Goal: Task Accomplishment & Management: Manage account settings

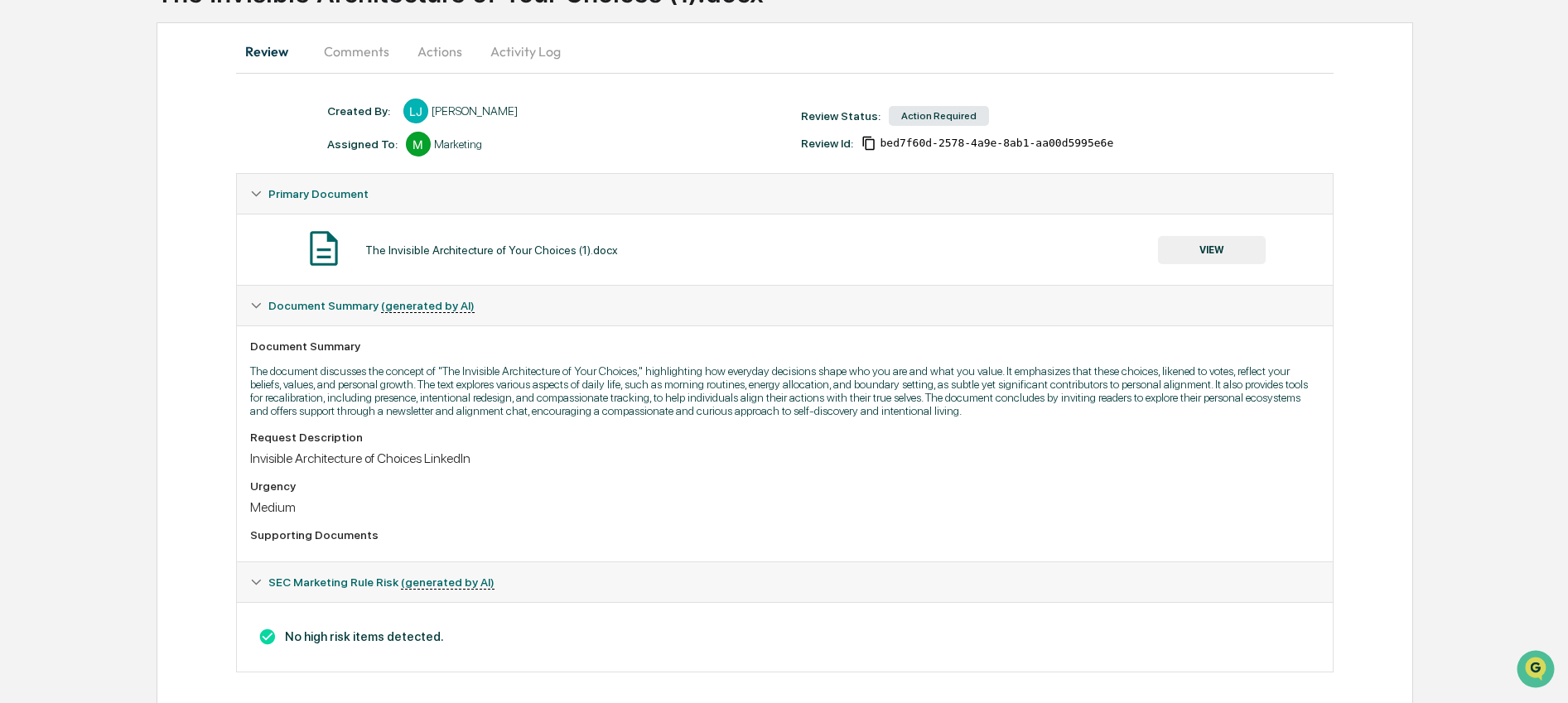
scroll to position [170, 0]
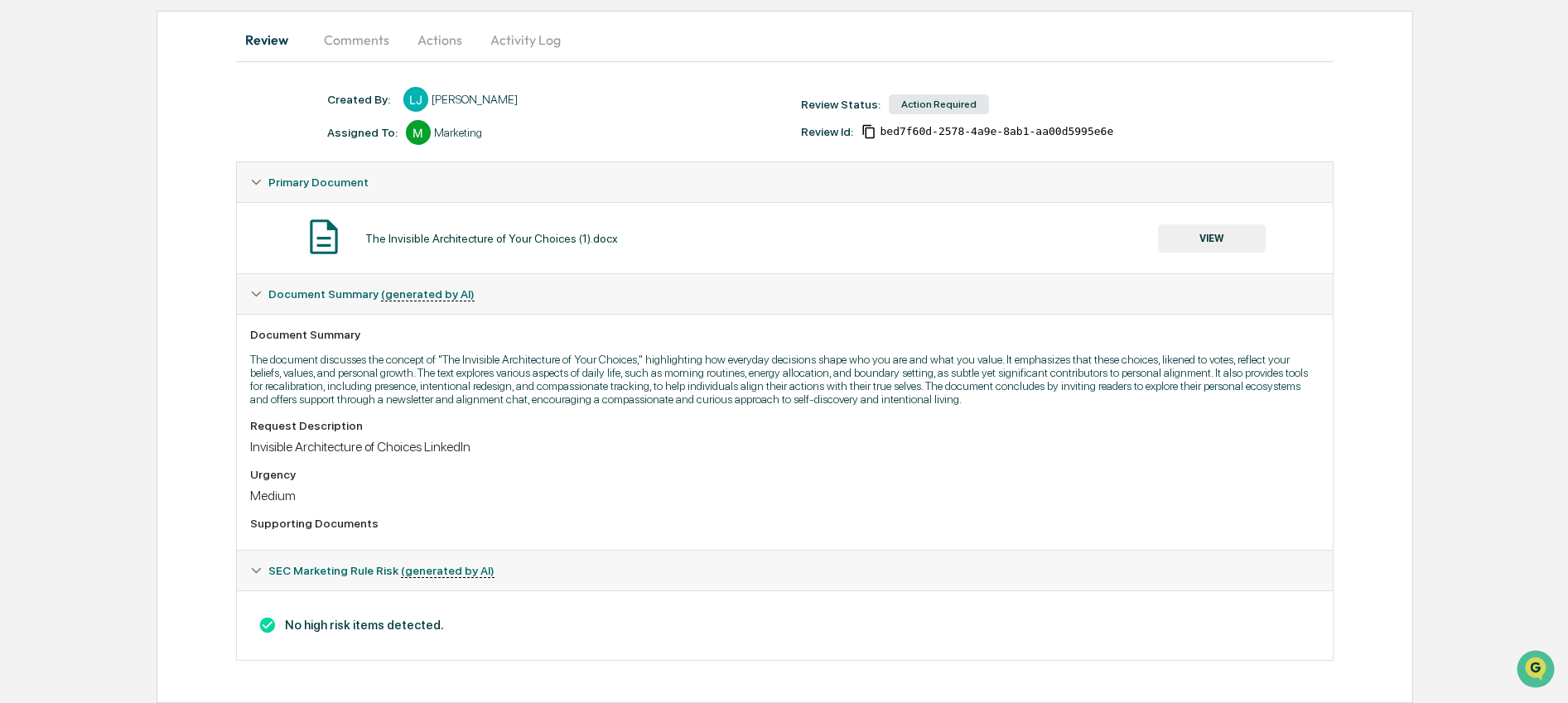
click at [1219, 224] on button "VIEW" at bounding box center [1211, 238] width 108 height 28
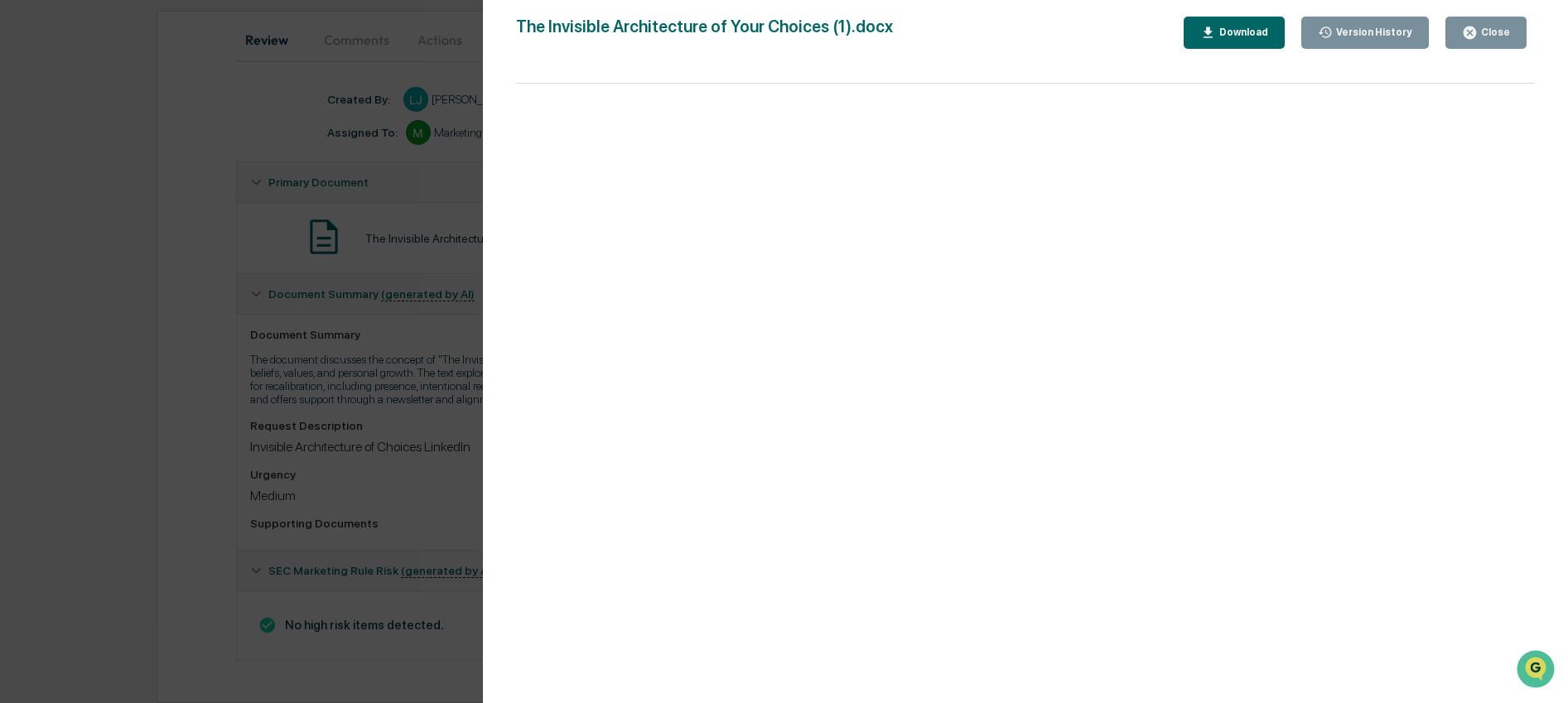
click at [1478, 27] on div "Close" at bounding box center [1493, 32] width 32 height 12
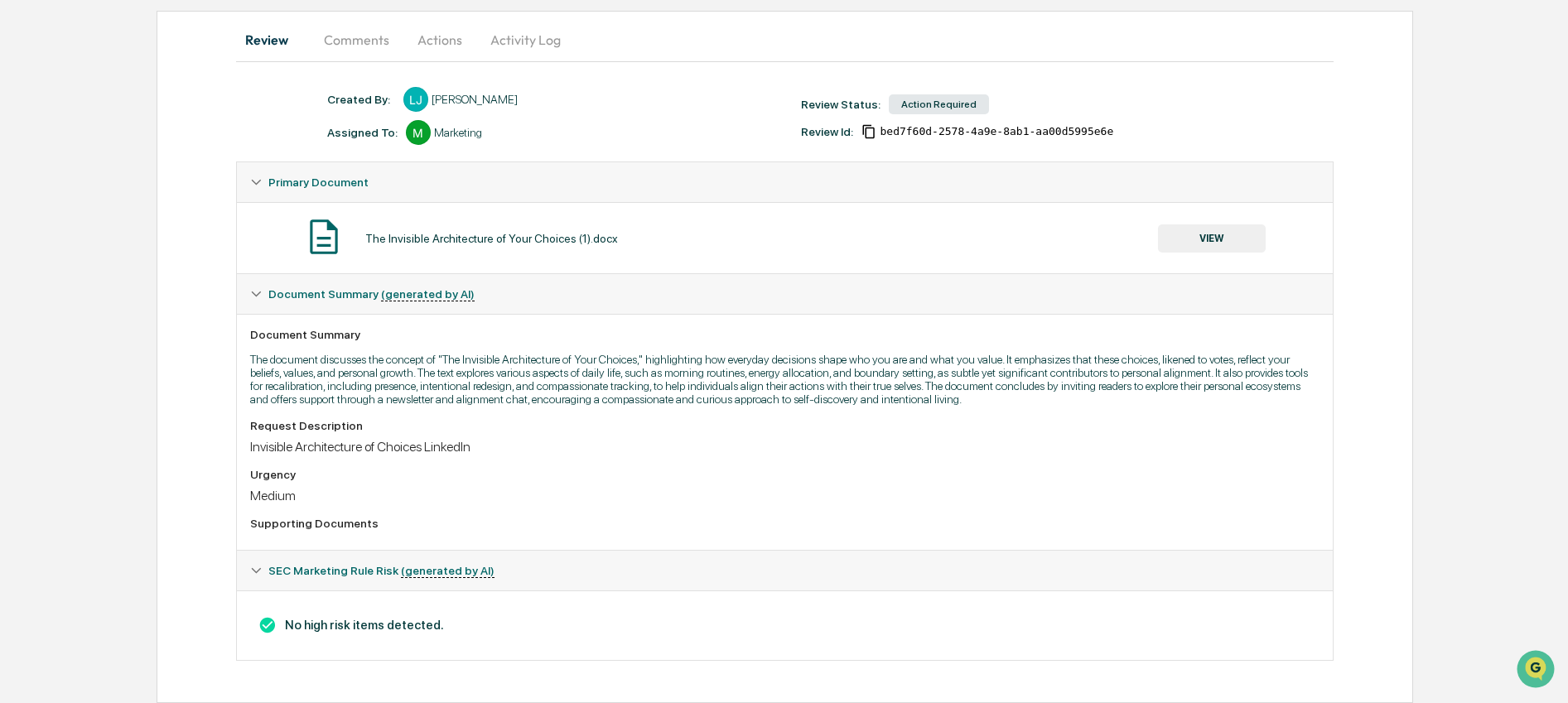
scroll to position [0, 0]
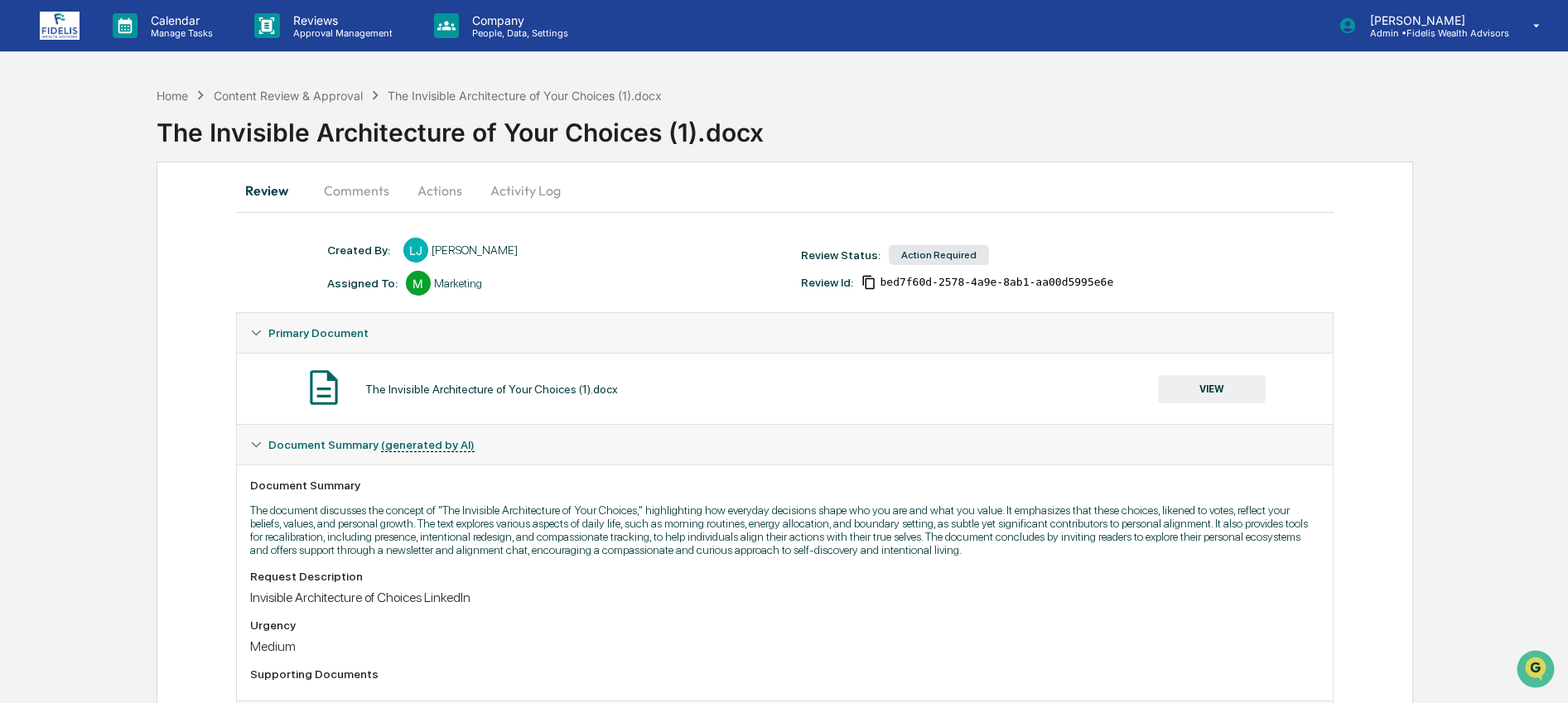
click at [362, 187] on button "Comments" at bounding box center [357, 190] width 92 height 40
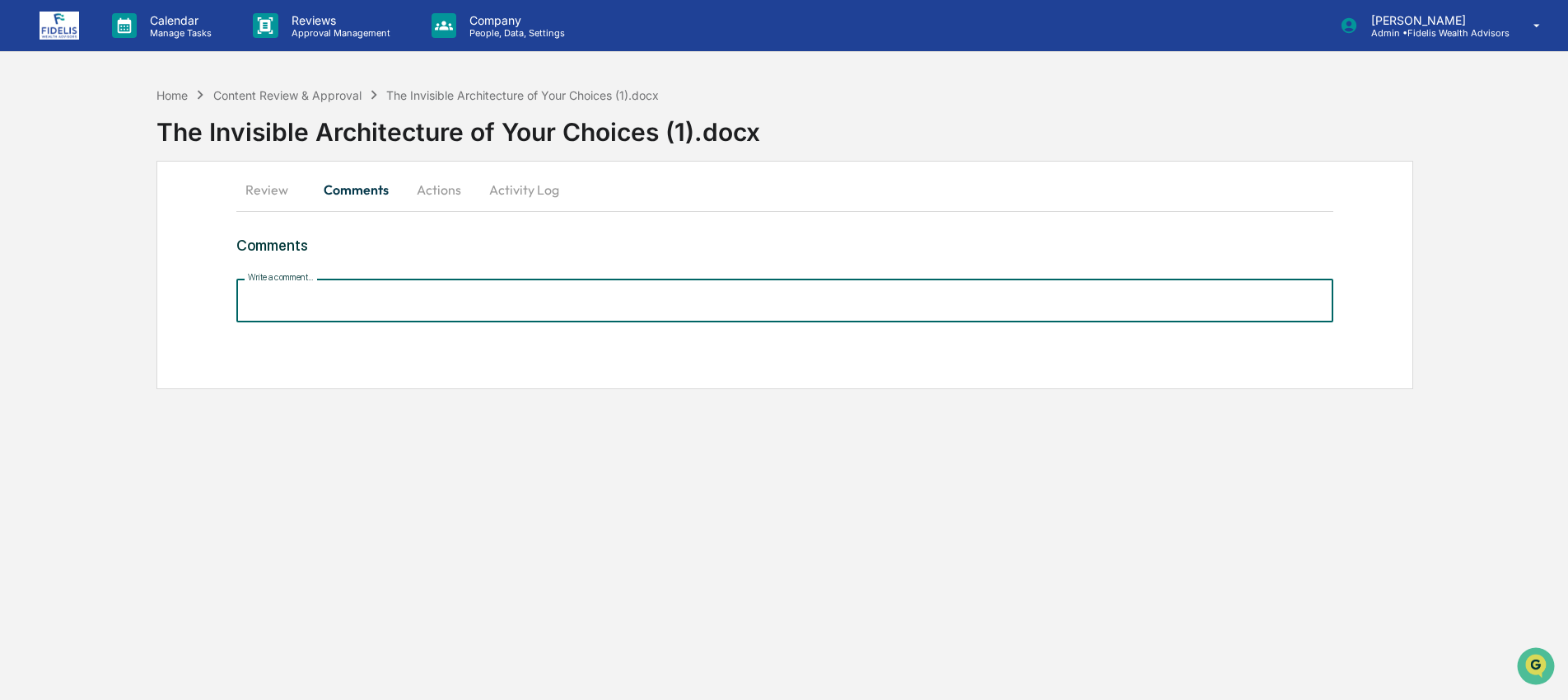
click at [411, 306] on input "Write a comment..." at bounding box center [786, 301] width 1098 height 44
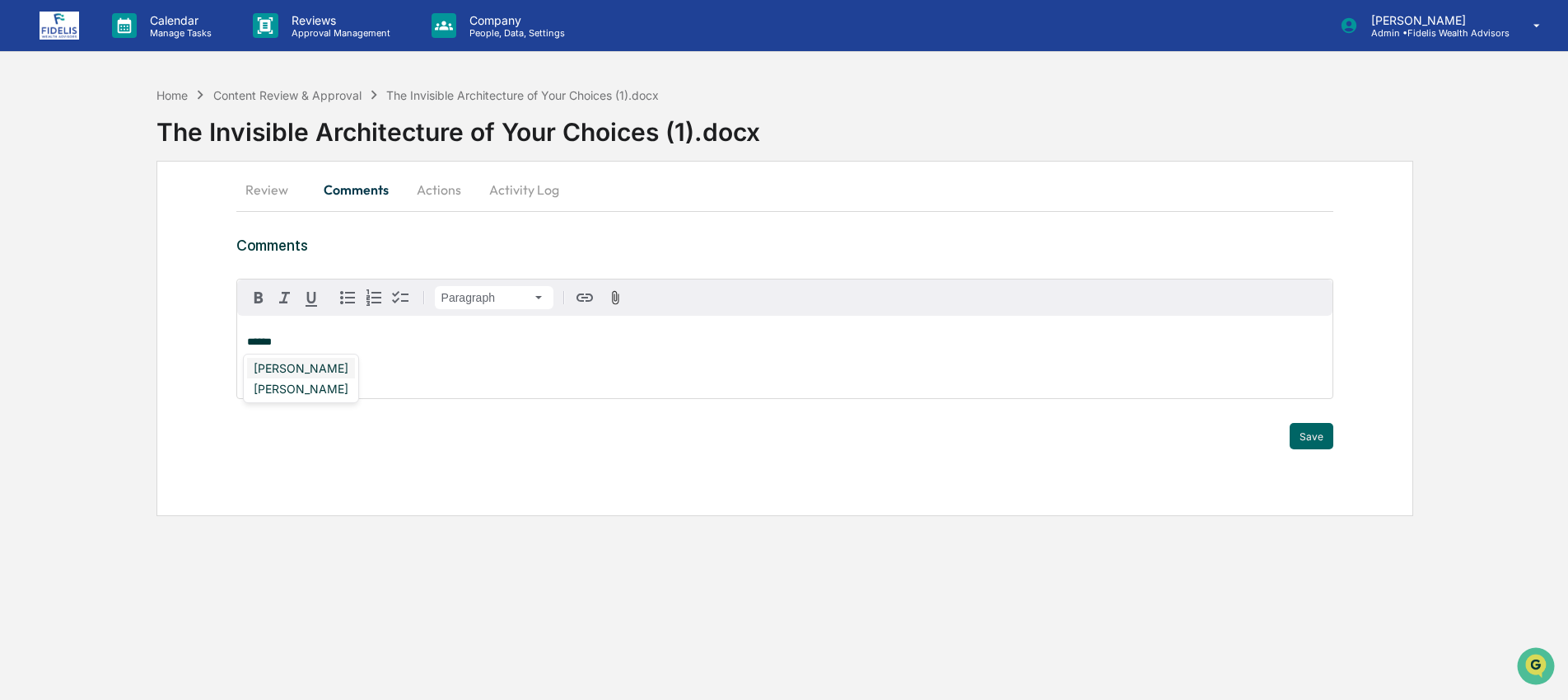
click at [287, 373] on div "[PERSON_NAME]" at bounding box center [301, 368] width 108 height 20
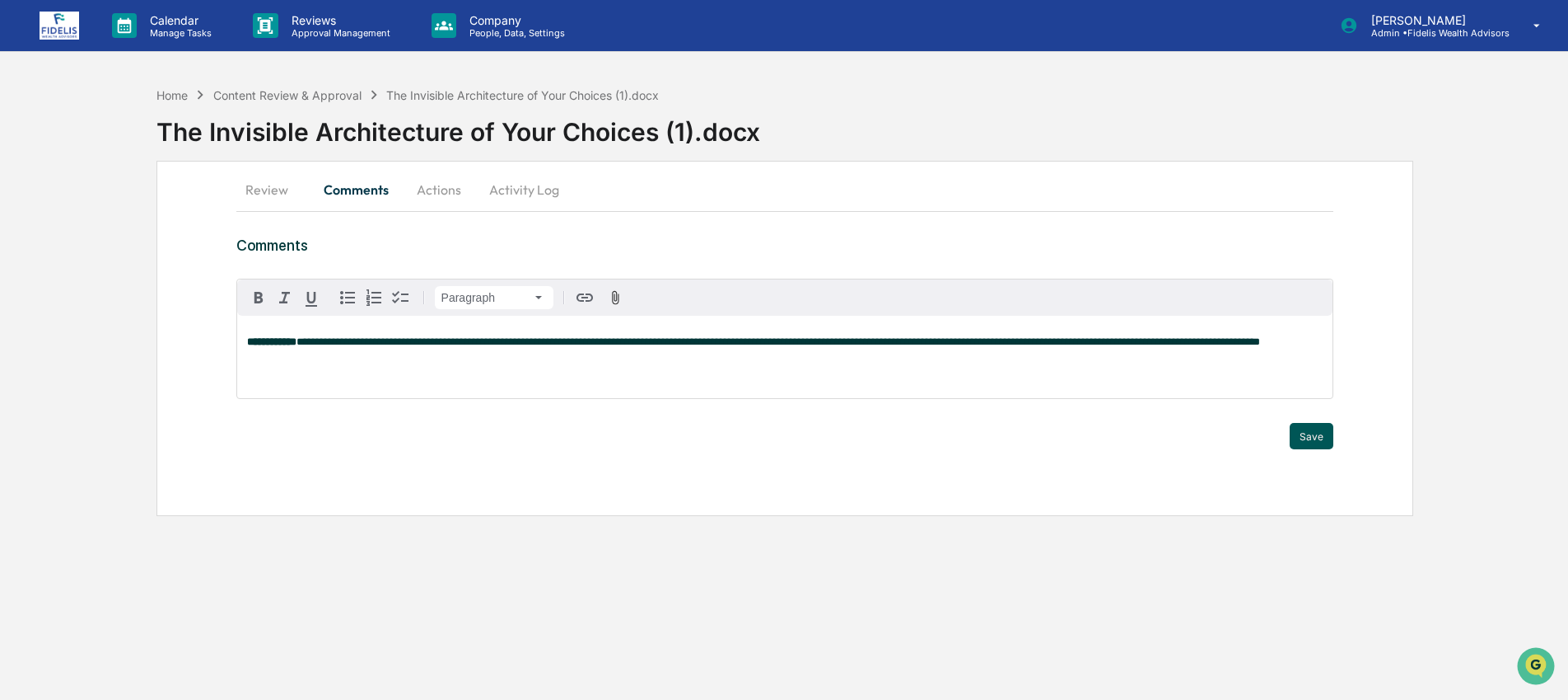
click at [1318, 434] on button "Save" at bounding box center [1312, 435] width 44 height 26
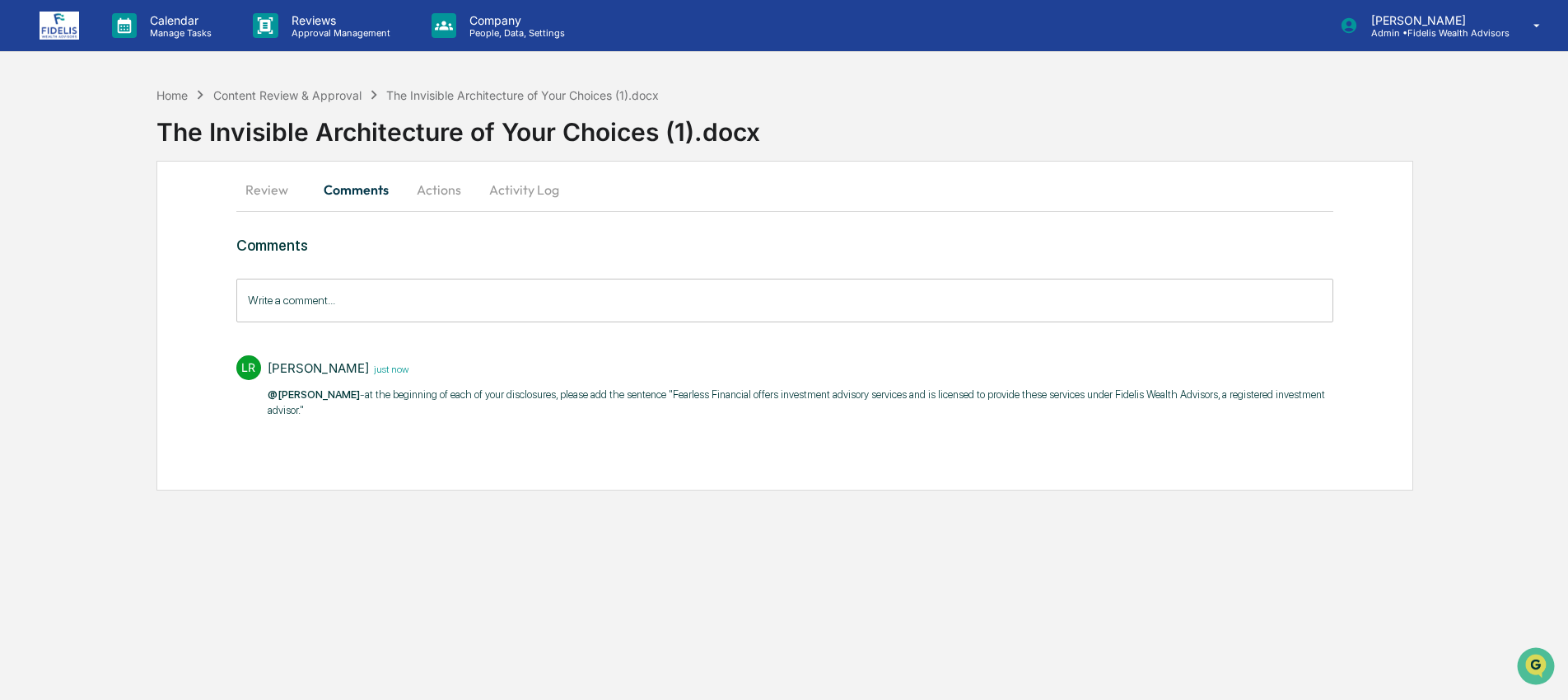
click at [433, 181] on button "Actions" at bounding box center [439, 189] width 74 height 40
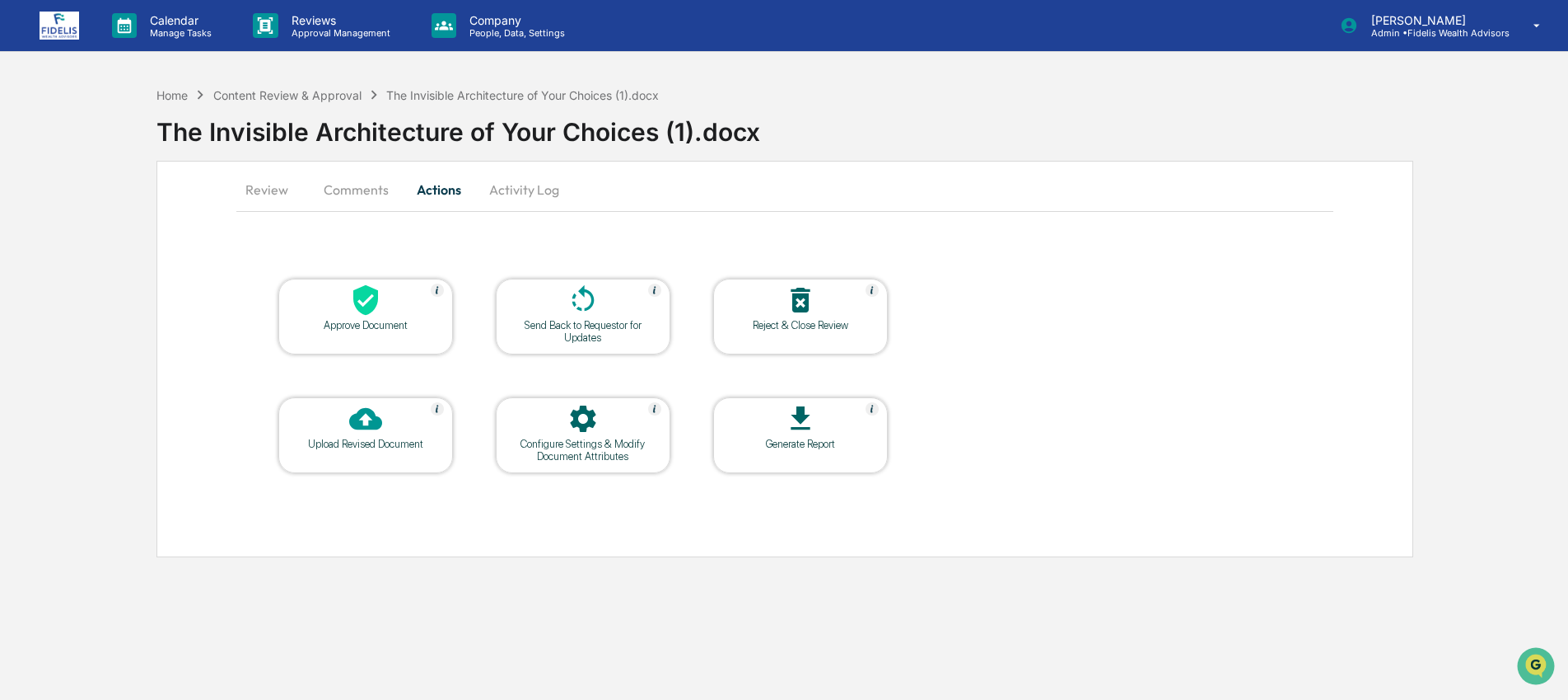
click at [346, 314] on div at bounding box center [365, 301] width 165 height 36
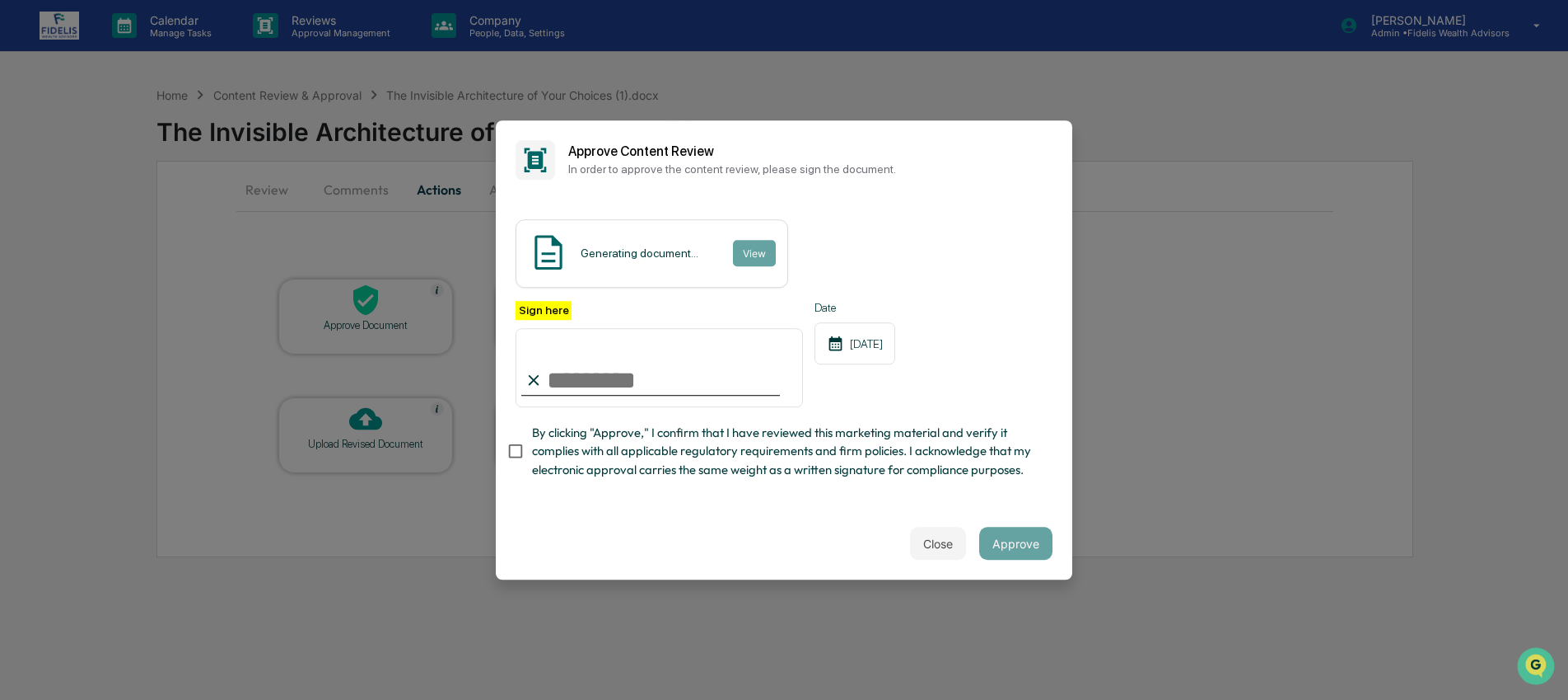
click at [641, 380] on input "Sign here" at bounding box center [659, 368] width 287 height 79
type input "**********"
drag, startPoint x: 632, startPoint y: 462, endPoint x: 661, endPoint y: 454, distance: 30.1
click at [631, 462] on span "By clicking "Approve," I confirm that I have reviewed this marketing material a…" at bounding box center [786, 451] width 508 height 55
click at [1016, 550] on button "Approve" at bounding box center [1015, 543] width 74 height 33
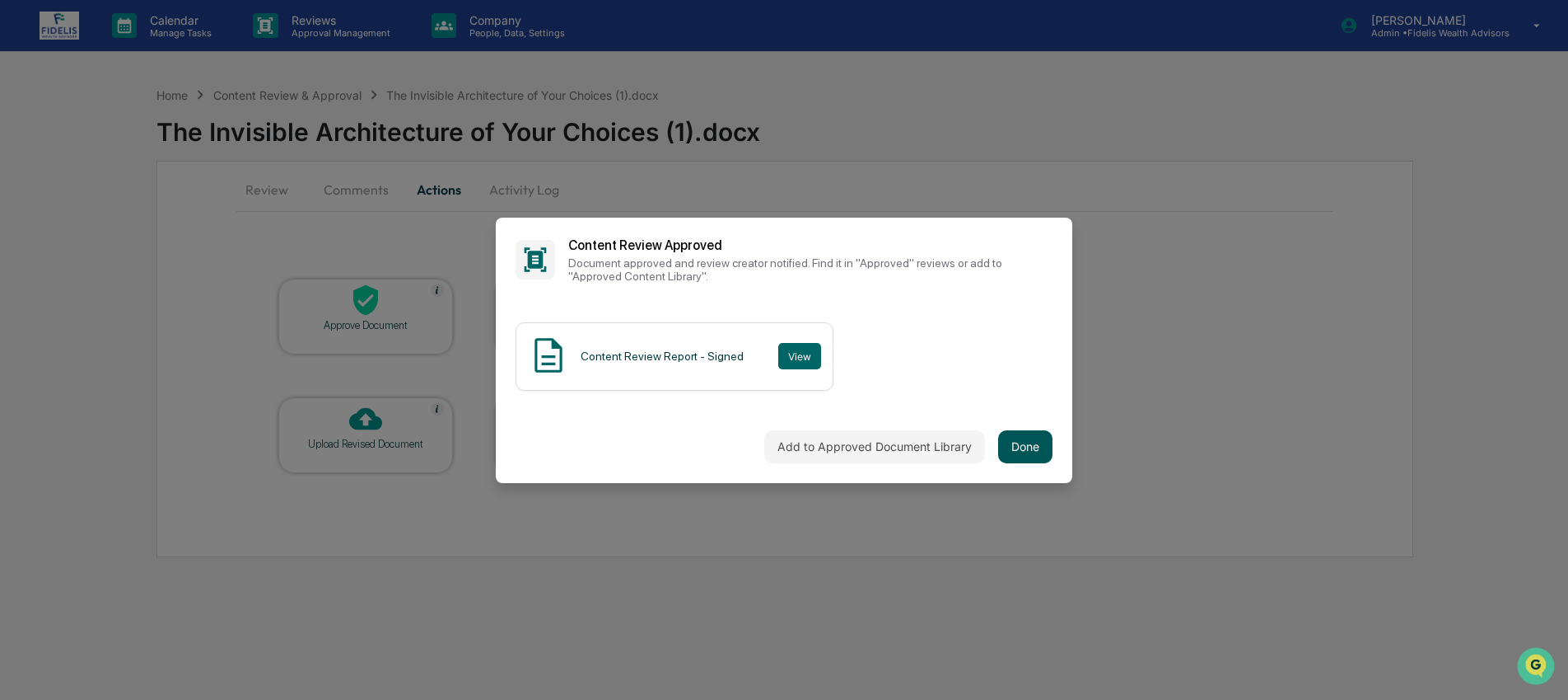
click at [1035, 443] on button "Done" at bounding box center [1026, 446] width 54 height 33
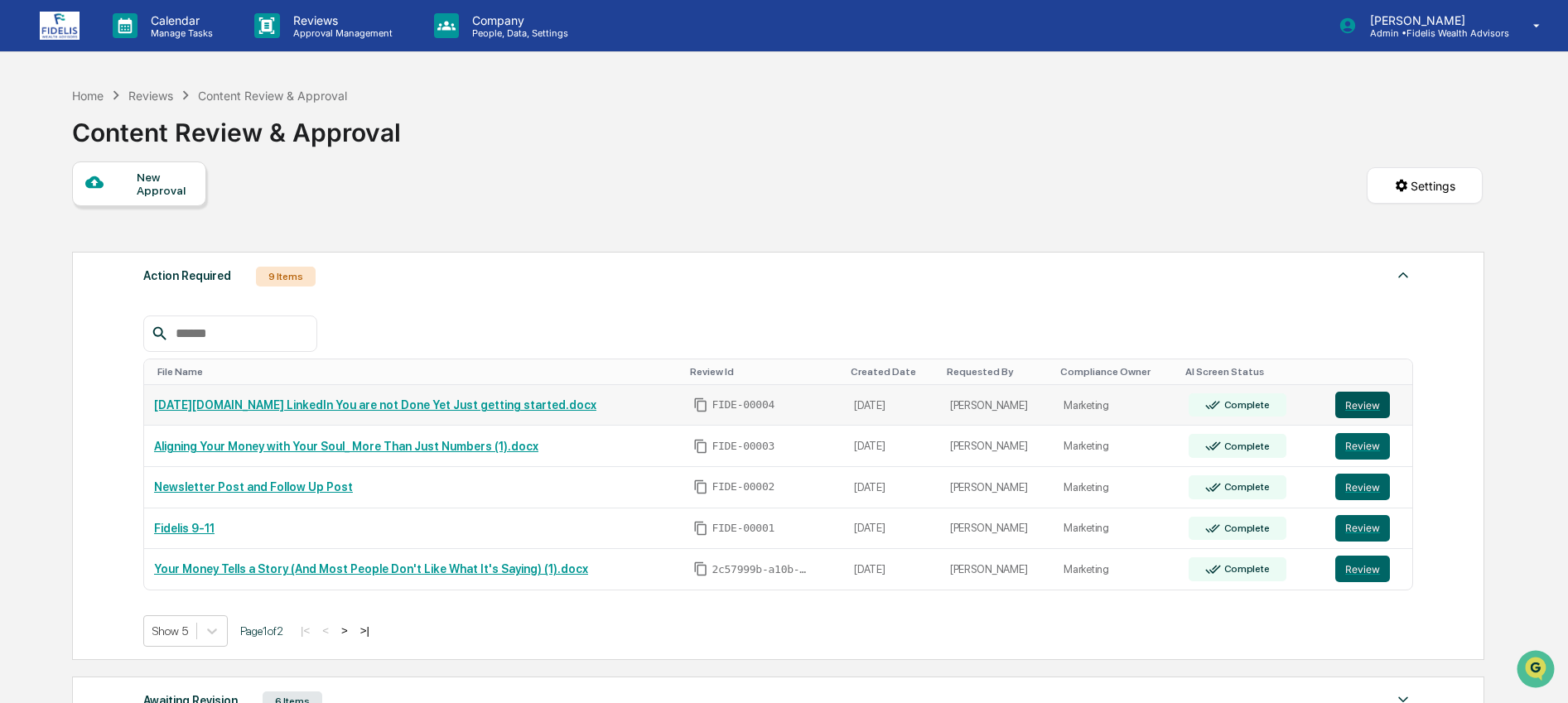
click at [1360, 412] on button "Review" at bounding box center [1362, 404] width 54 height 26
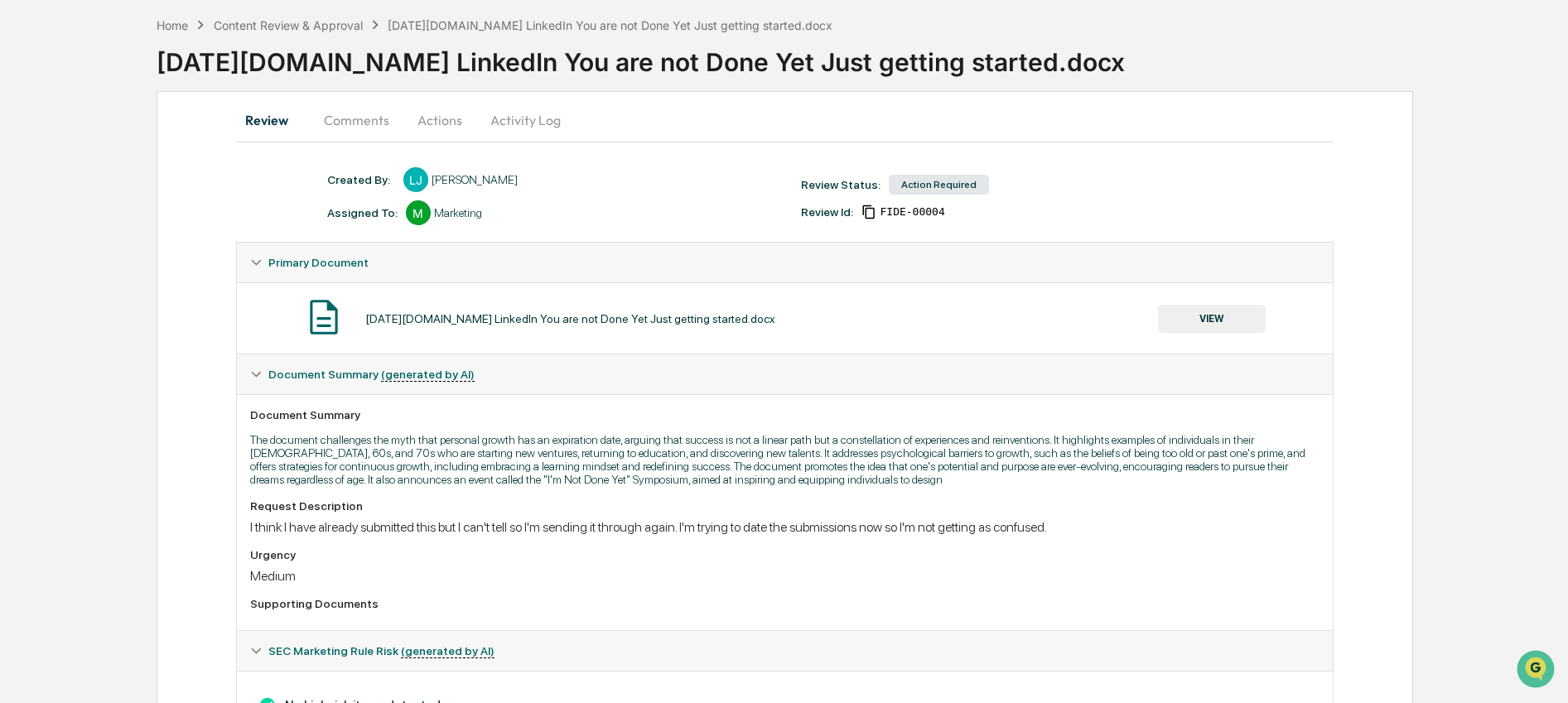
scroll to position [155, 0]
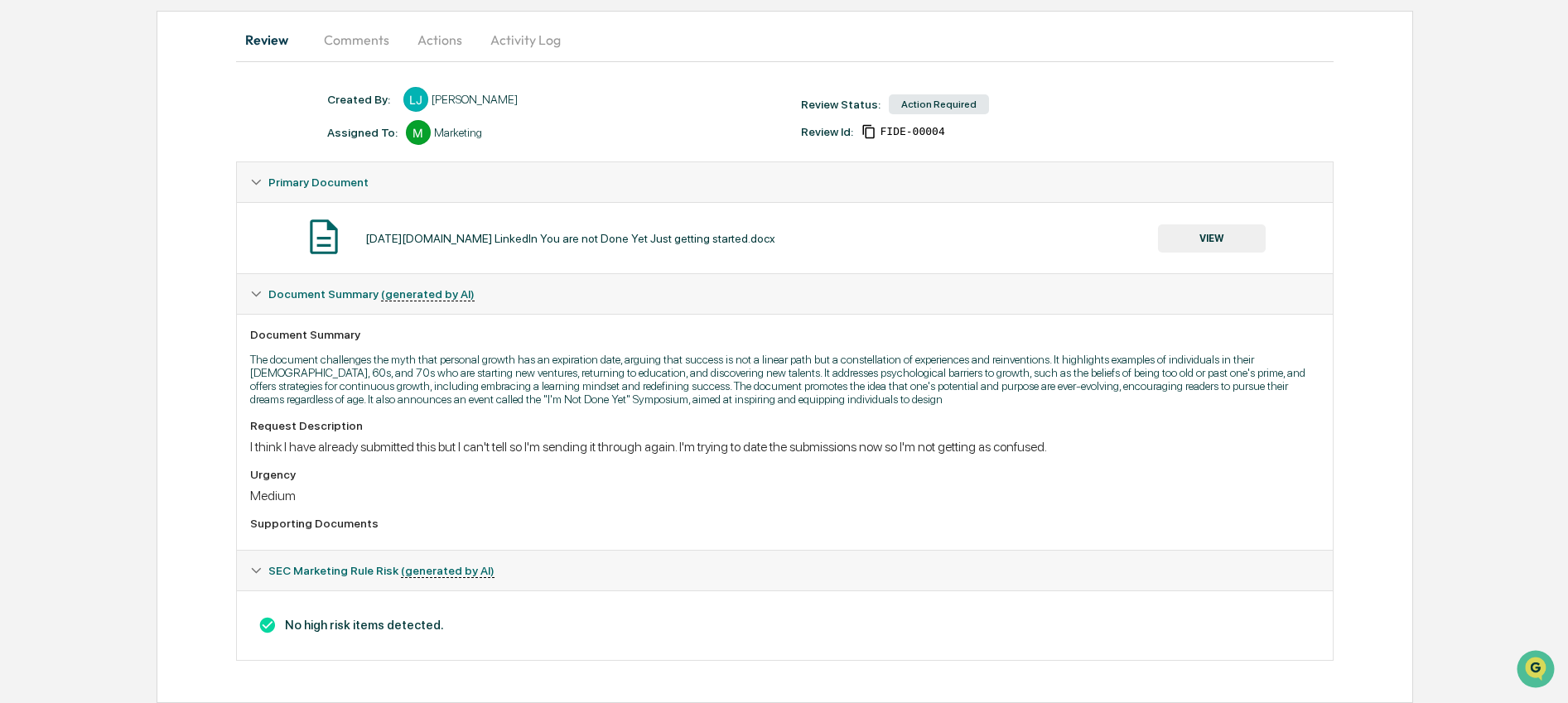
click at [1227, 239] on button "VIEW" at bounding box center [1211, 238] width 108 height 28
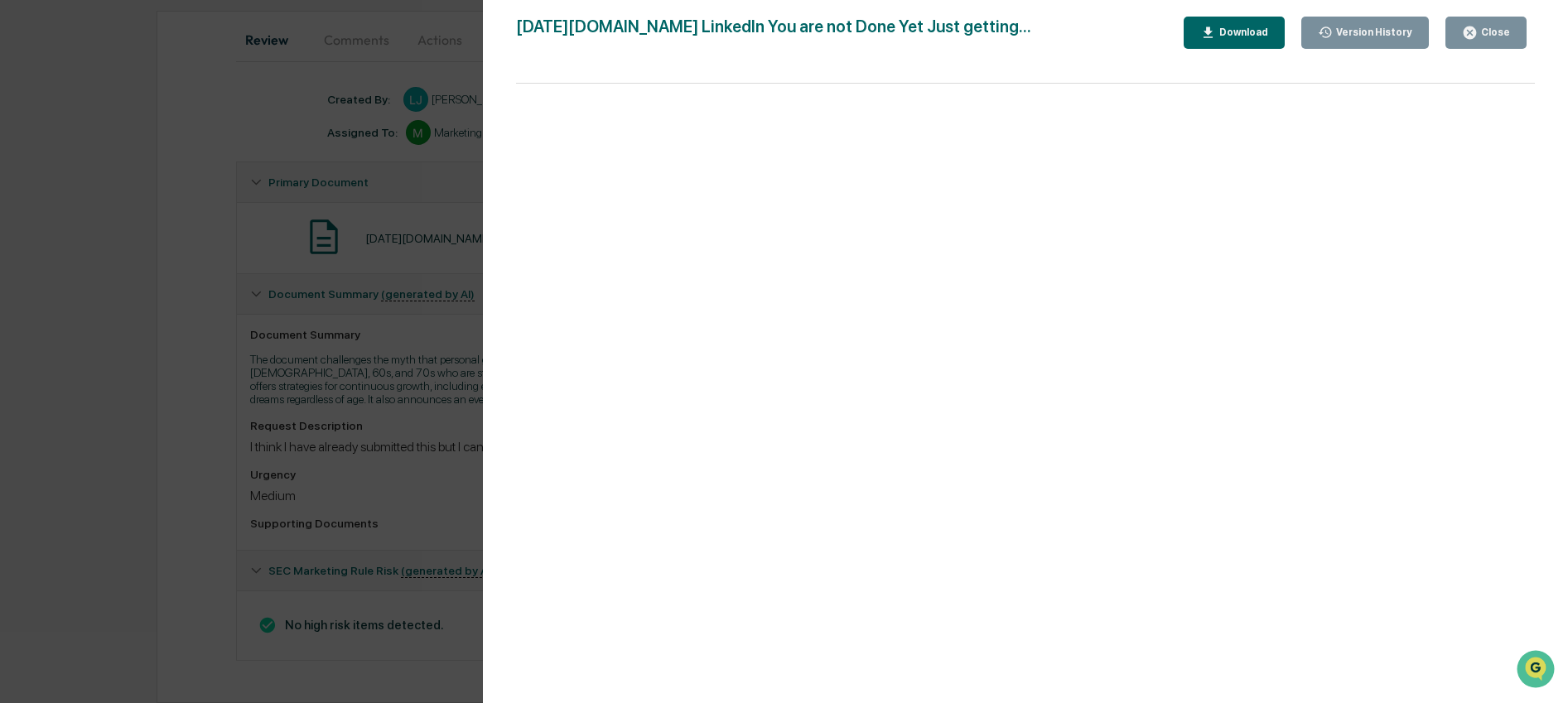
click at [1488, 33] on div "Close" at bounding box center [1493, 32] width 32 height 12
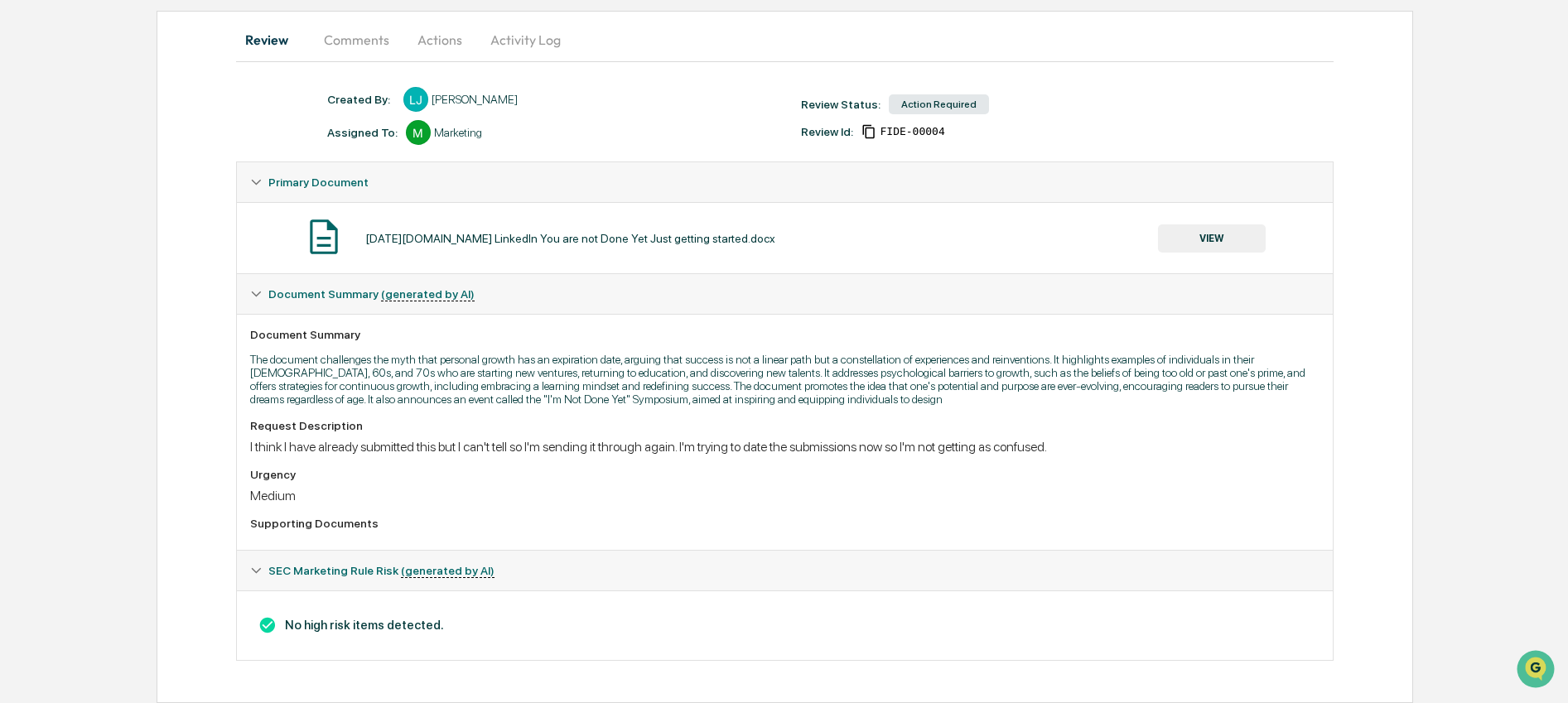
scroll to position [127, 0]
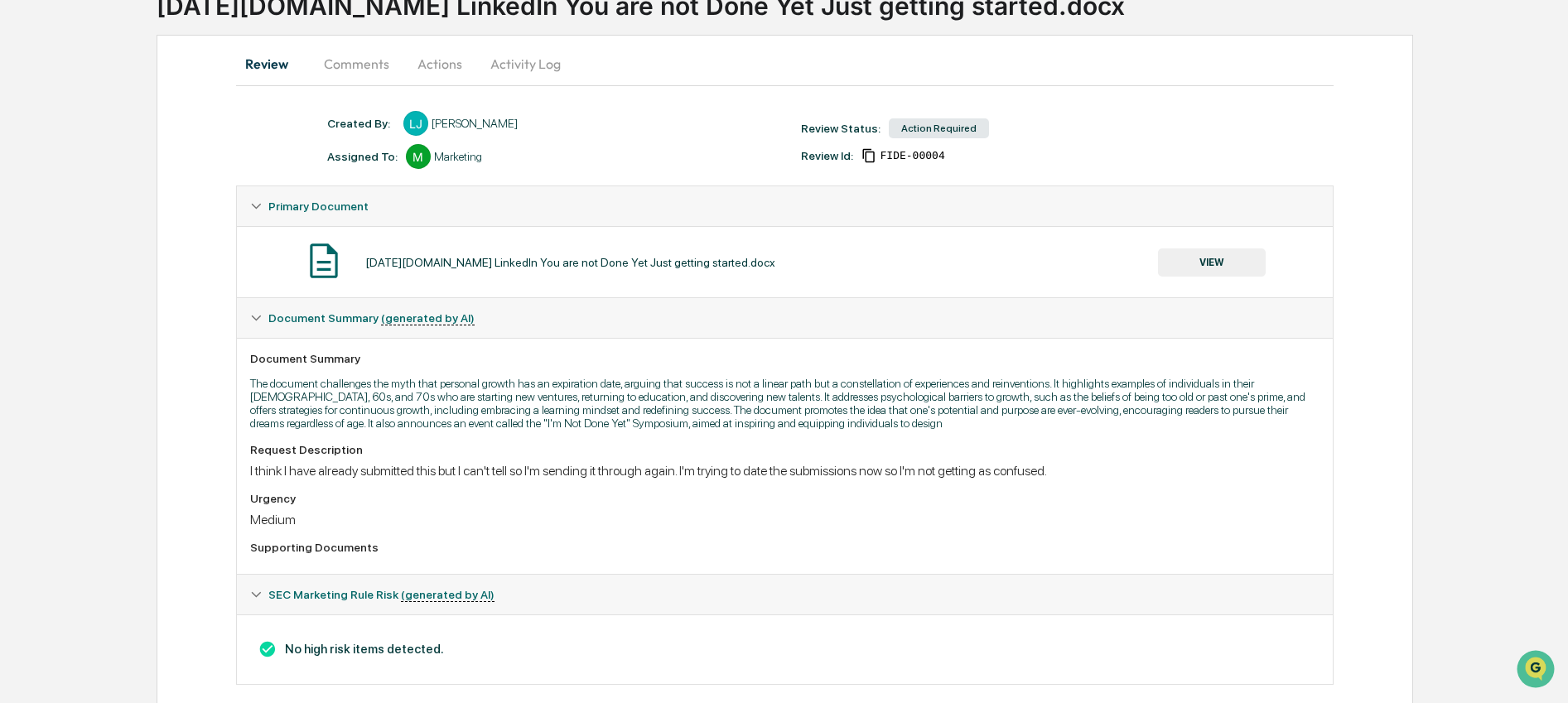
click at [415, 61] on button "Actions" at bounding box center [440, 64] width 75 height 40
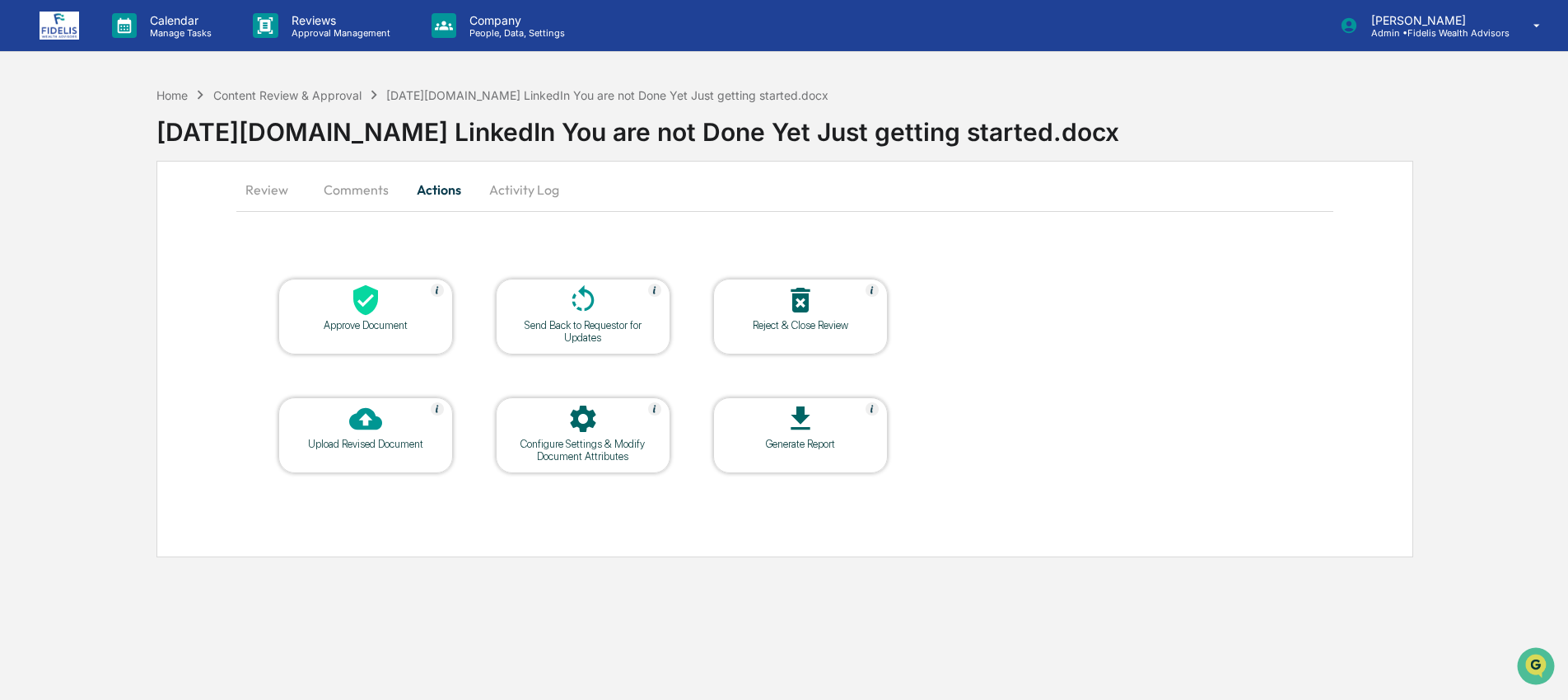
click at [384, 324] on div "Approve Document" at bounding box center [365, 325] width 148 height 13
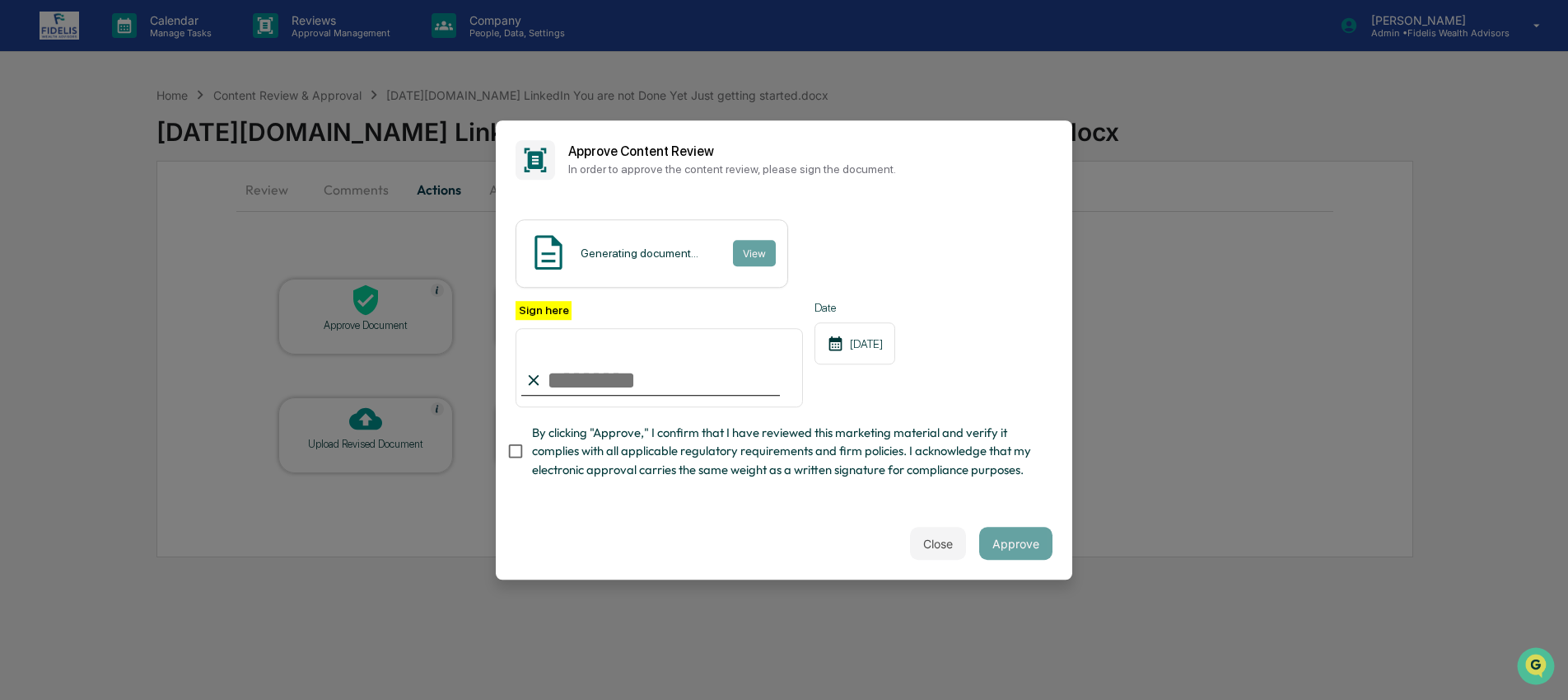
click at [621, 375] on input "Sign here" at bounding box center [659, 368] width 287 height 79
type input "**********"
click at [629, 456] on span "By clicking "Approve," I confirm that I have reviewed this marketing material a…" at bounding box center [786, 451] width 508 height 55
drag, startPoint x: 1014, startPoint y: 542, endPoint x: 946, endPoint y: 522, distance: 70.9
click at [1013, 542] on button "Approve" at bounding box center [1015, 543] width 74 height 33
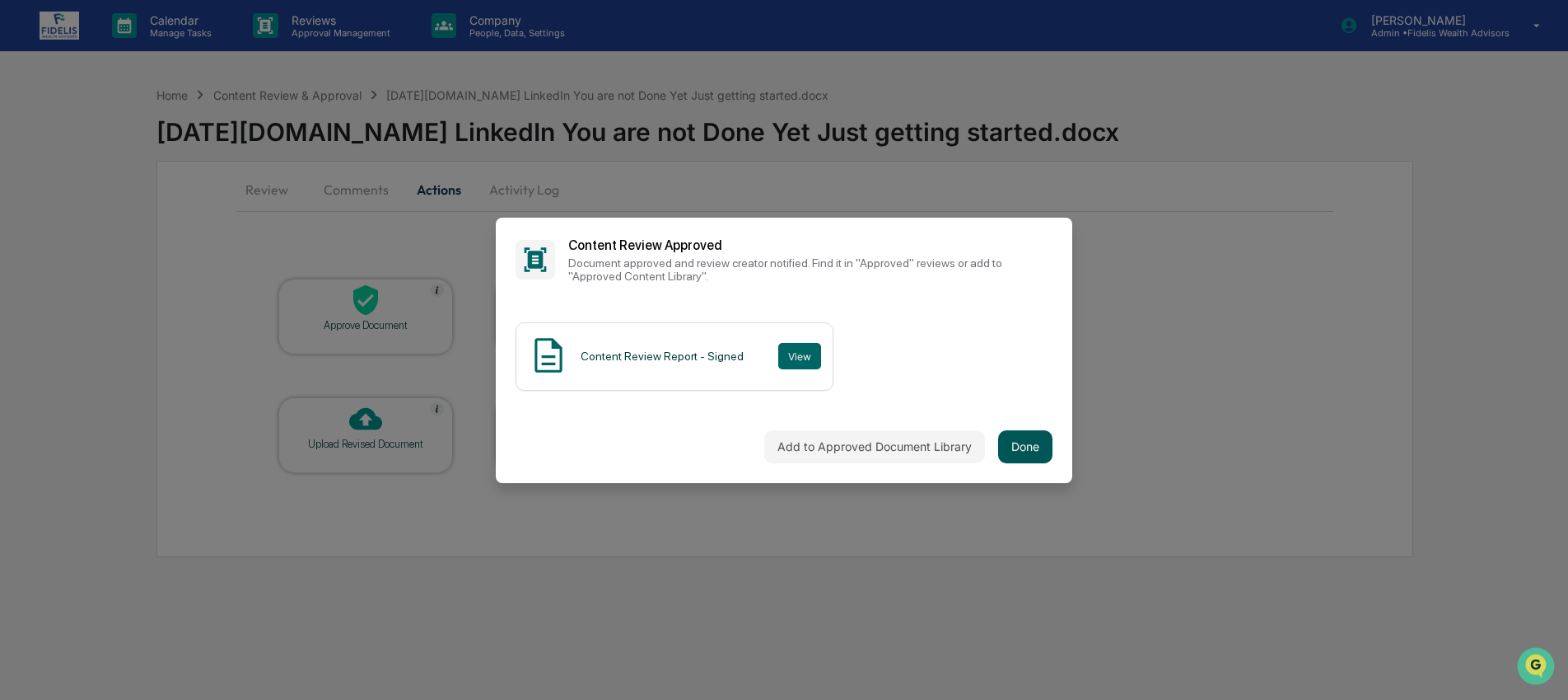
click at [1008, 445] on button "Done" at bounding box center [1026, 446] width 54 height 33
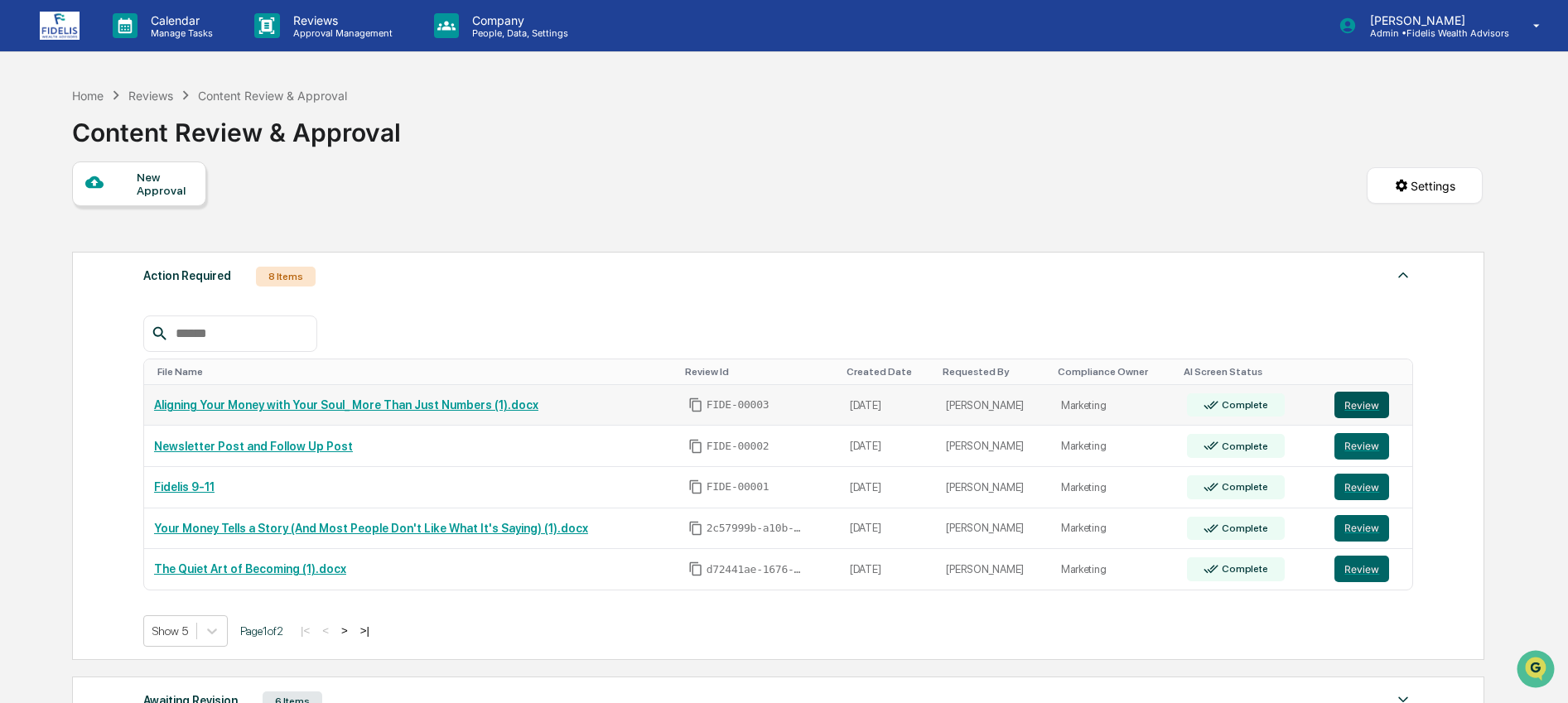
click at [1374, 407] on button "Review" at bounding box center [1362, 404] width 54 height 26
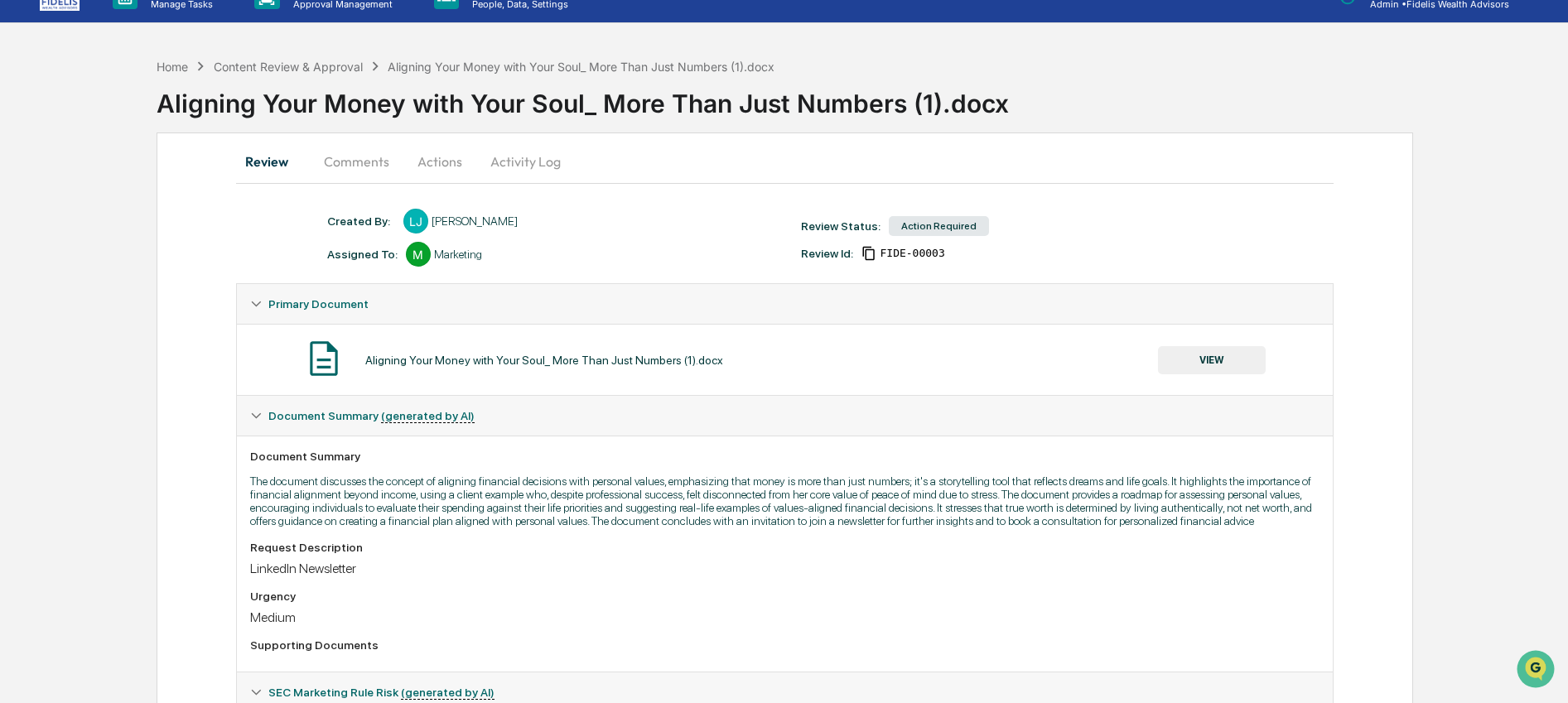
scroll to position [170, 0]
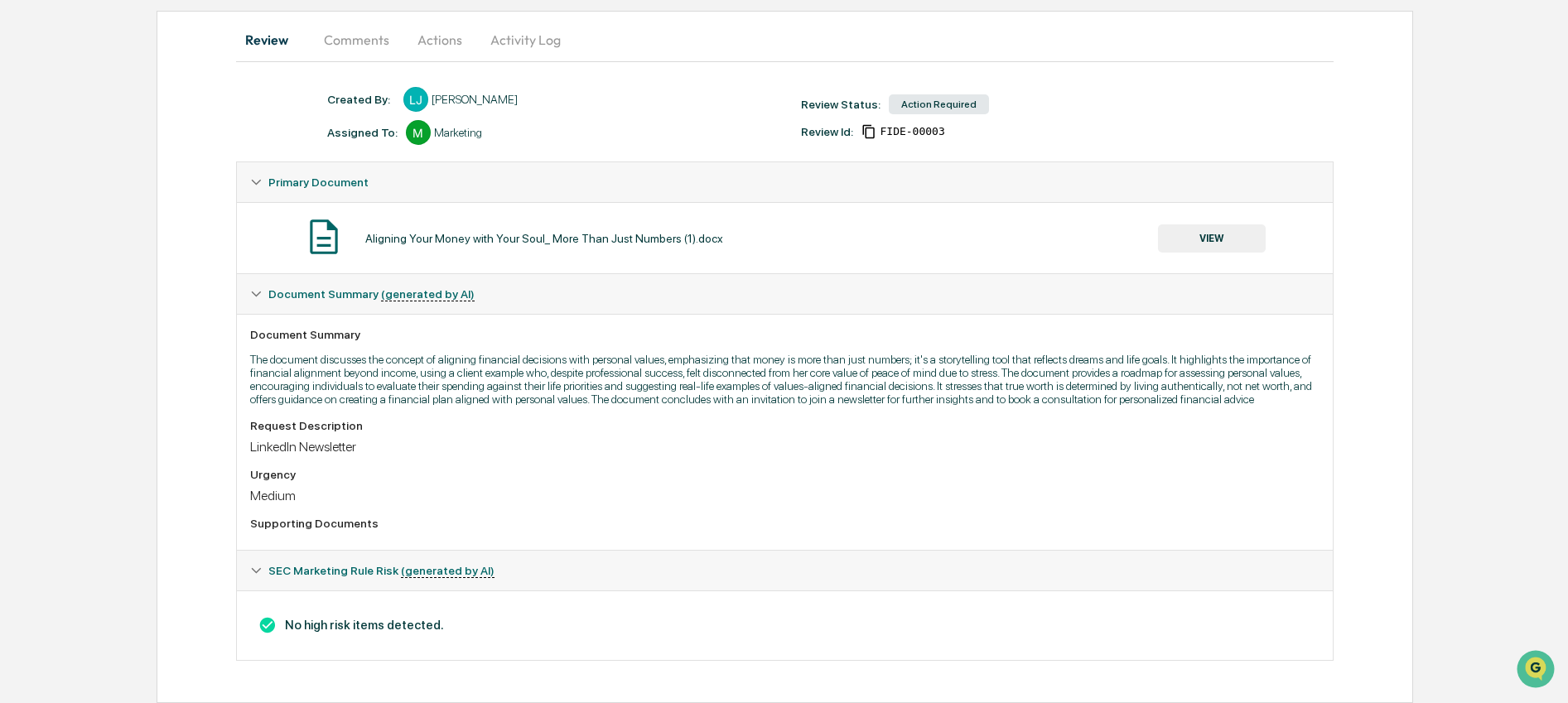
click at [1221, 235] on div "Aligning Your Money with Your Soul_ More Than Just Numbers (1).docx VIEW" at bounding box center [784, 238] width 1069 height 44
click at [1217, 225] on button "VIEW" at bounding box center [1211, 238] width 108 height 28
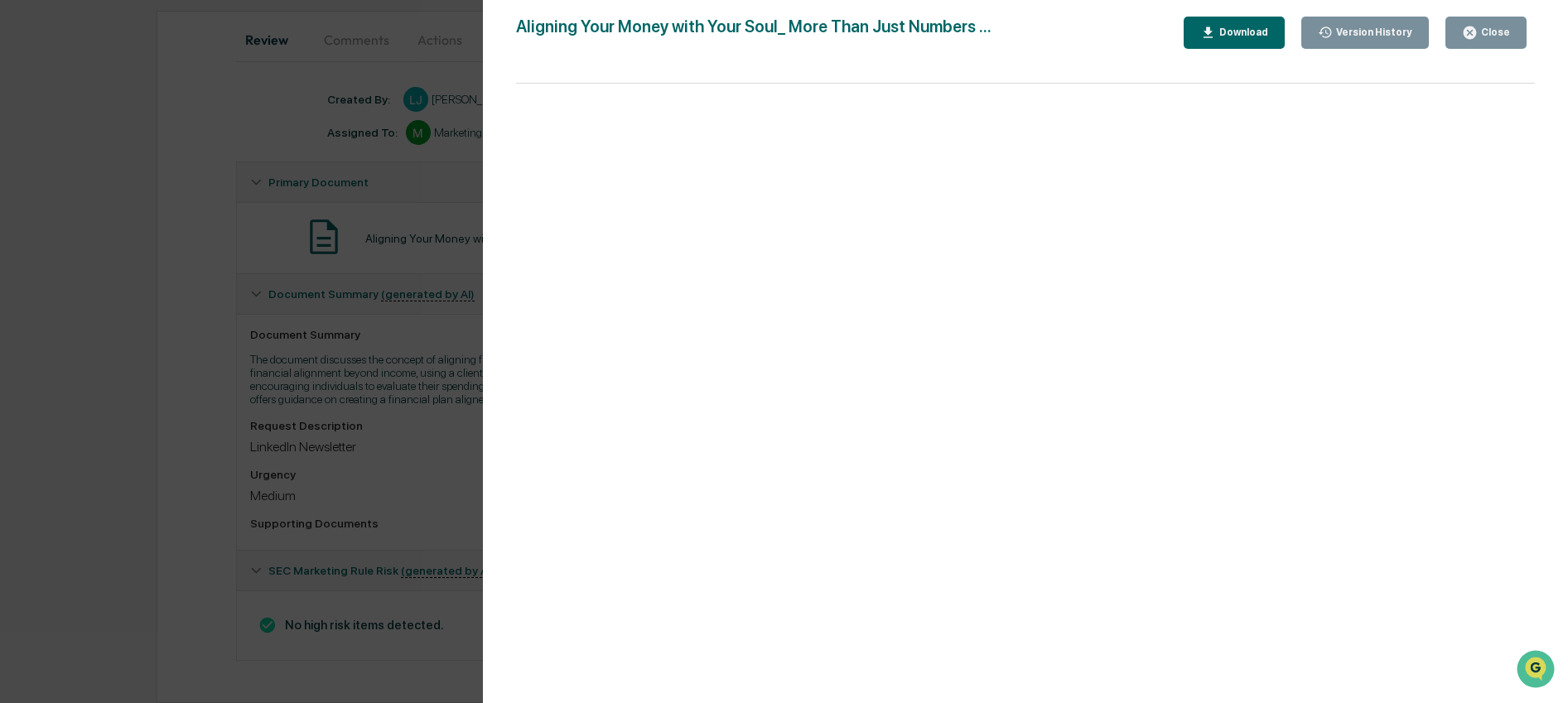
click at [1246, 39] on div "Download" at bounding box center [1234, 32] width 68 height 16
click at [1483, 31] on div "Close" at bounding box center [1493, 32] width 32 height 12
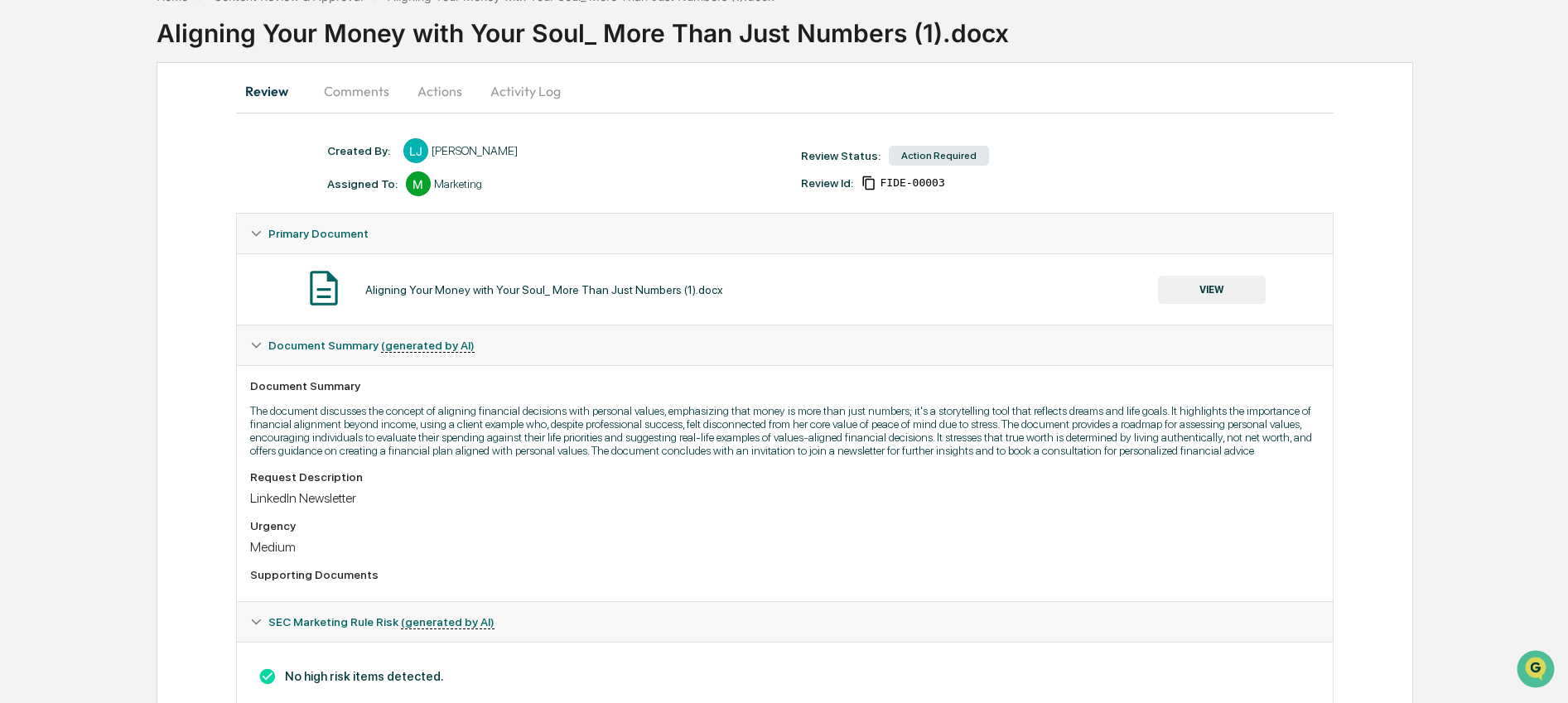
scroll to position [0, 0]
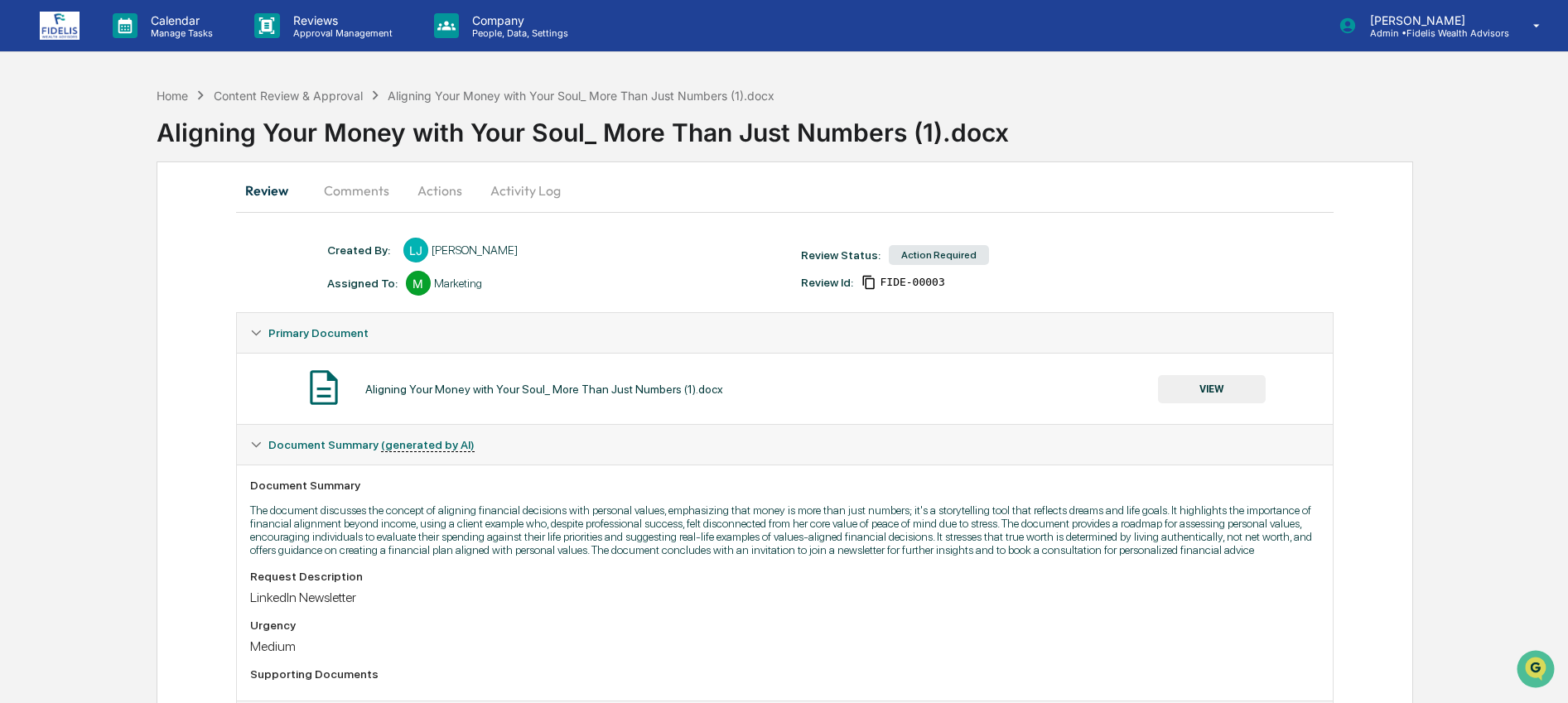
click at [448, 190] on button "Actions" at bounding box center [440, 190] width 75 height 40
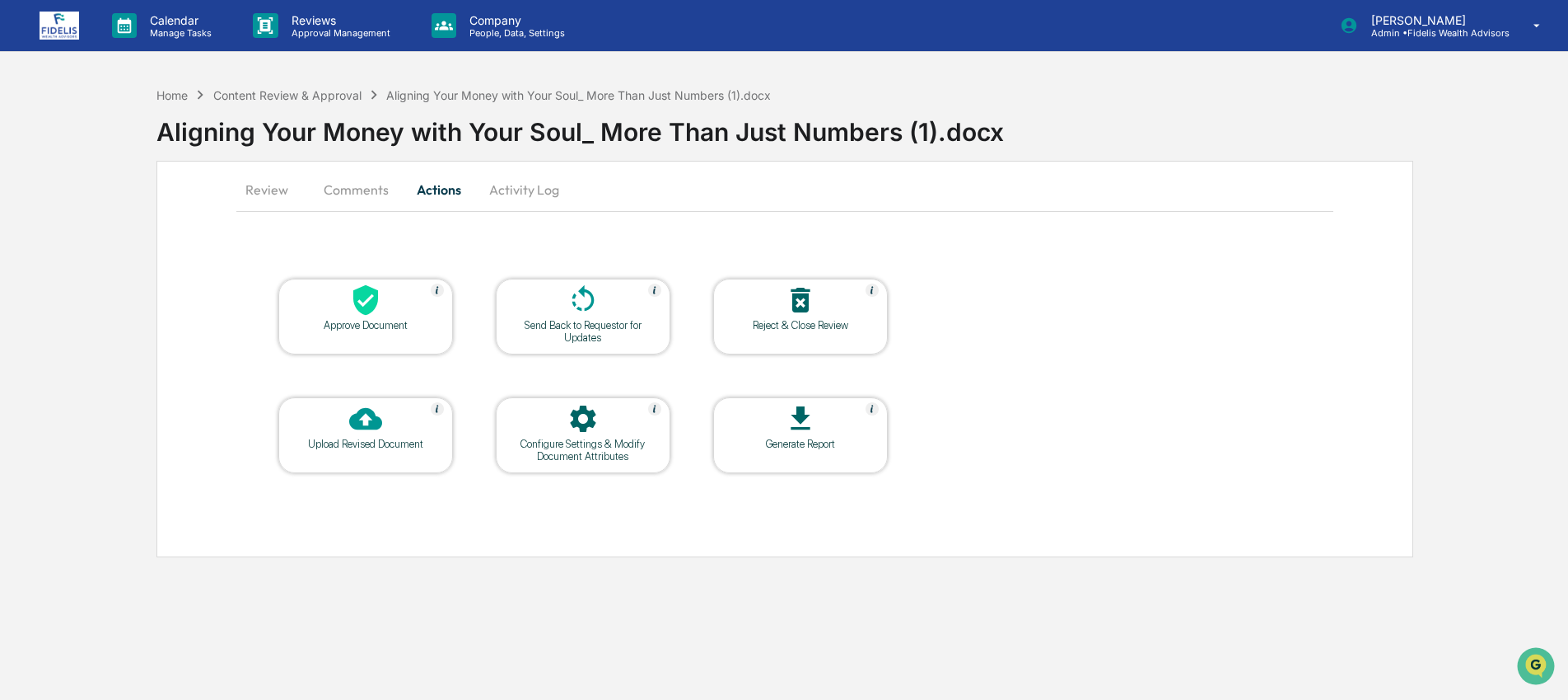
click at [404, 442] on div "Upload Revised Document" at bounding box center [365, 444] width 148 height 13
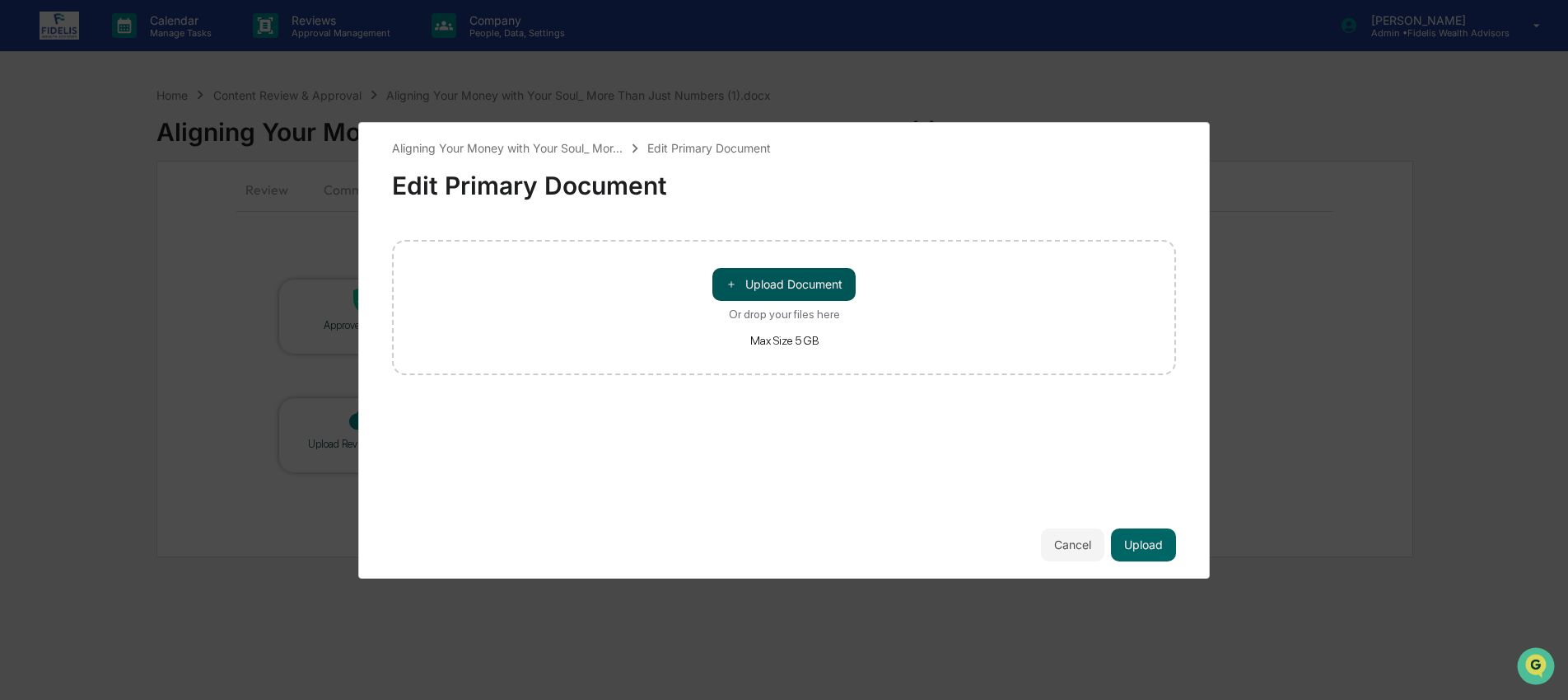
click at [806, 282] on button "＋ Upload Document" at bounding box center [784, 284] width 144 height 33
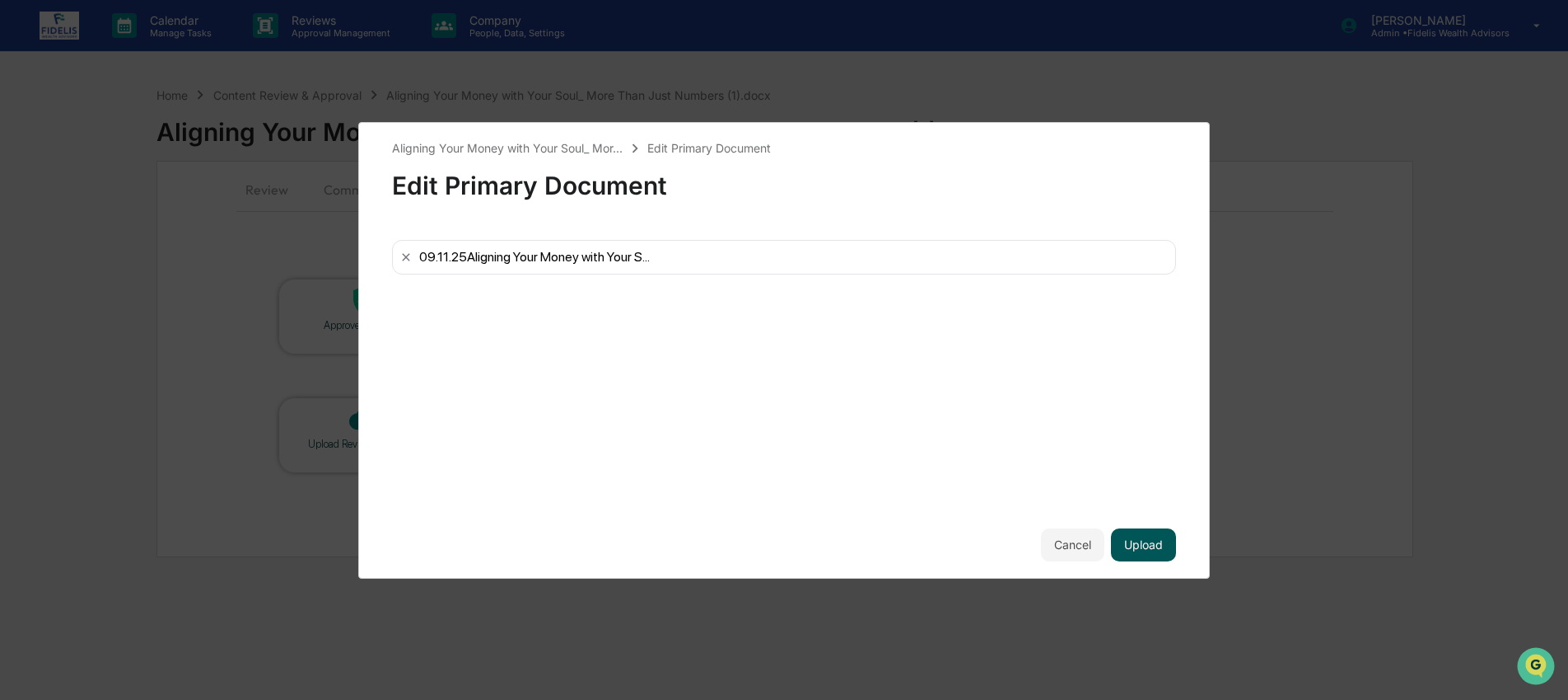
click at [1157, 544] on button "Upload" at bounding box center [1143, 544] width 65 height 33
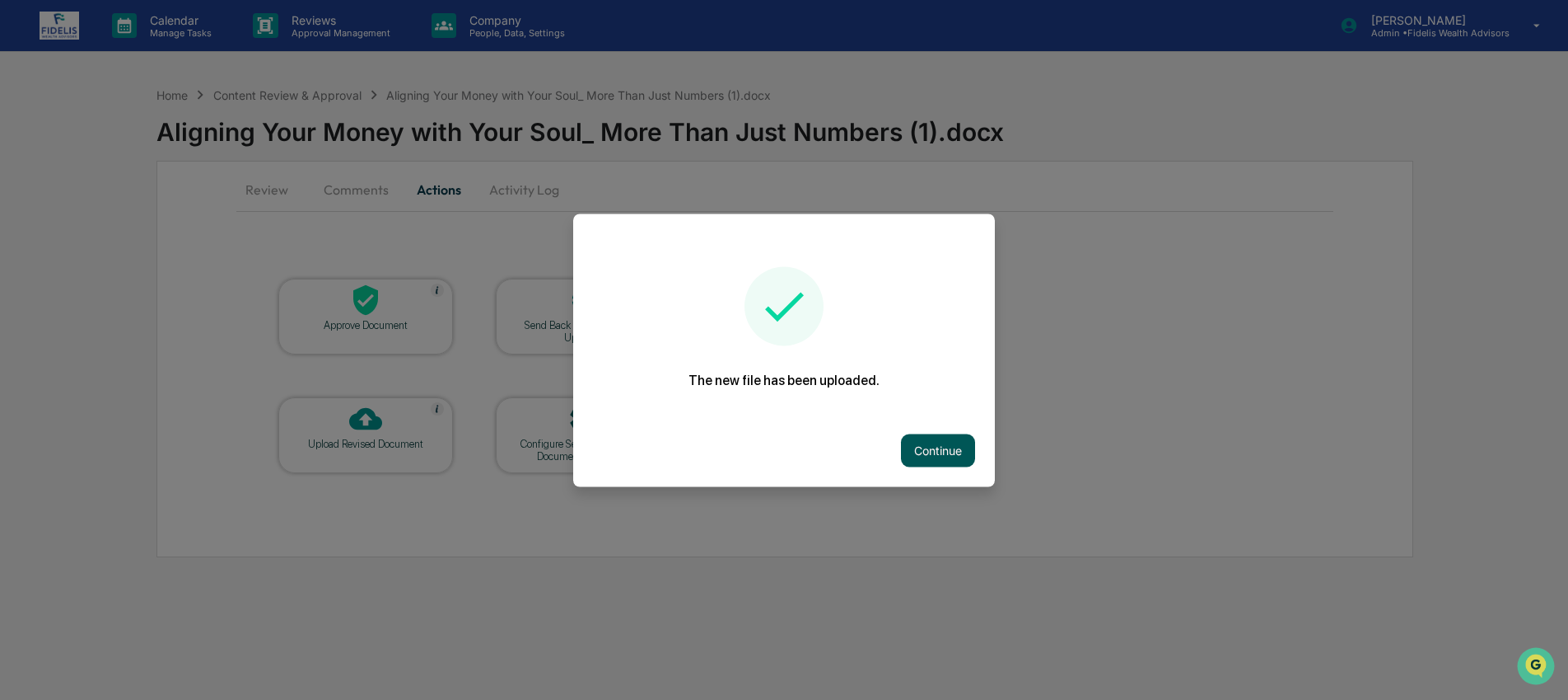
click at [968, 447] on button "Continue" at bounding box center [939, 450] width 74 height 33
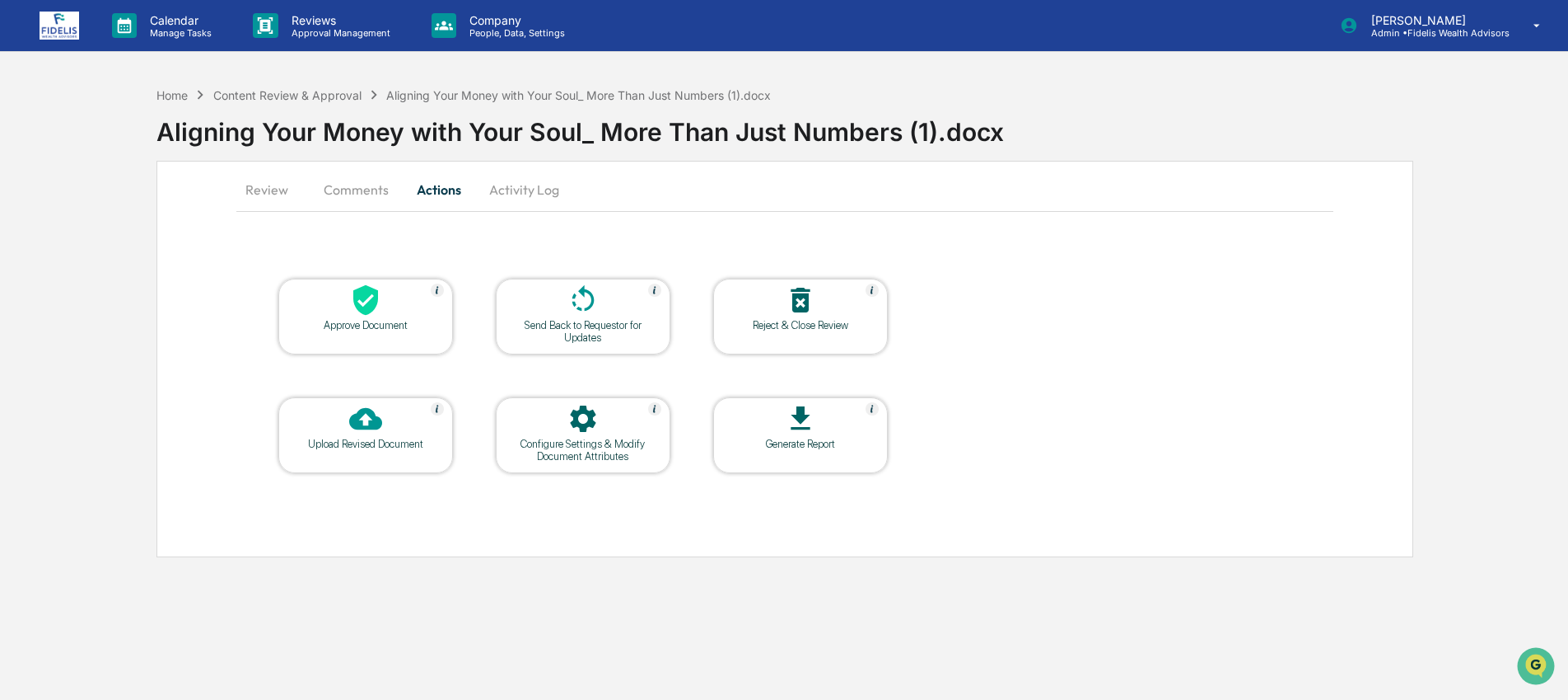
click at [607, 328] on div "Send Back to Requestor for Updates" at bounding box center [583, 331] width 148 height 25
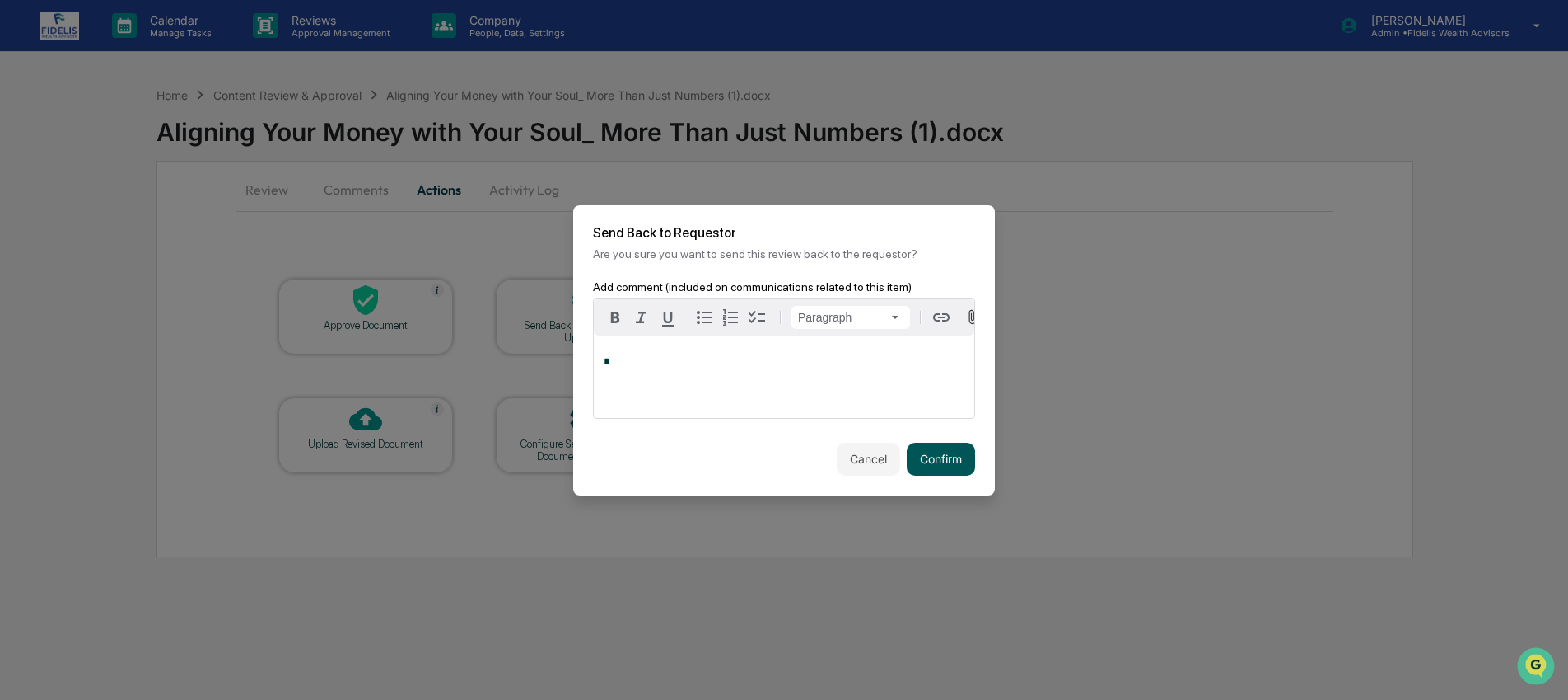
click at [934, 456] on button "Confirm" at bounding box center [940, 459] width 68 height 33
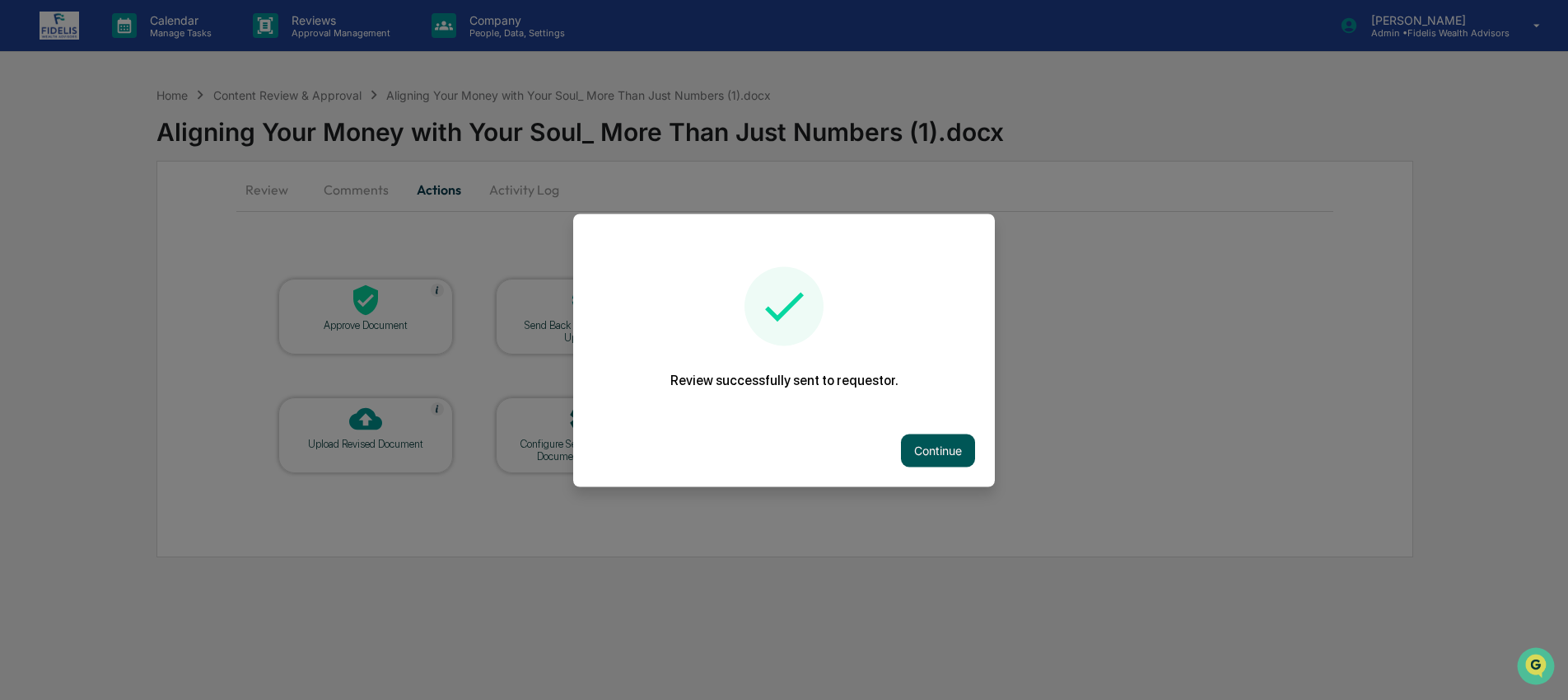
click at [909, 443] on button "Continue" at bounding box center [939, 450] width 74 height 33
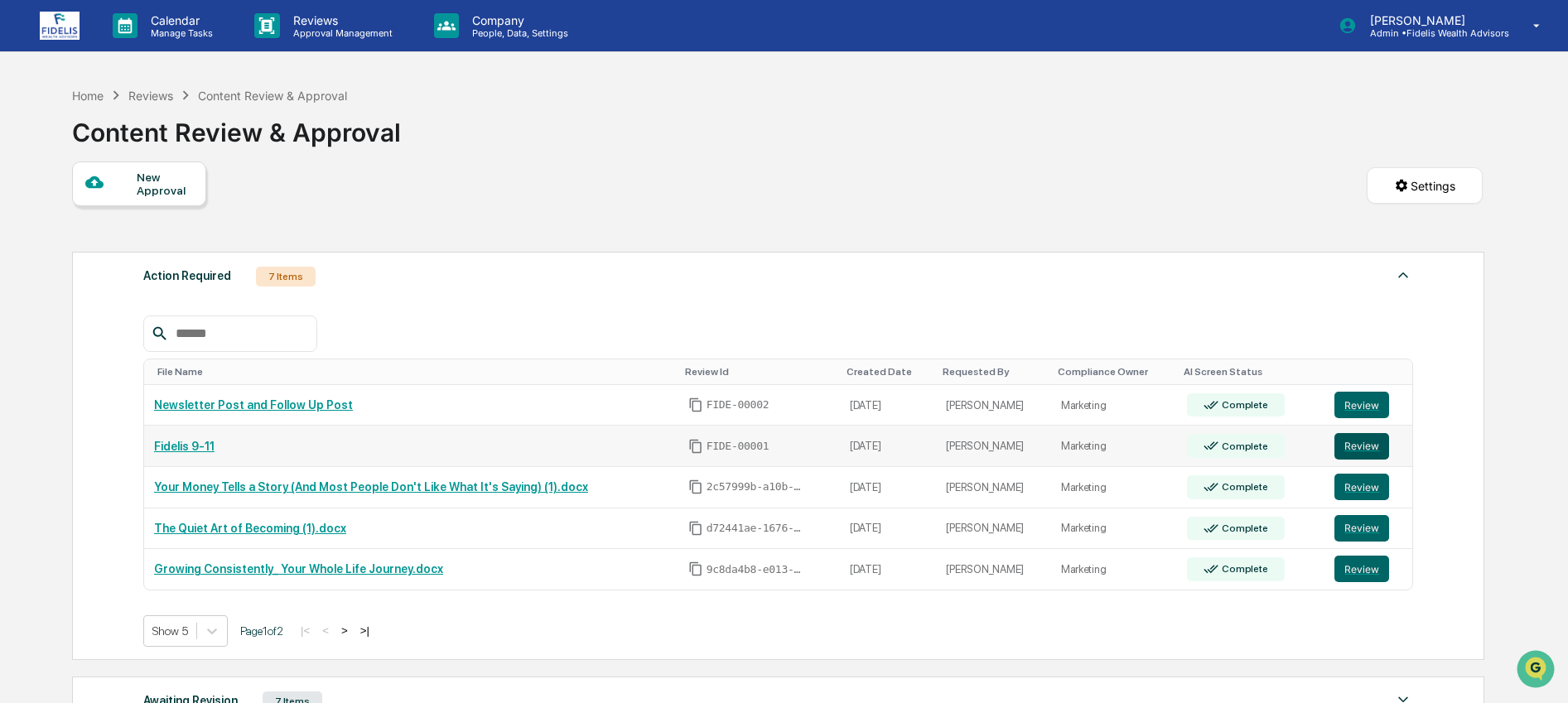
click at [1380, 453] on button "Review" at bounding box center [1362, 446] width 54 height 26
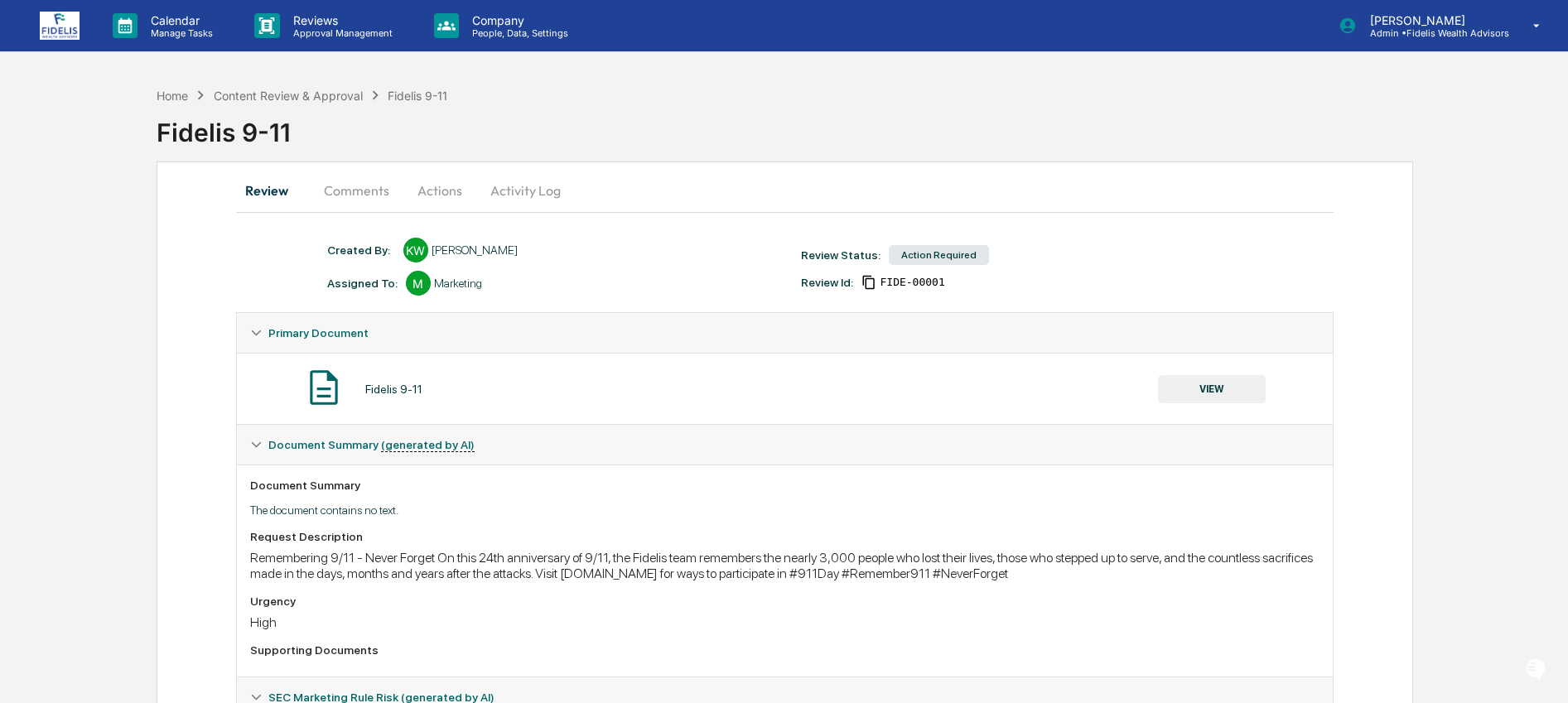
click at [1198, 385] on button "VIEW" at bounding box center [1211, 389] width 108 height 28
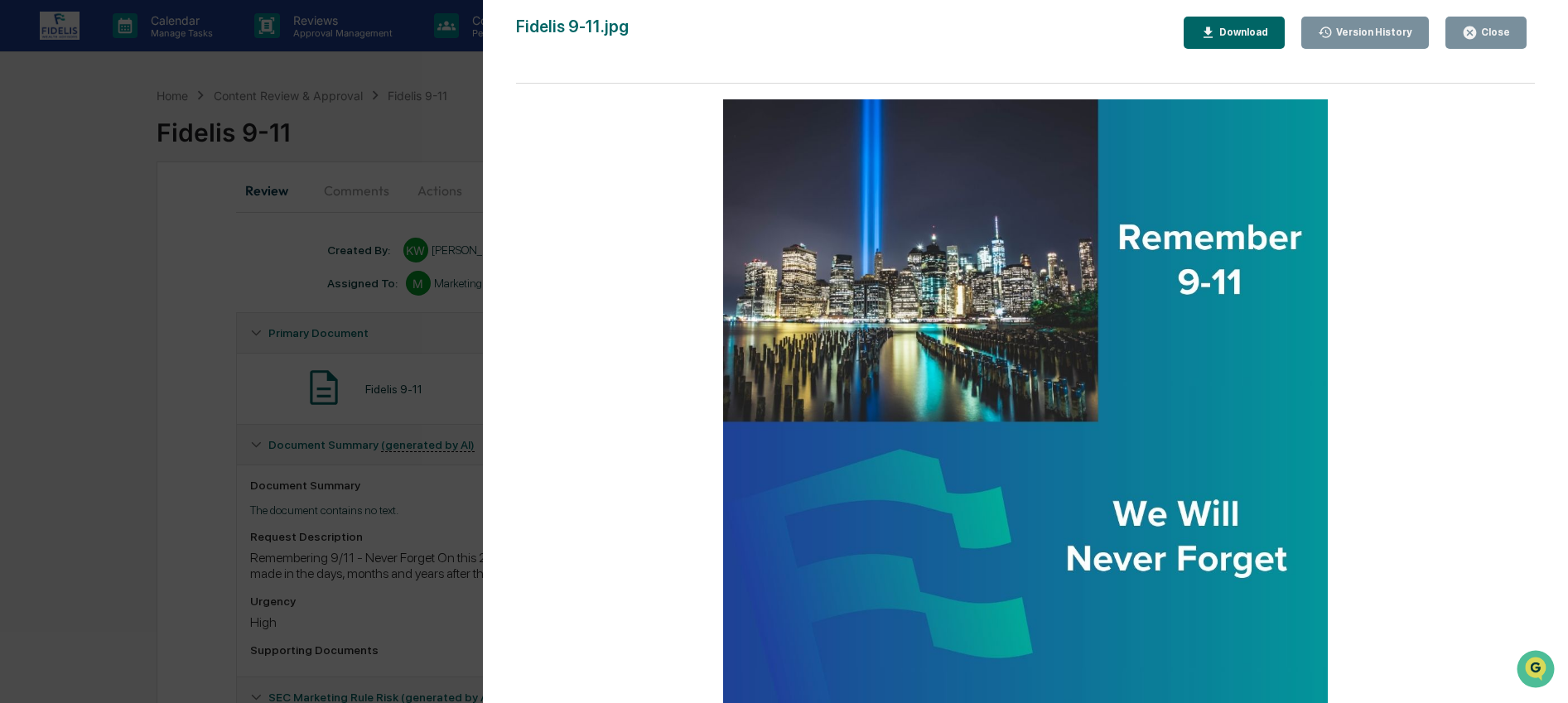
click at [1504, 30] on div "Close" at bounding box center [1493, 32] width 32 height 12
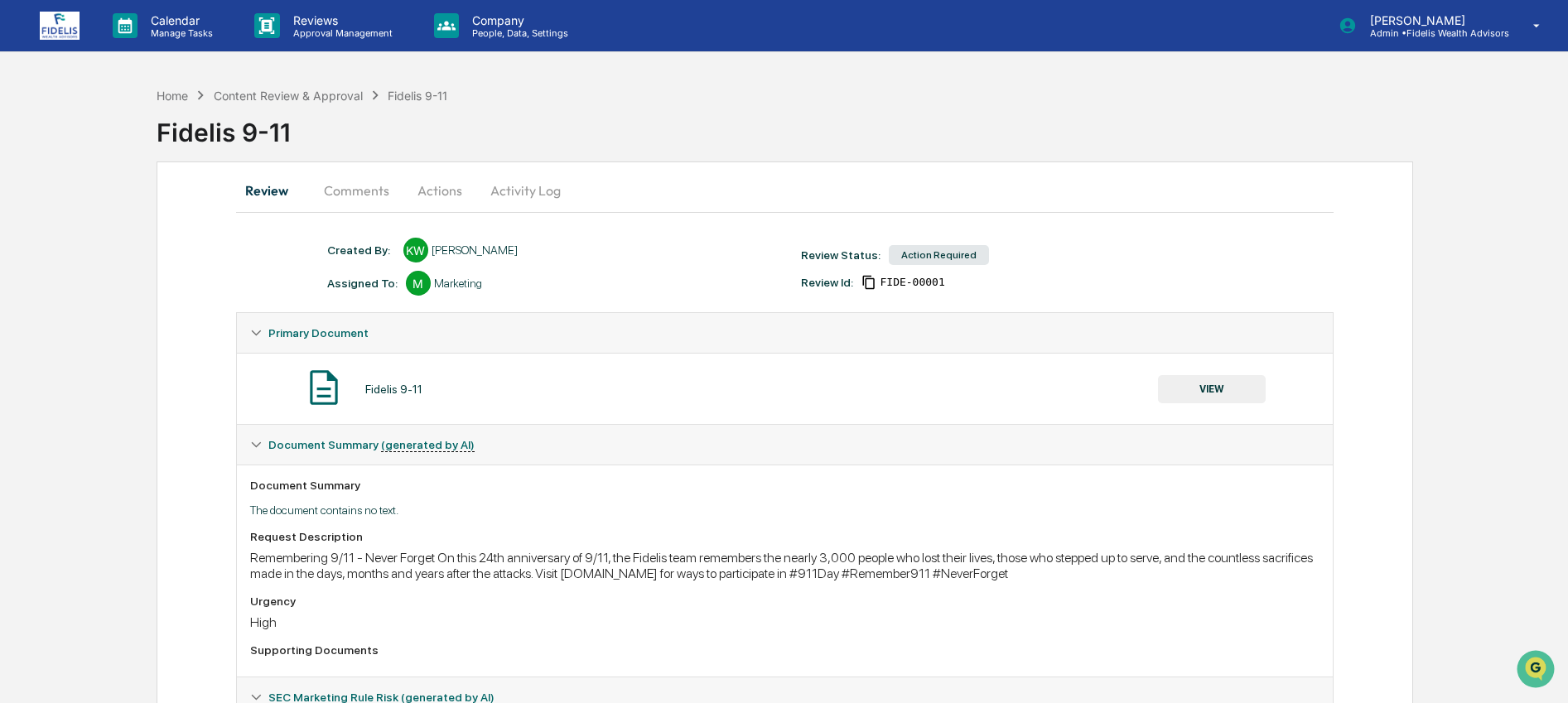
click at [447, 195] on button "Actions" at bounding box center [440, 190] width 75 height 40
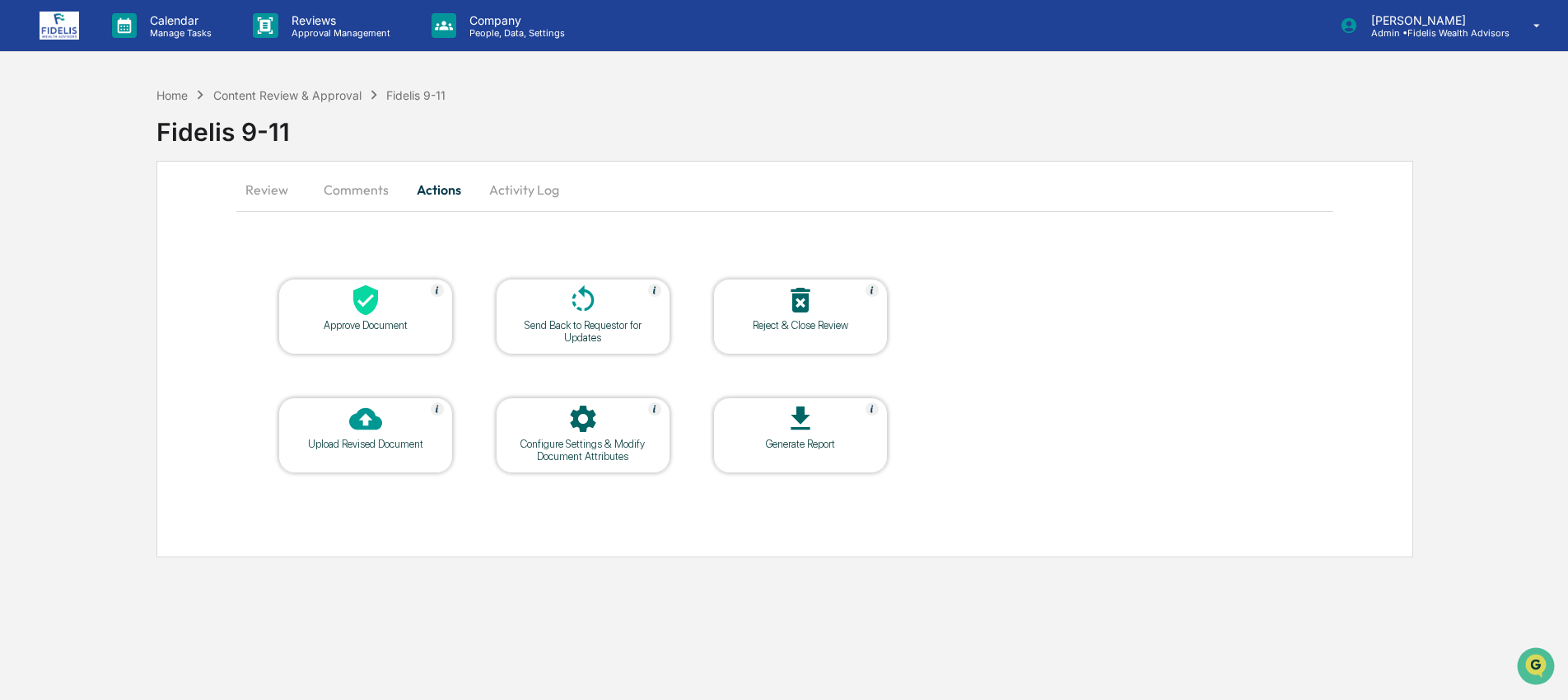
click at [400, 331] on div "Approve Document" at bounding box center [365, 325] width 148 height 13
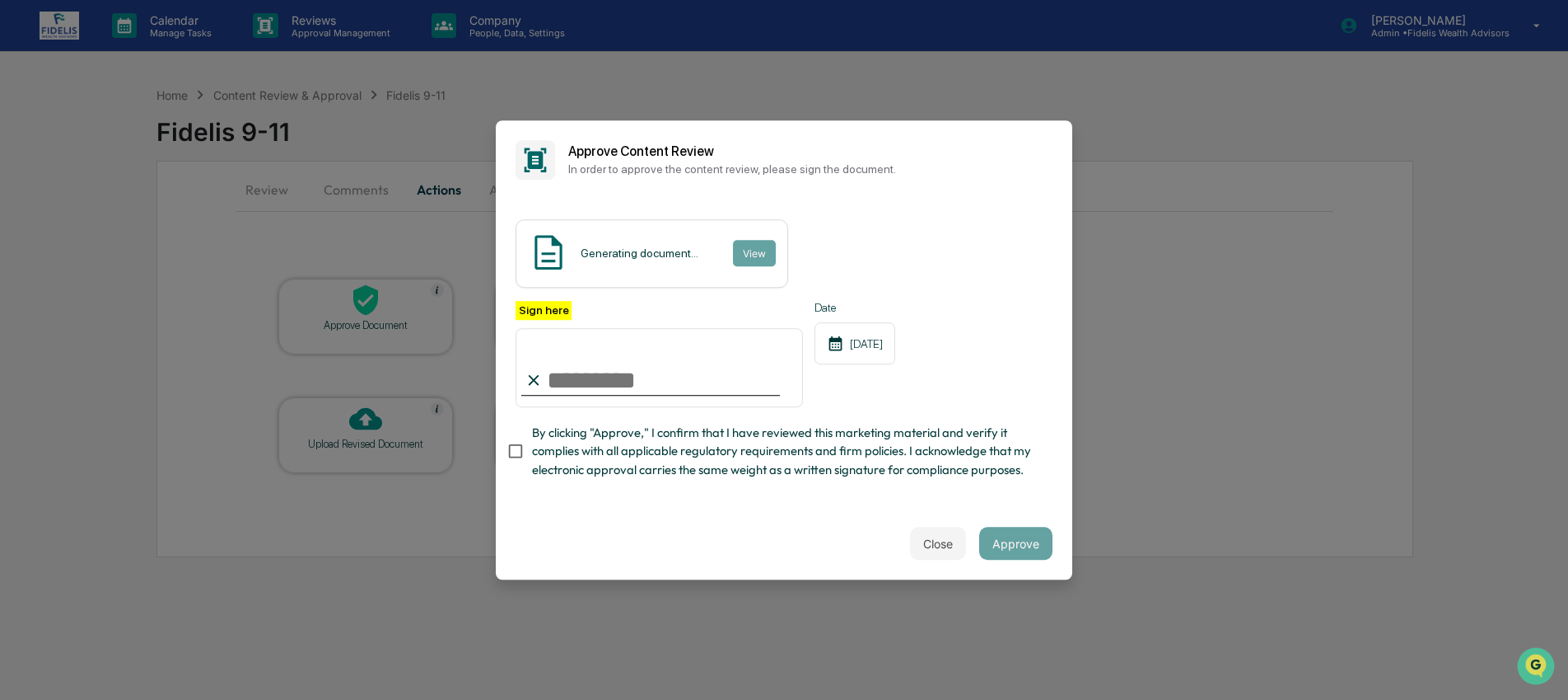
click at [727, 385] on input "Sign here" at bounding box center [659, 368] width 287 height 79
type input "**********"
click at [635, 467] on span "By clicking "Approve," I confirm that I have reviewed this marketing material a…" at bounding box center [786, 451] width 508 height 55
click at [1025, 541] on button "Approve" at bounding box center [1015, 543] width 74 height 33
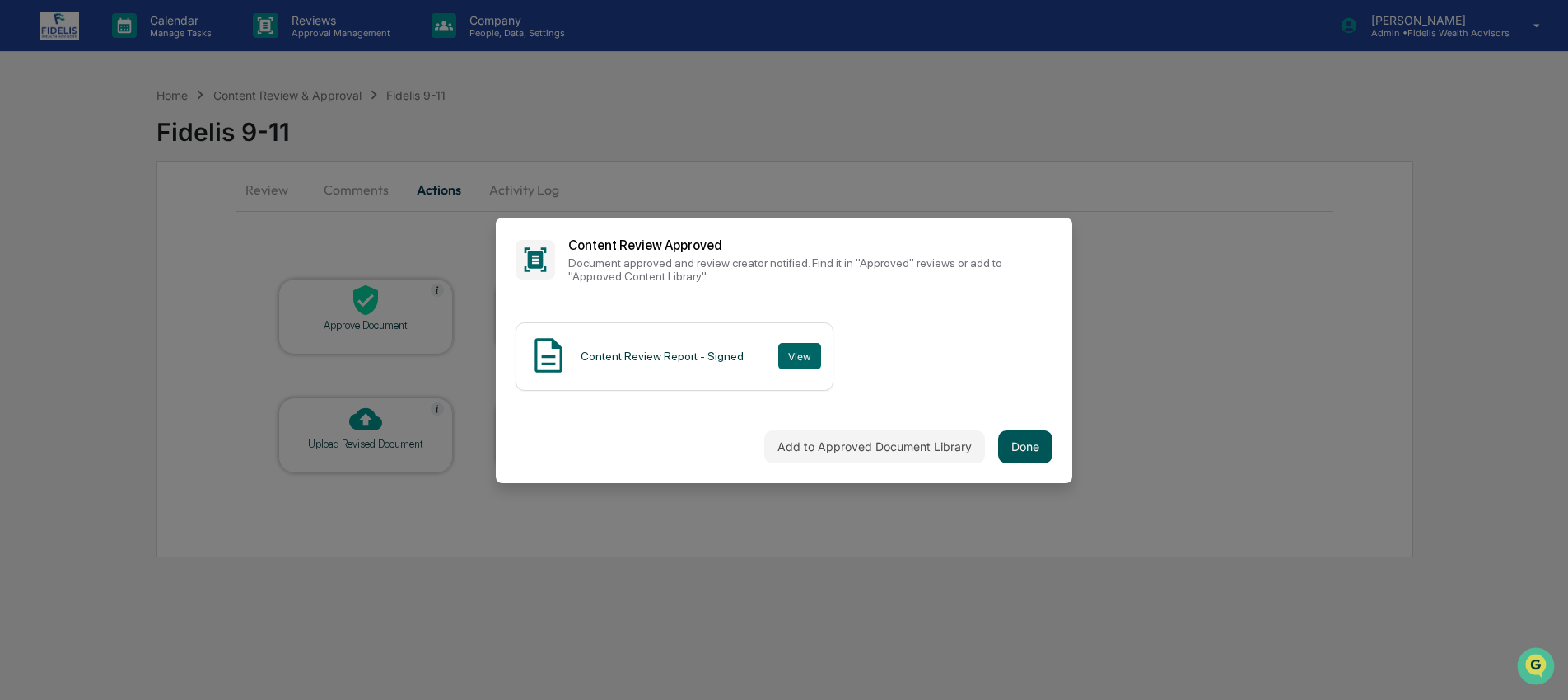
click at [1031, 440] on button "Done" at bounding box center [1026, 446] width 54 height 33
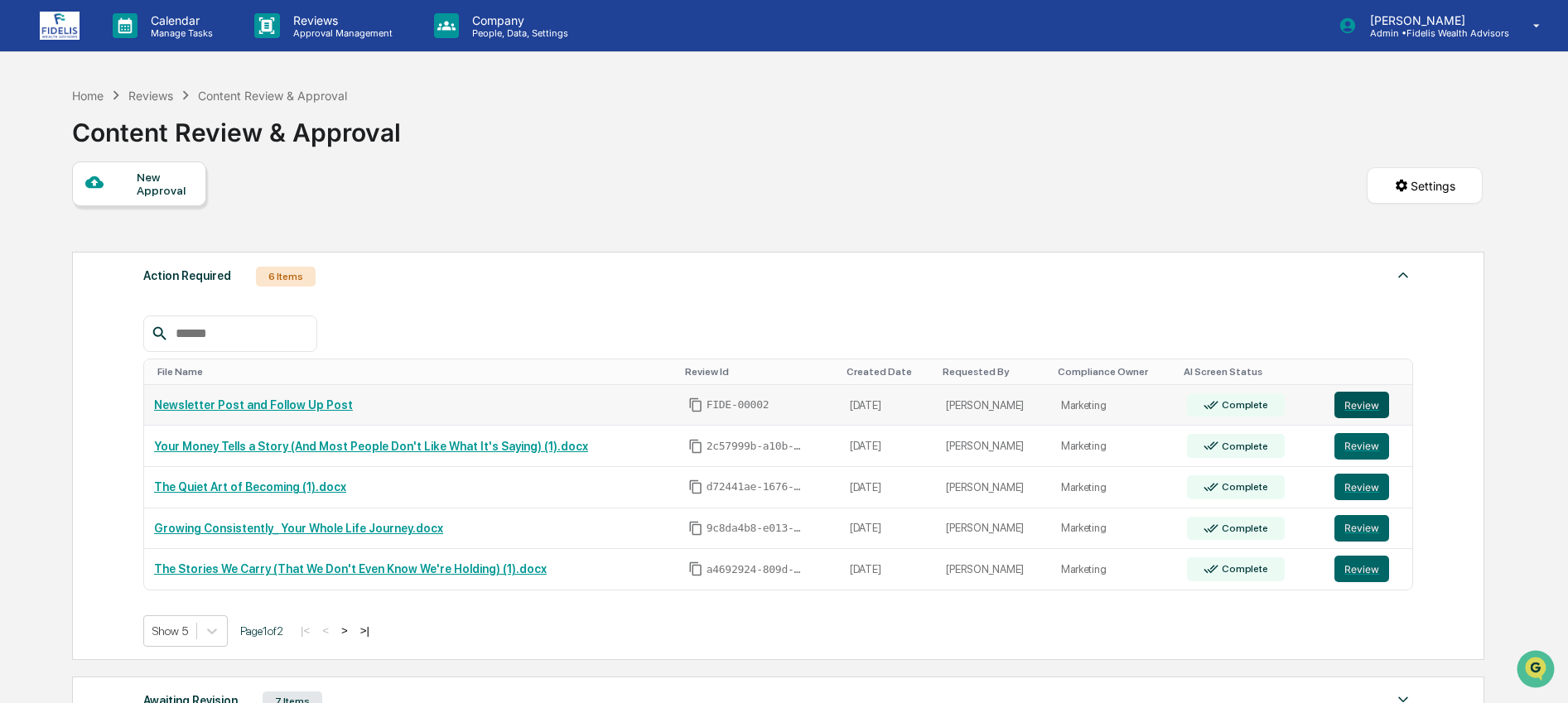
click at [1360, 414] on button "Review" at bounding box center [1362, 404] width 54 height 26
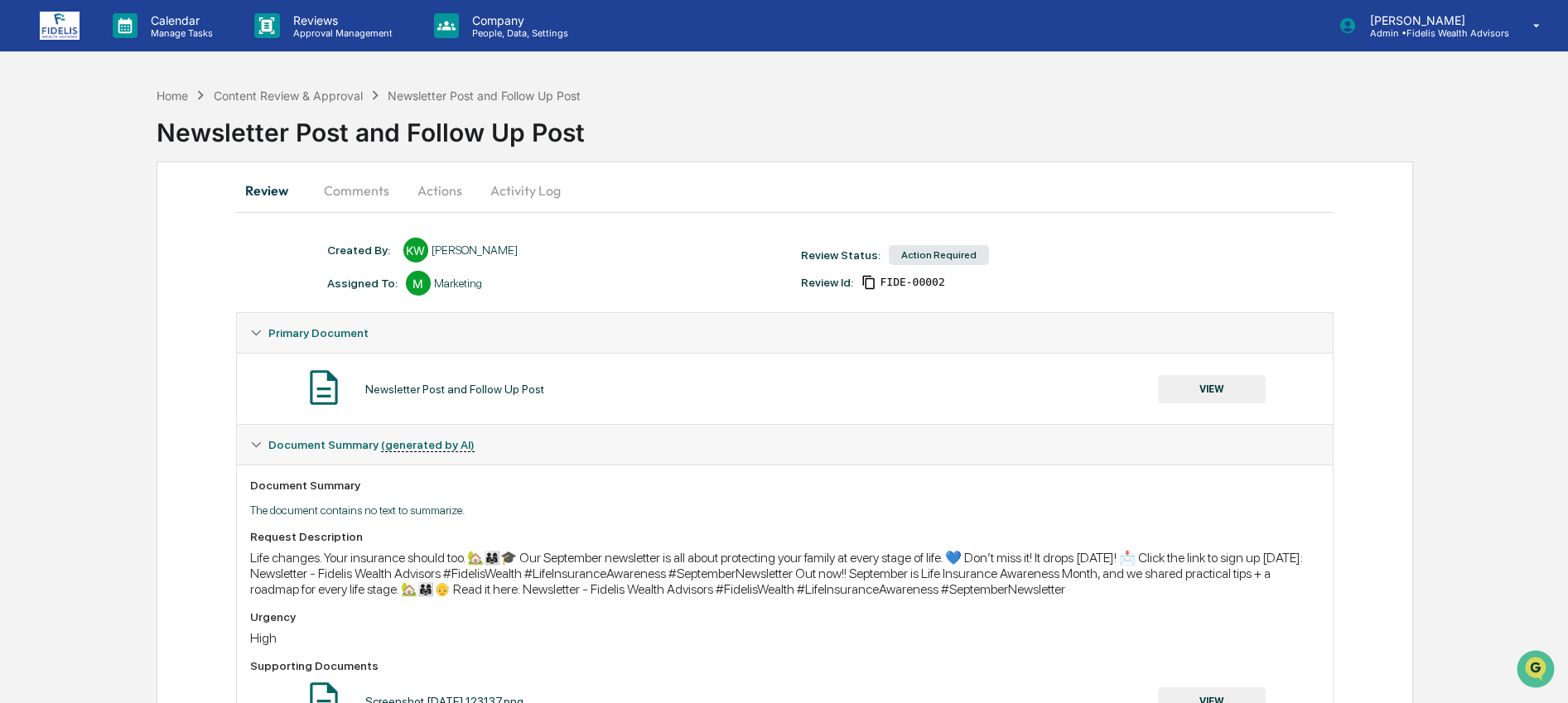
click at [1230, 386] on button "VIEW" at bounding box center [1211, 389] width 108 height 28
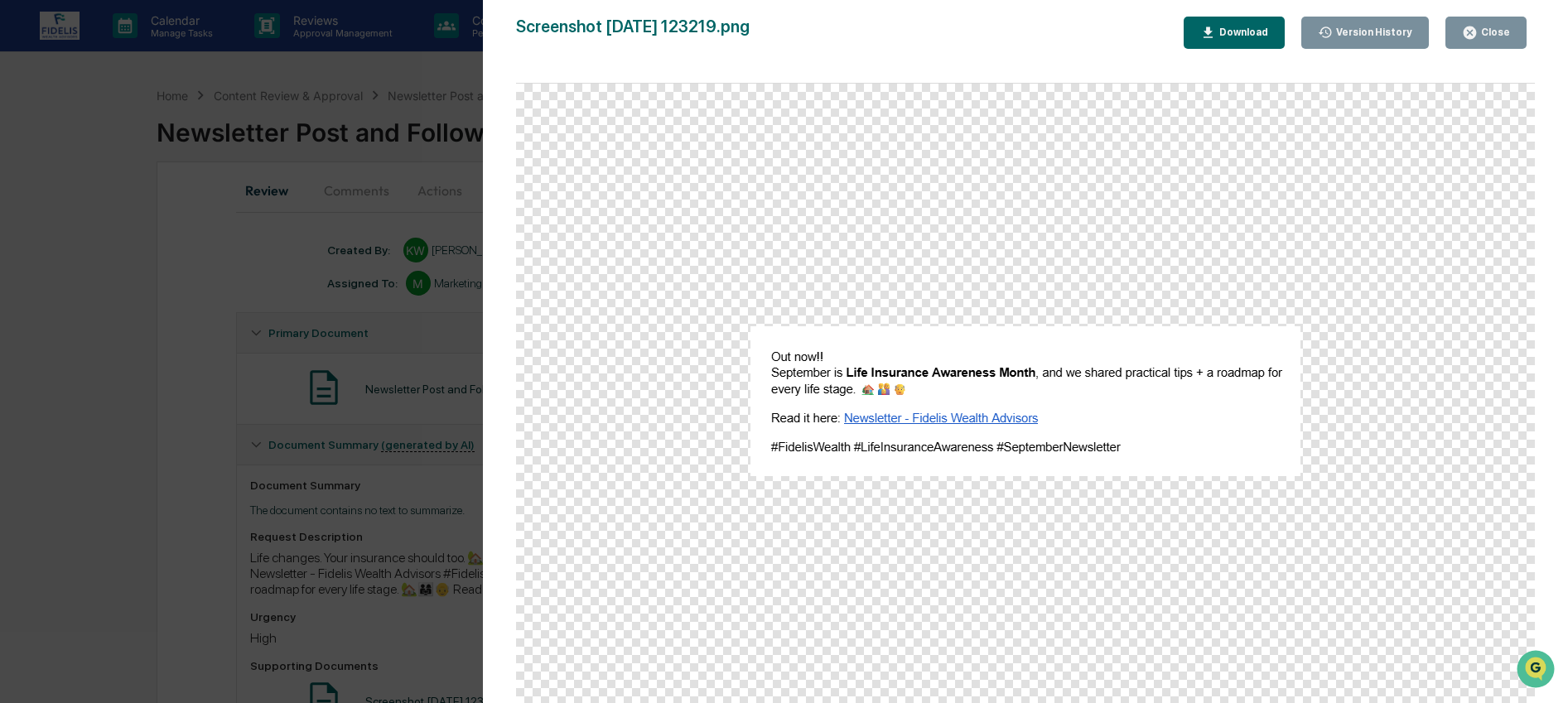
click at [1475, 35] on icon "button" at bounding box center [1469, 32] width 13 height 13
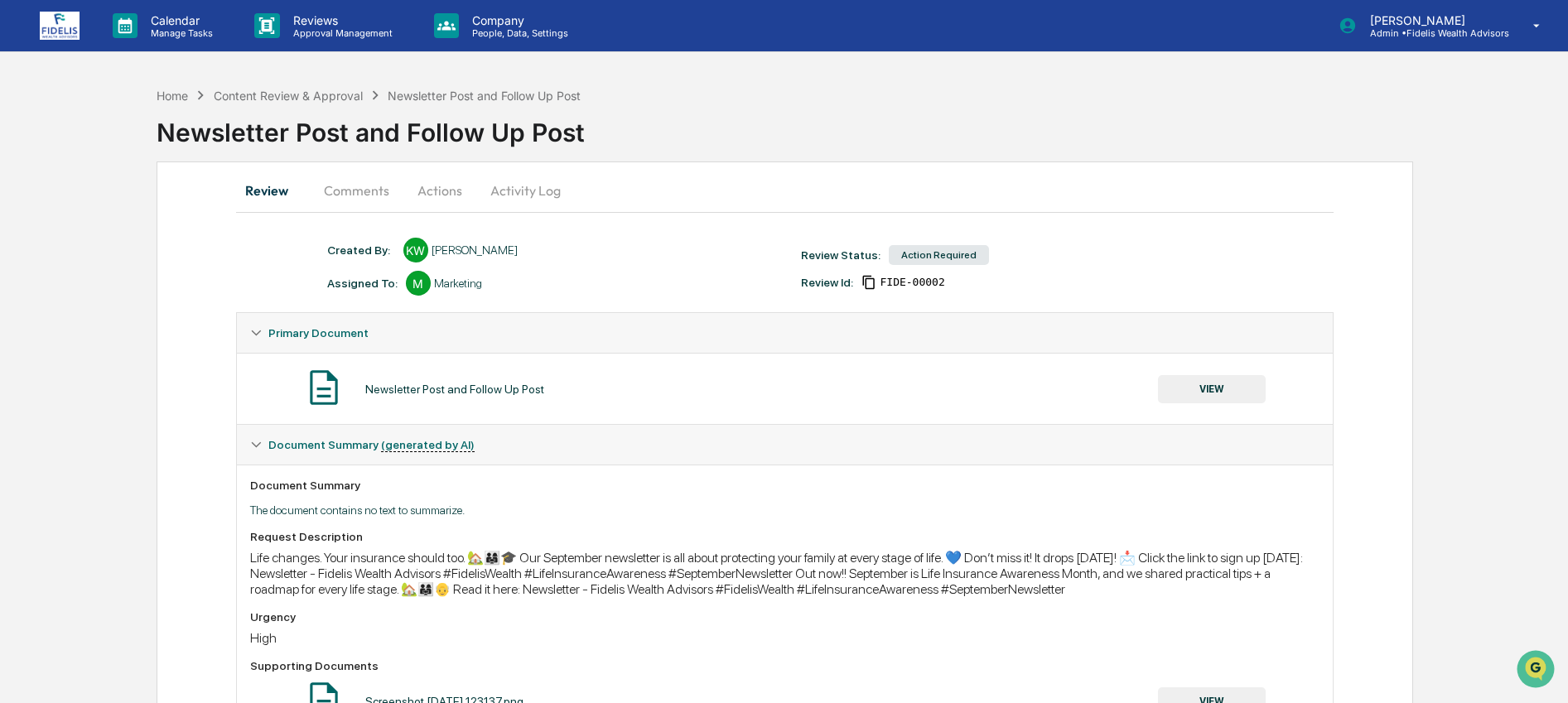
click at [429, 188] on button "Actions" at bounding box center [440, 190] width 75 height 40
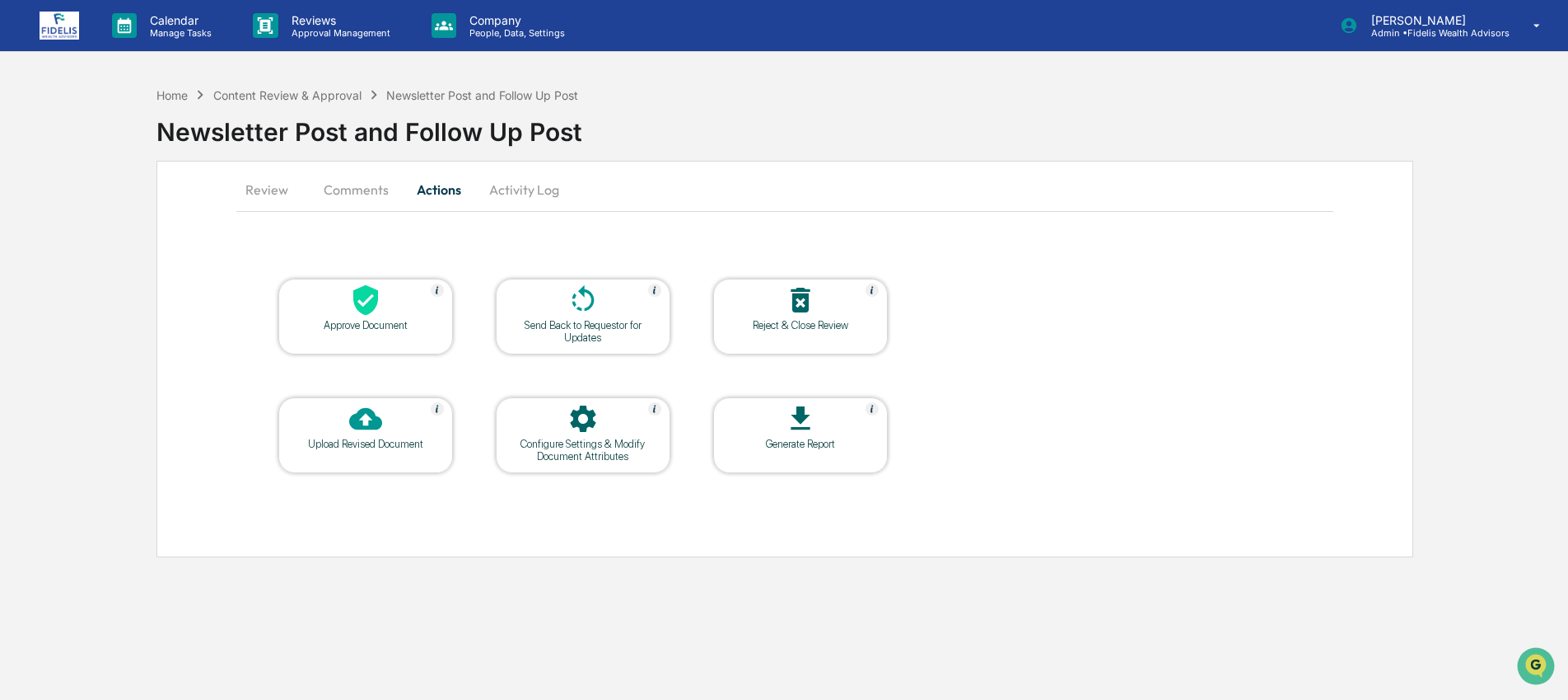
click at [370, 307] on icon at bounding box center [365, 300] width 24 height 30
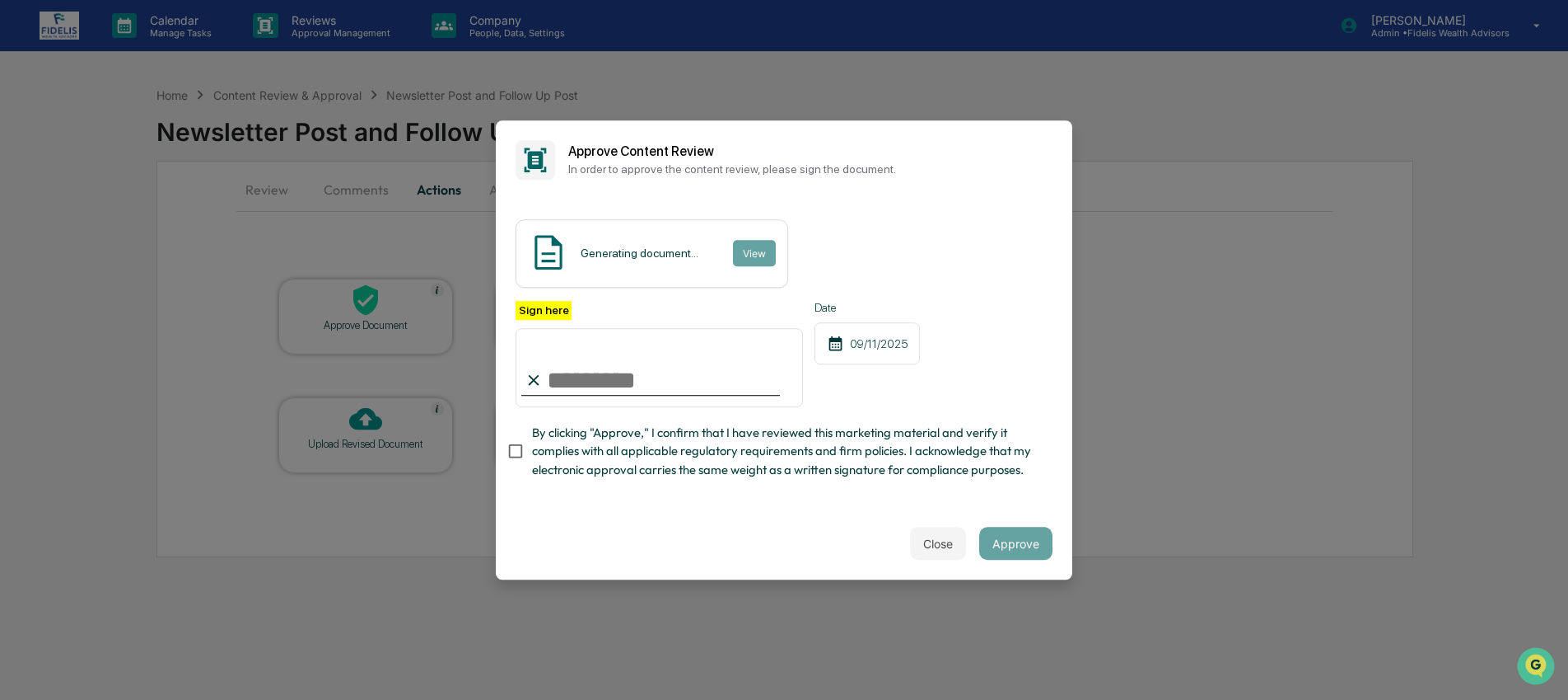
click at [600, 385] on input "Sign here" at bounding box center [659, 368] width 287 height 79
type input "**********"
click at [633, 457] on span "By clicking "Approve," I confirm that I have reviewed this marketing material a…" at bounding box center [786, 451] width 508 height 55
click at [1034, 545] on button "Approve" at bounding box center [1015, 543] width 74 height 33
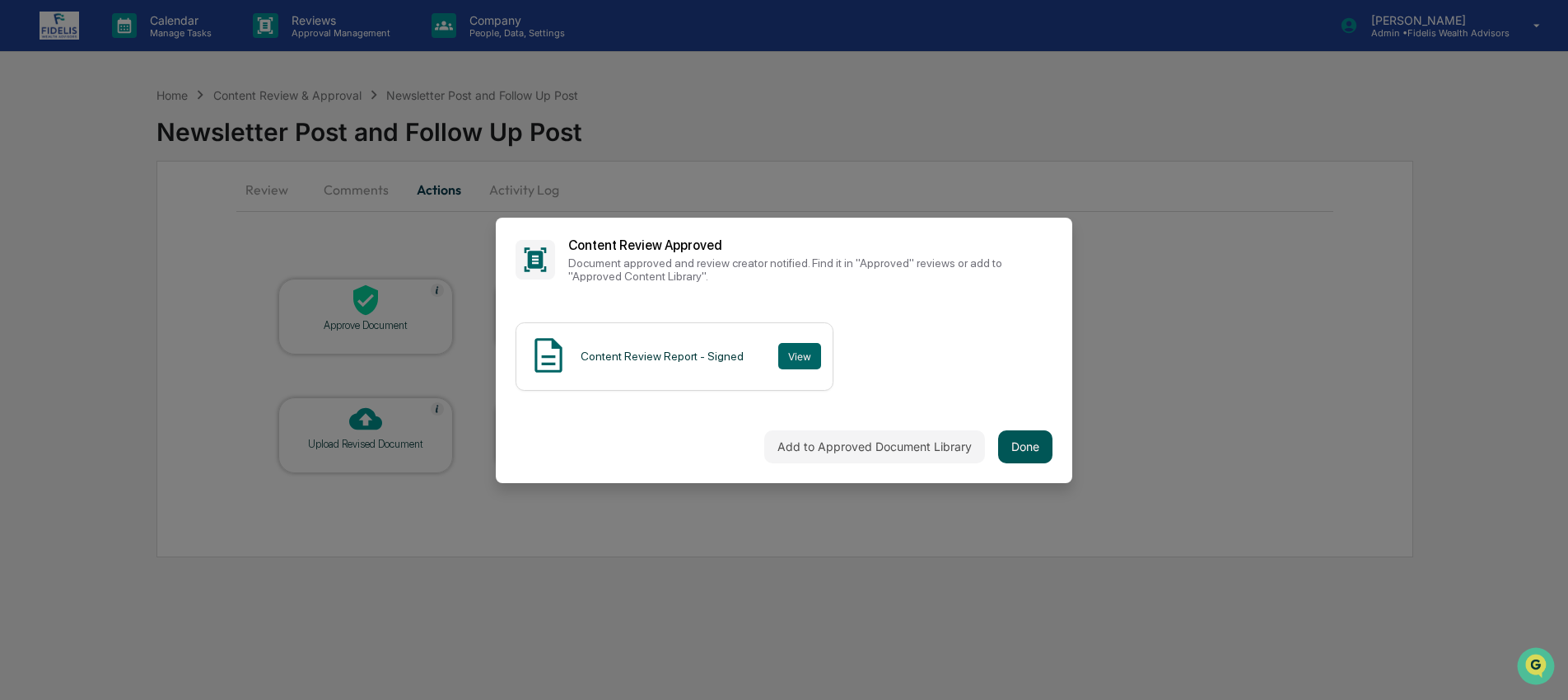
click at [1031, 447] on button "Done" at bounding box center [1026, 446] width 54 height 33
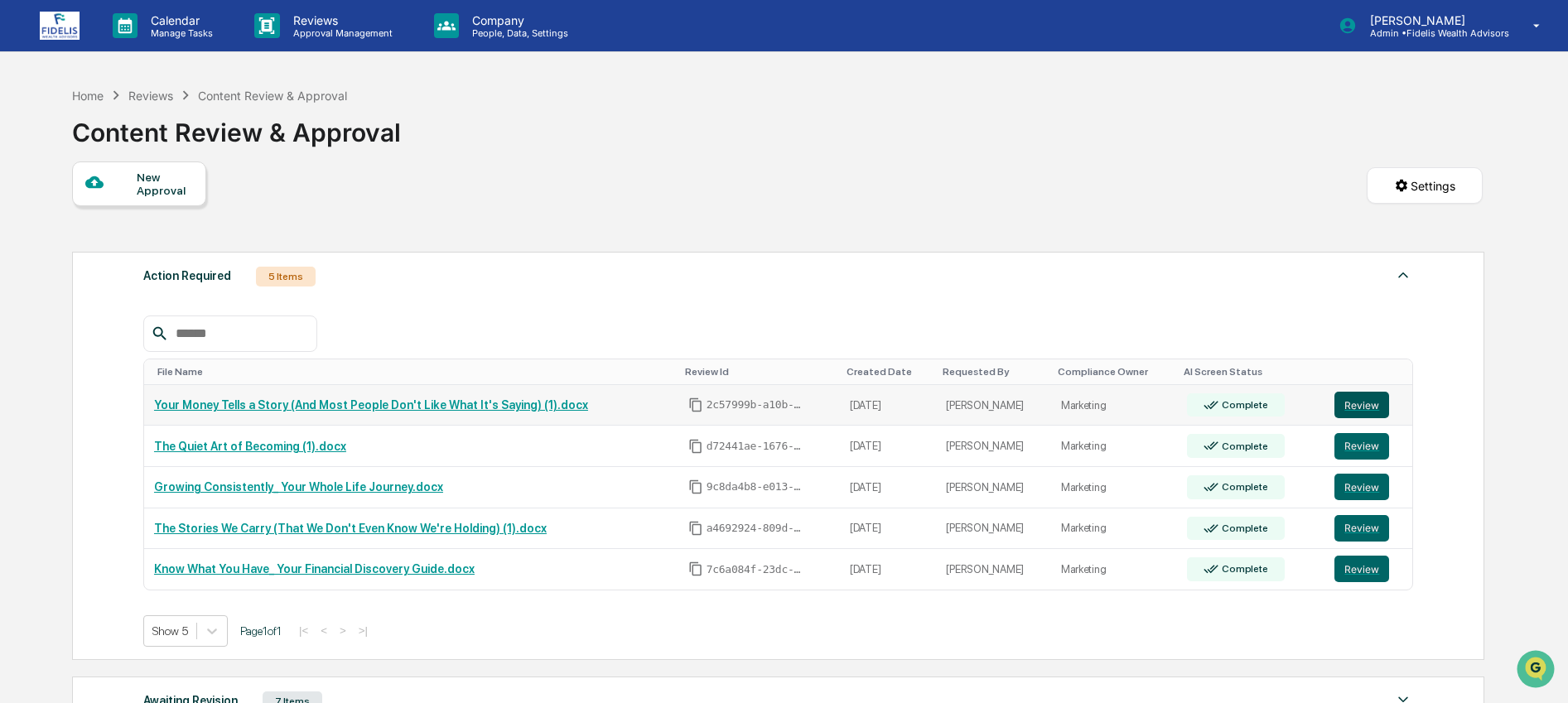
click at [1362, 410] on button "Review" at bounding box center [1362, 404] width 54 height 26
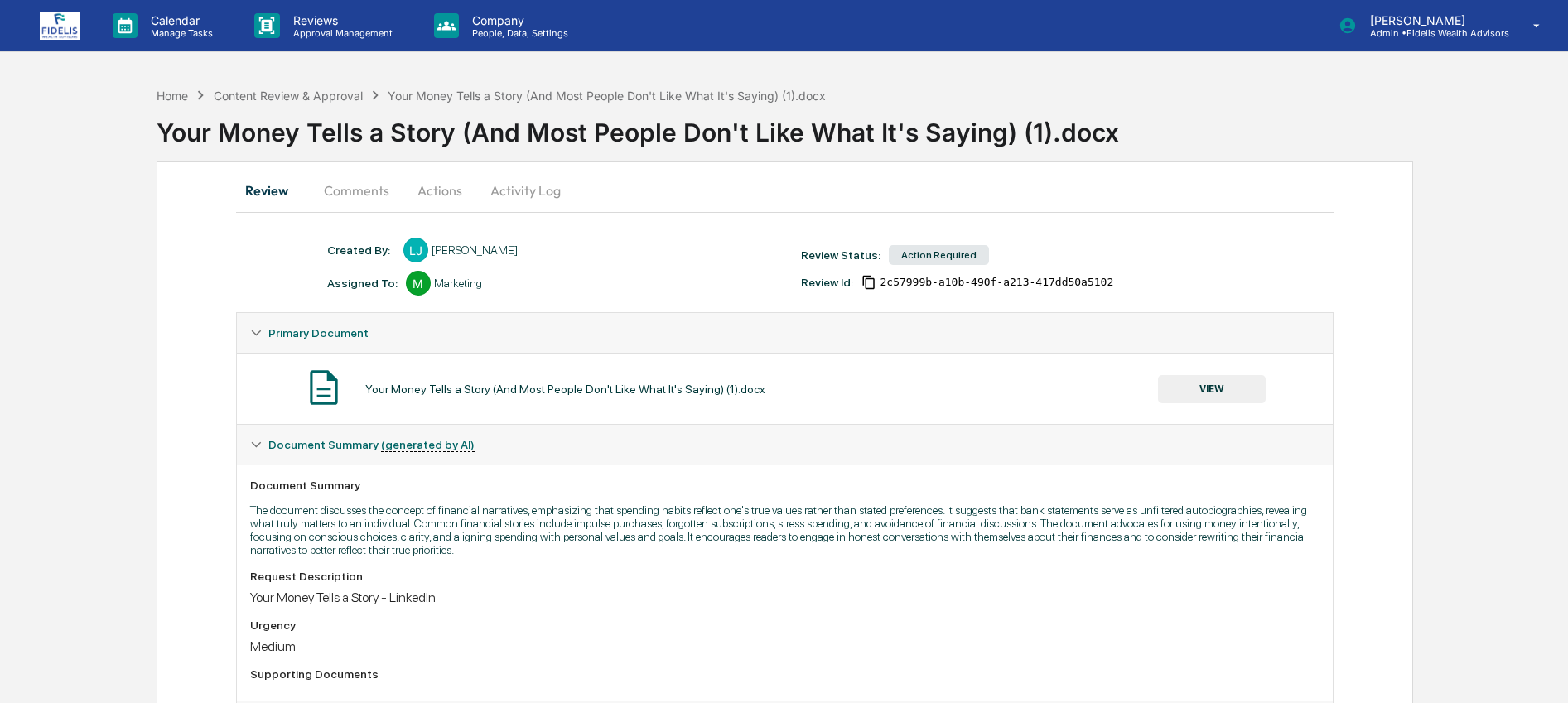
click at [500, 202] on button "Activity Log" at bounding box center [526, 190] width 97 height 40
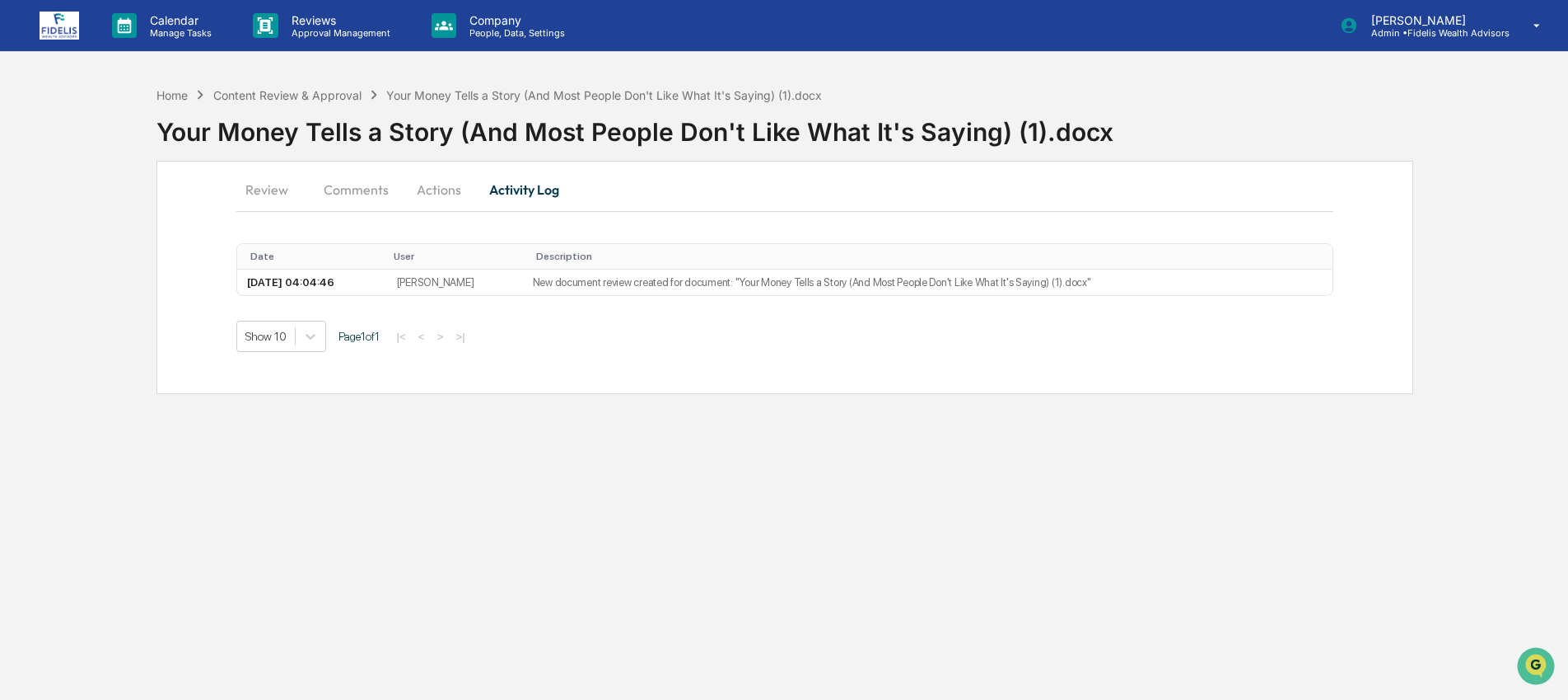
click at [265, 194] on button "Review" at bounding box center [274, 189] width 74 height 40
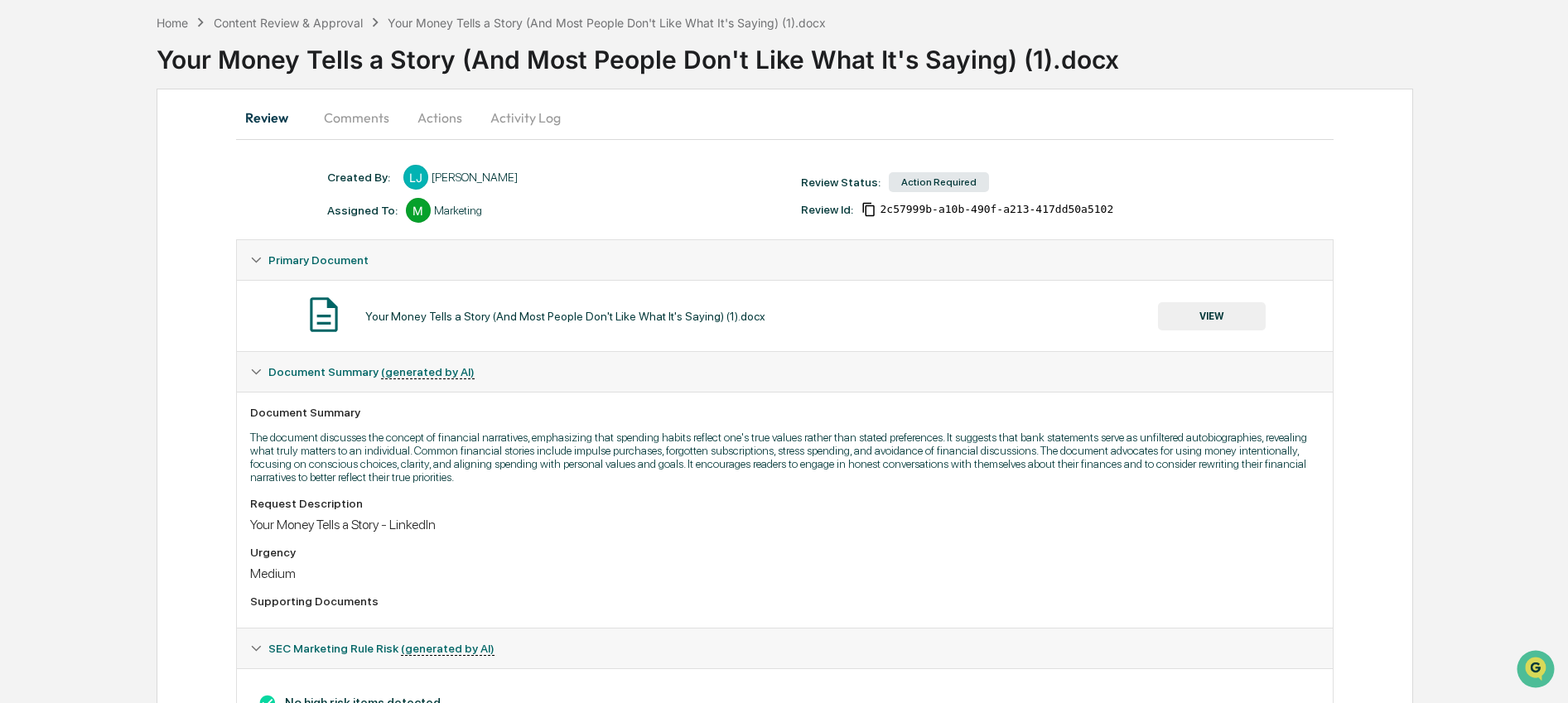
scroll to position [155, 0]
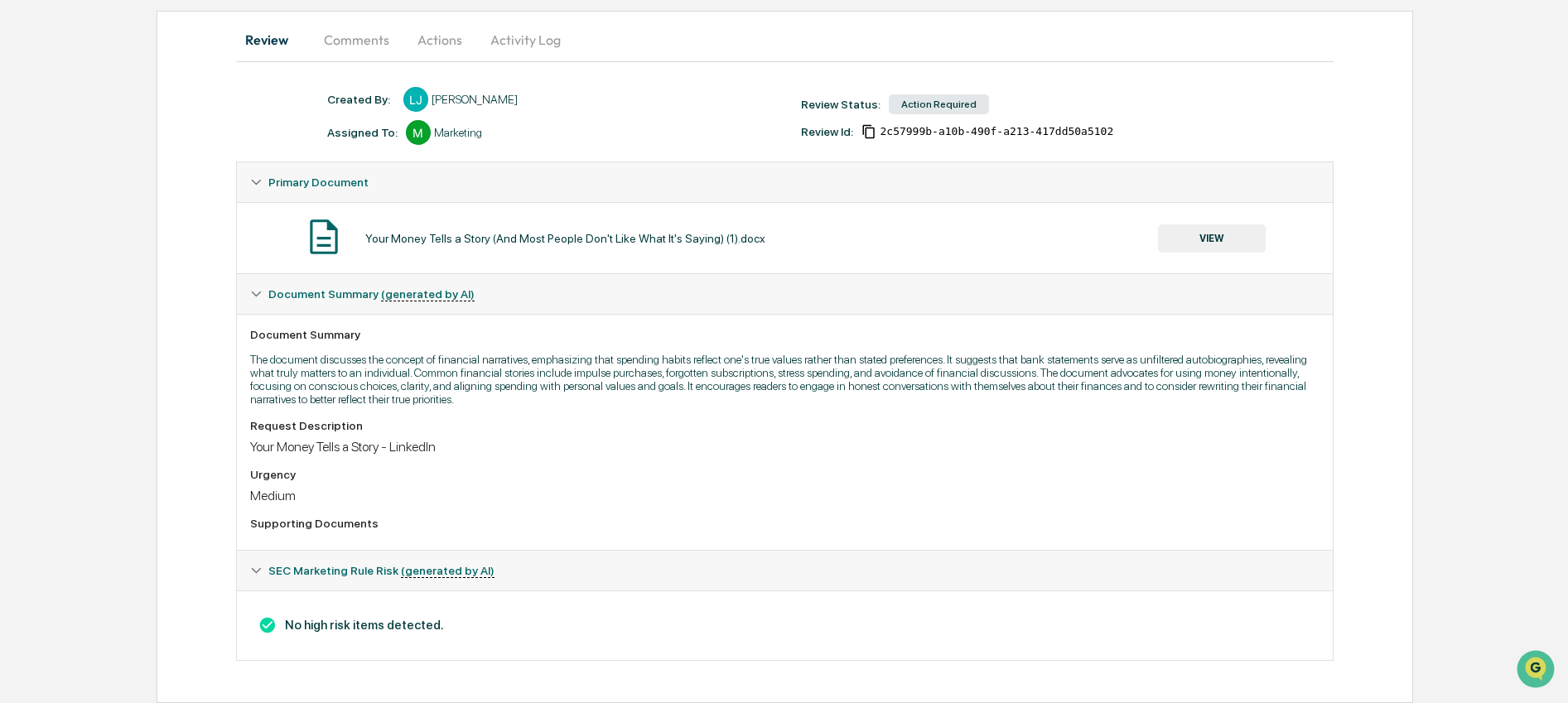
click at [1238, 239] on button "VIEW" at bounding box center [1211, 238] width 108 height 28
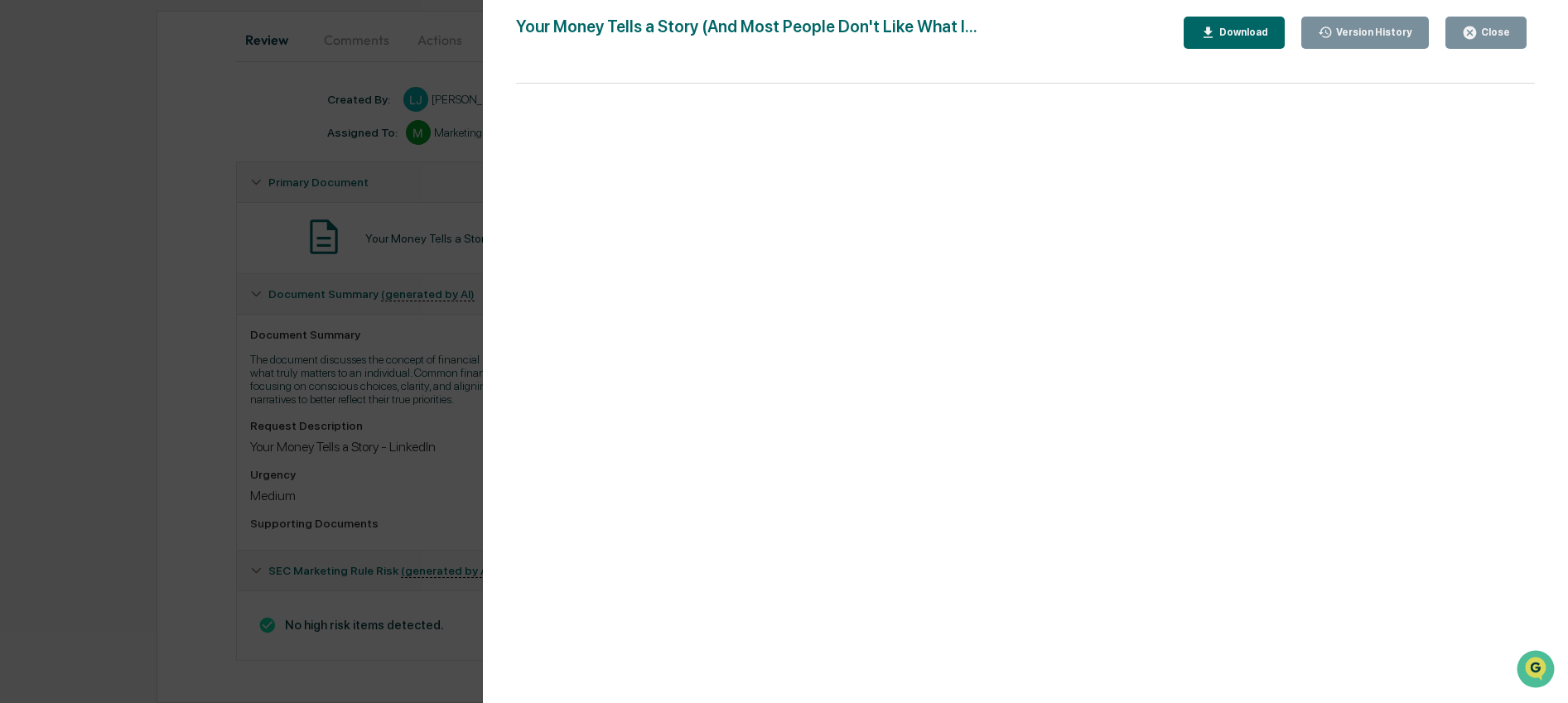
click at [1486, 42] on button "Close" at bounding box center [1486, 32] width 82 height 32
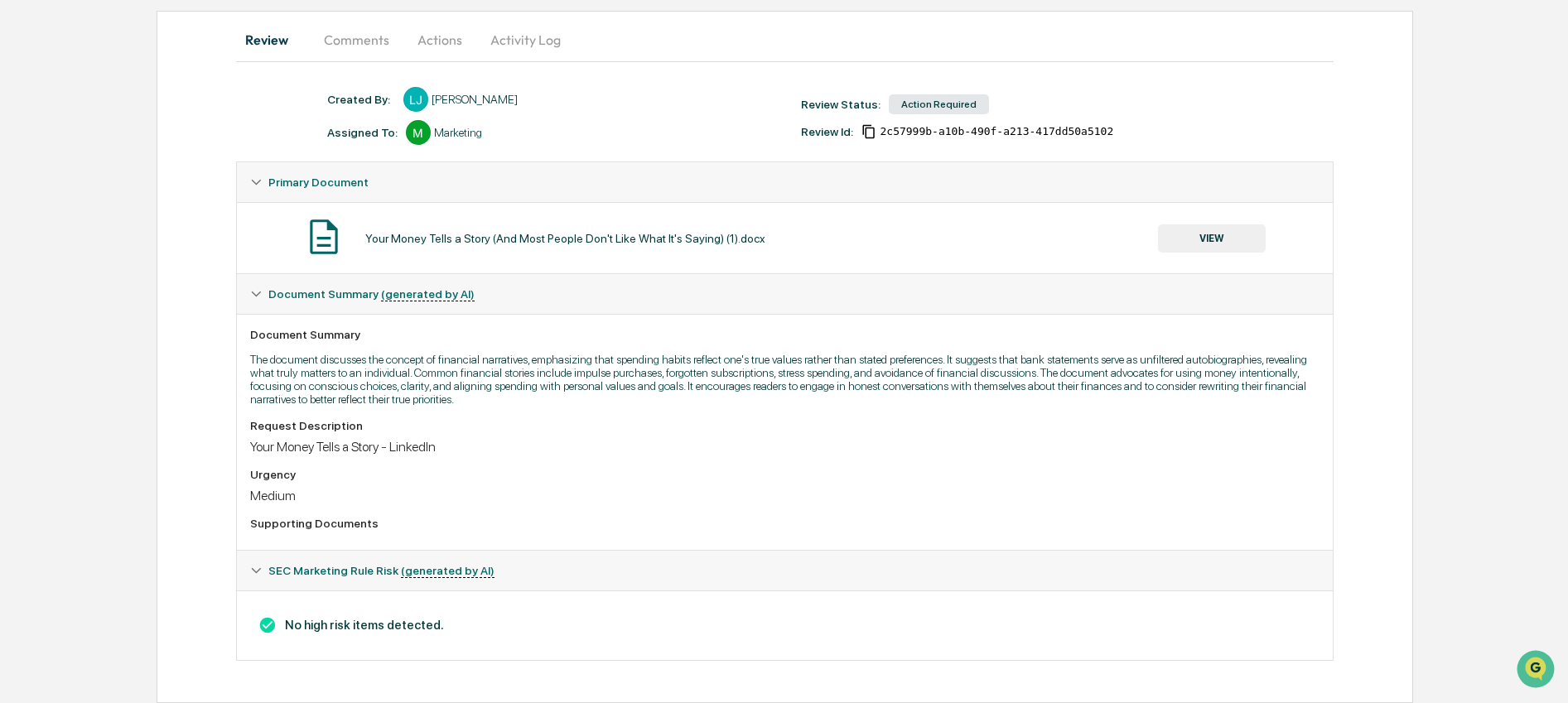
click at [450, 37] on button "Actions" at bounding box center [440, 39] width 75 height 40
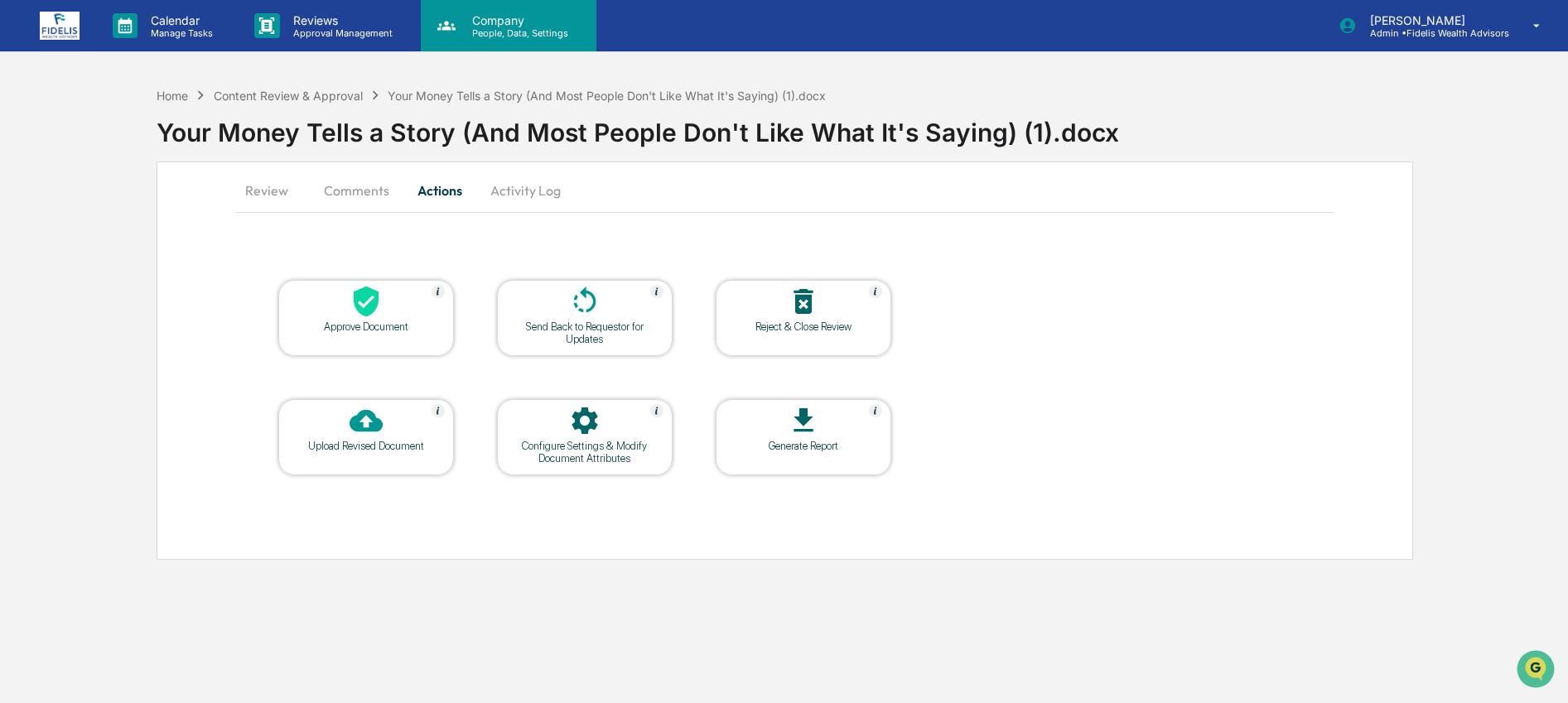
scroll to position [0, 0]
click at [375, 295] on icon at bounding box center [367, 301] width 25 height 31
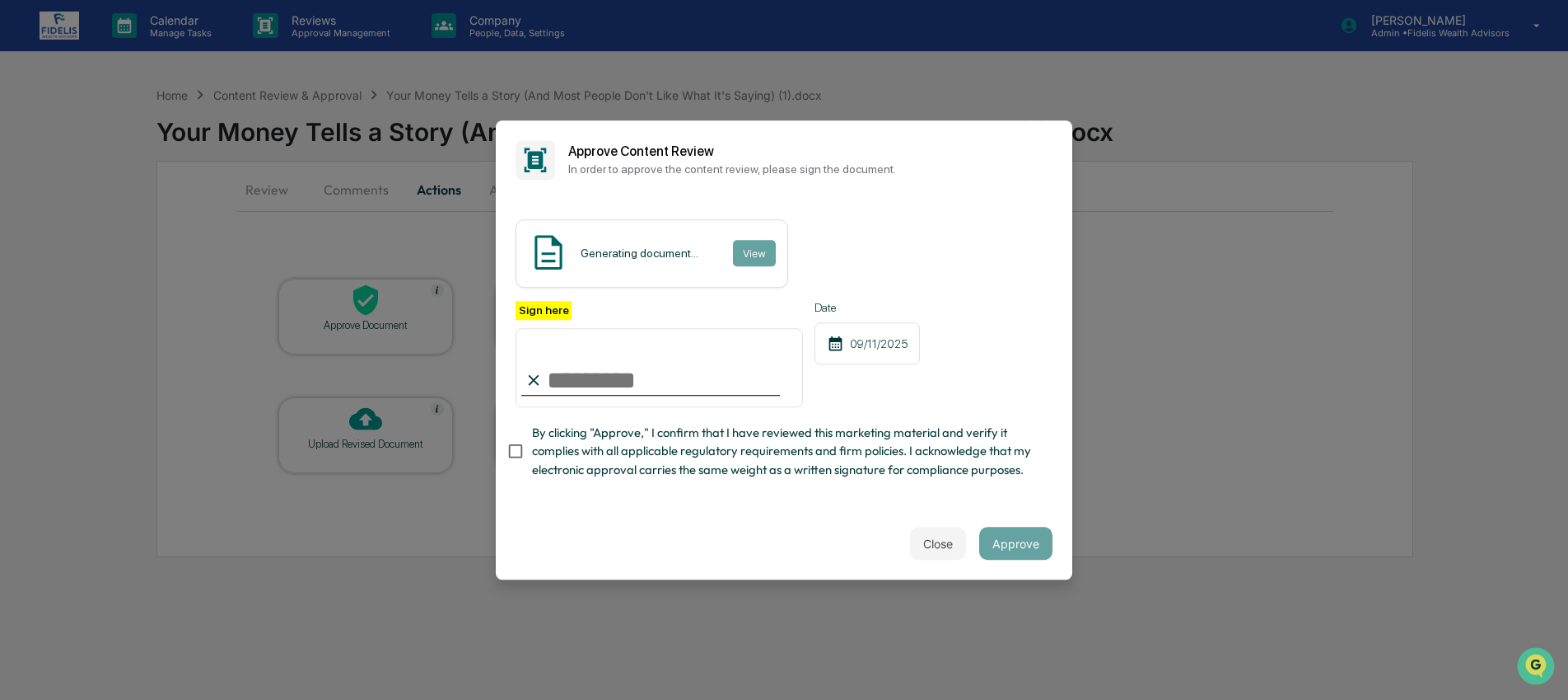
click at [689, 387] on input "Sign here" at bounding box center [659, 368] width 287 height 79
type input "**********"
click at [632, 454] on span "By clicking "Approve," I confirm that I have reviewed this marketing material a…" at bounding box center [786, 451] width 508 height 55
click at [1022, 545] on button "Approve" at bounding box center [1015, 543] width 74 height 33
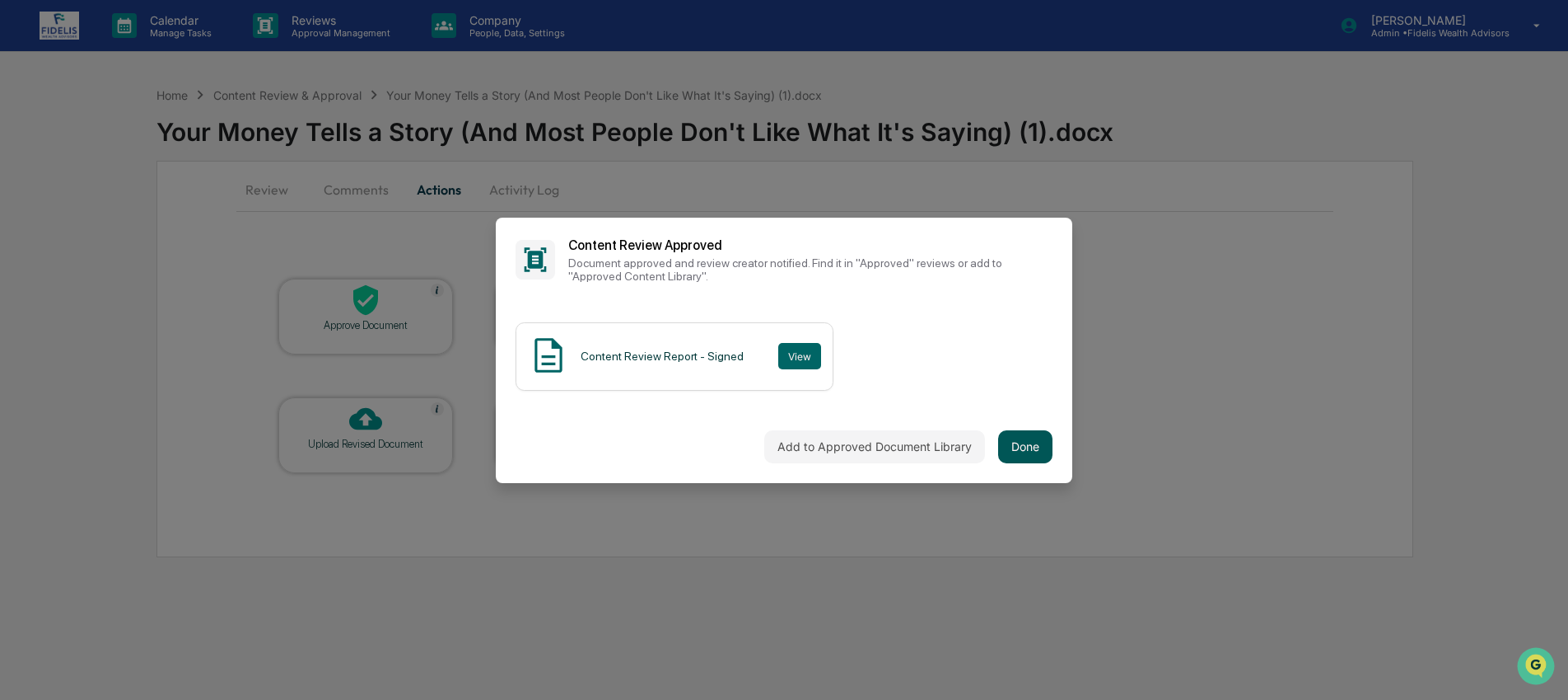
click at [1022, 453] on button "Done" at bounding box center [1026, 446] width 54 height 33
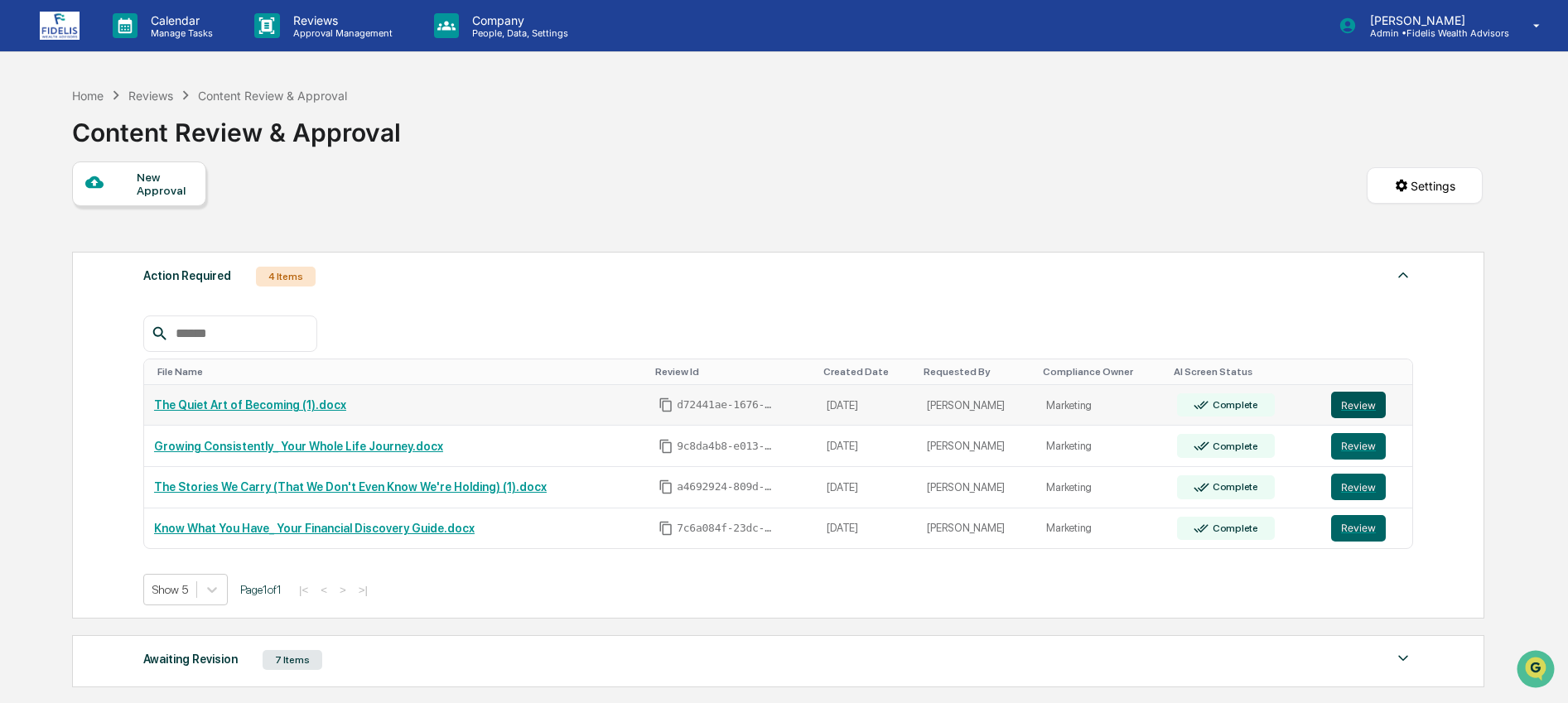
click at [1353, 406] on button "Review" at bounding box center [1358, 404] width 54 height 26
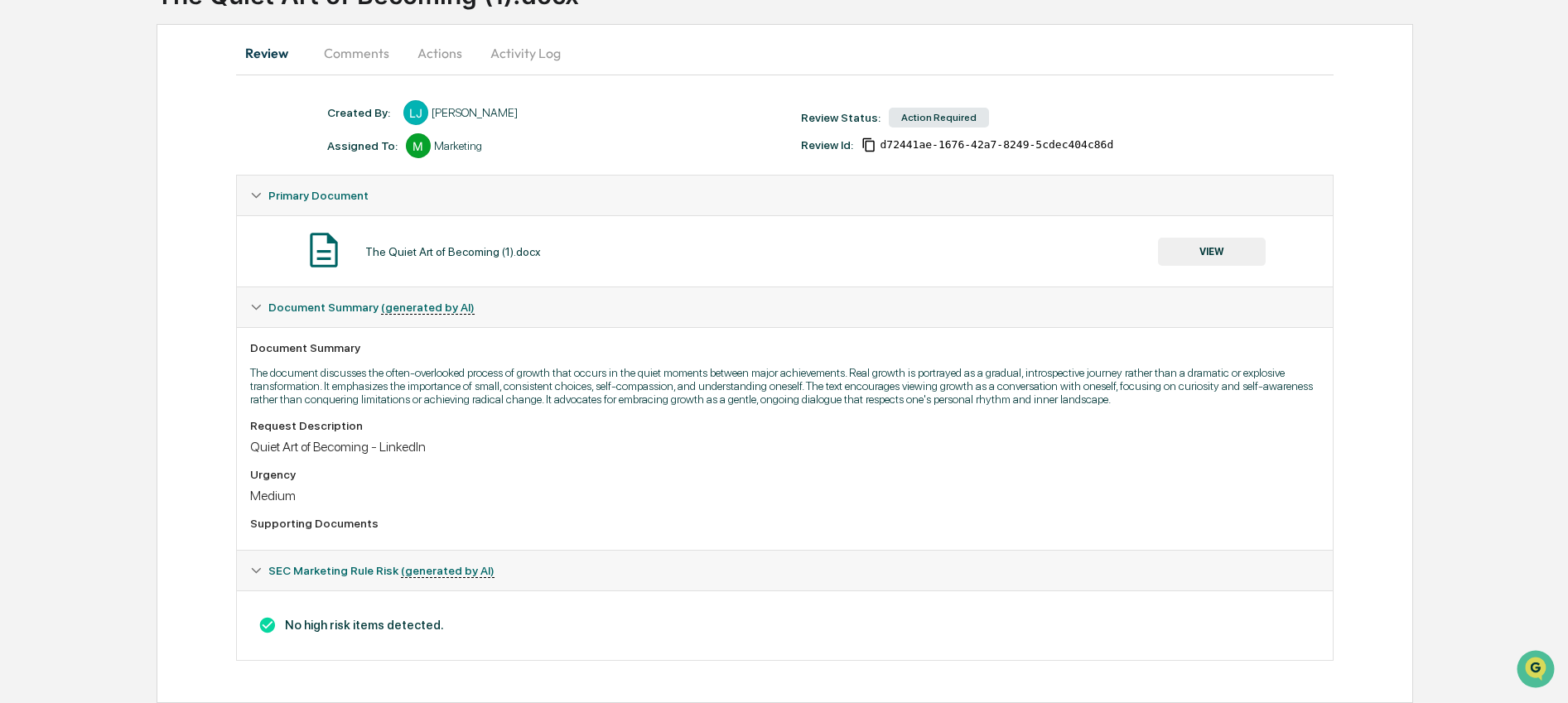
scroll to position [155, 0]
click at [1187, 243] on button "VIEW" at bounding box center [1211, 251] width 108 height 28
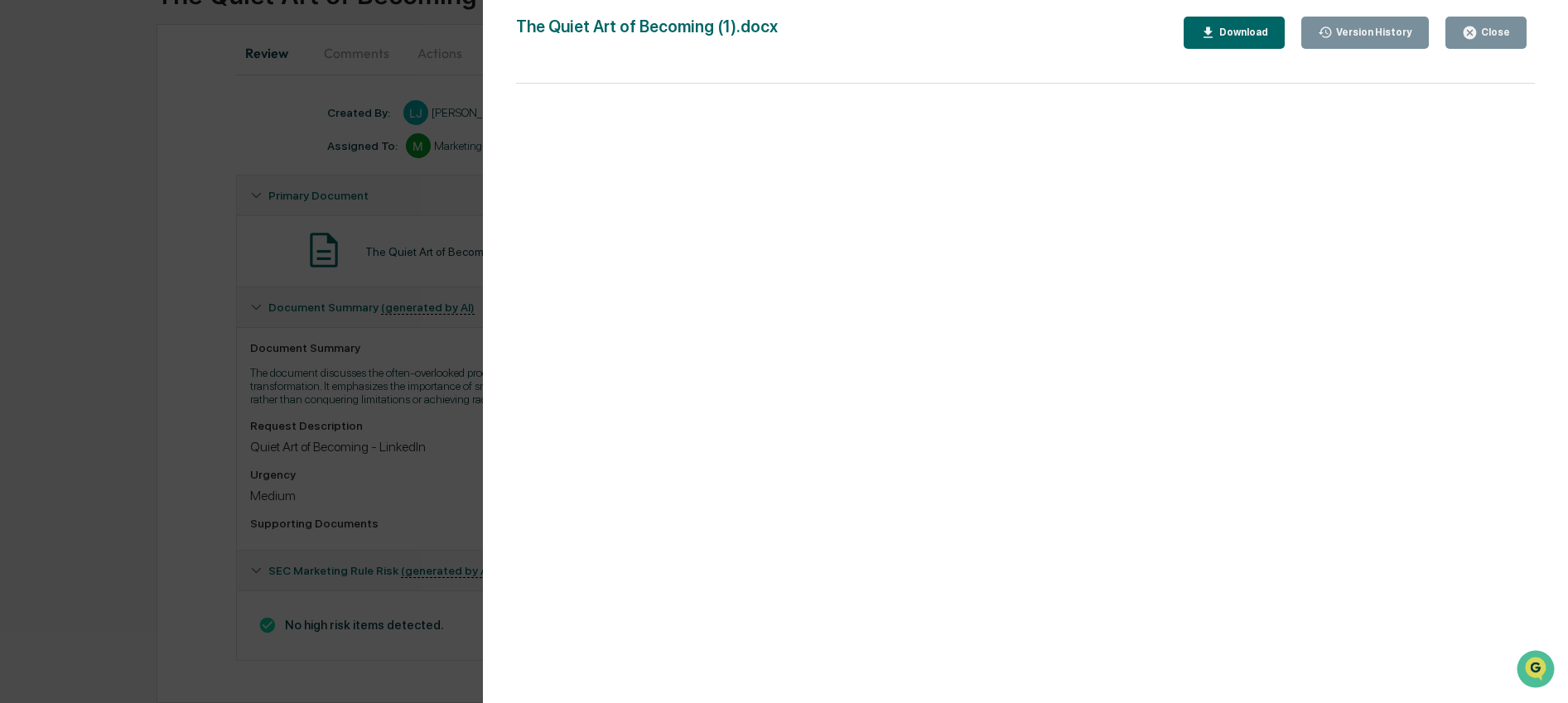
click at [1499, 36] on div "Close" at bounding box center [1493, 32] width 32 height 12
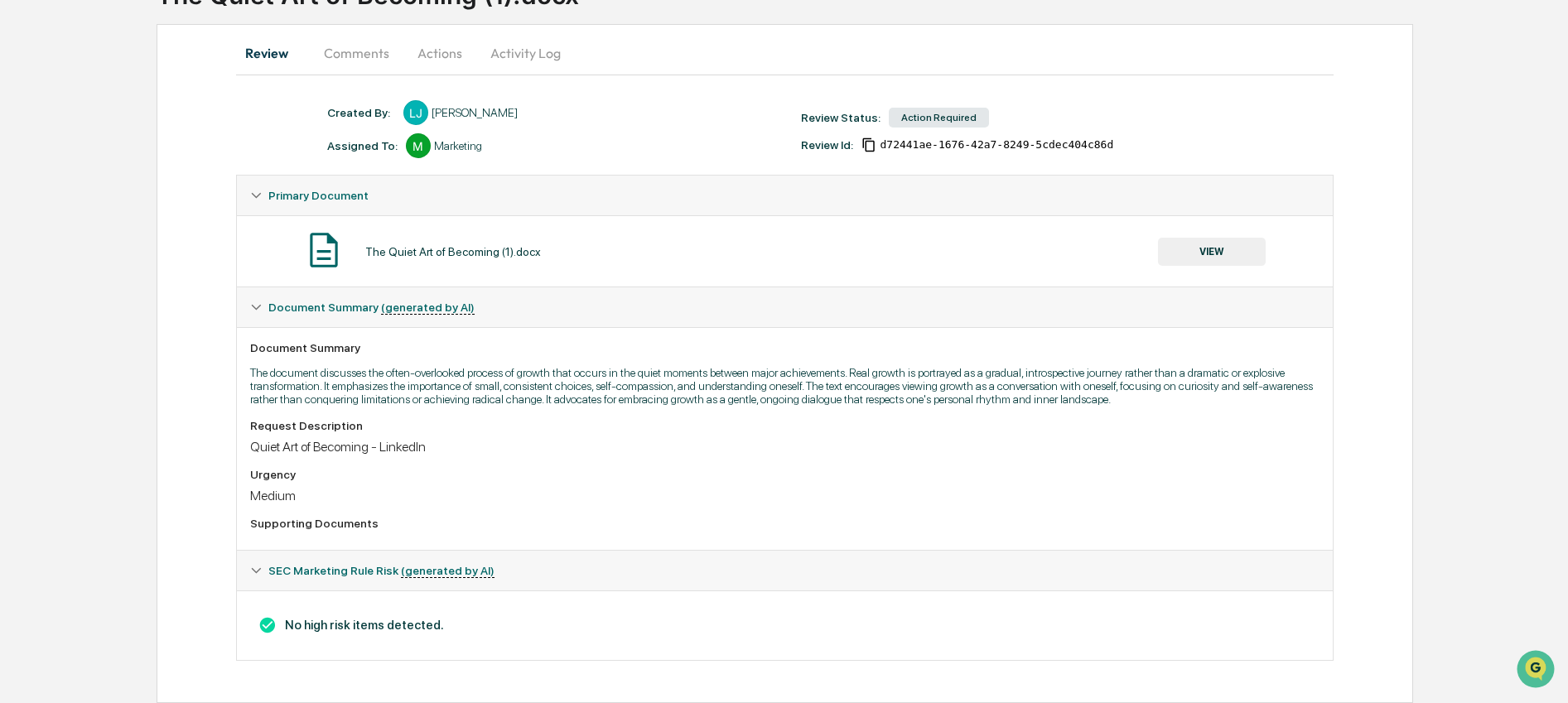
click at [445, 48] on button "Actions" at bounding box center [440, 53] width 75 height 40
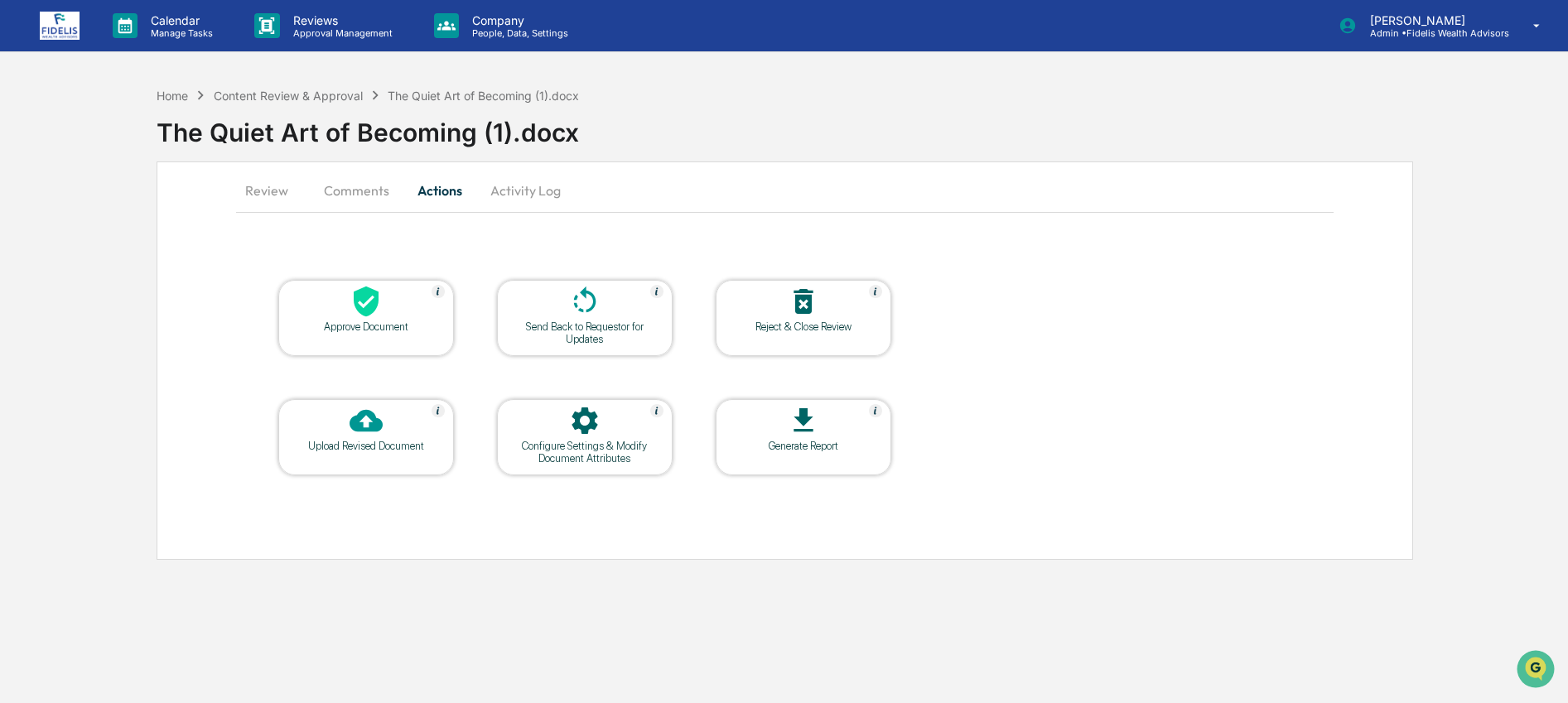
scroll to position [0, 0]
click at [371, 335] on div "Approve Document" at bounding box center [368, 318] width 176 height 76
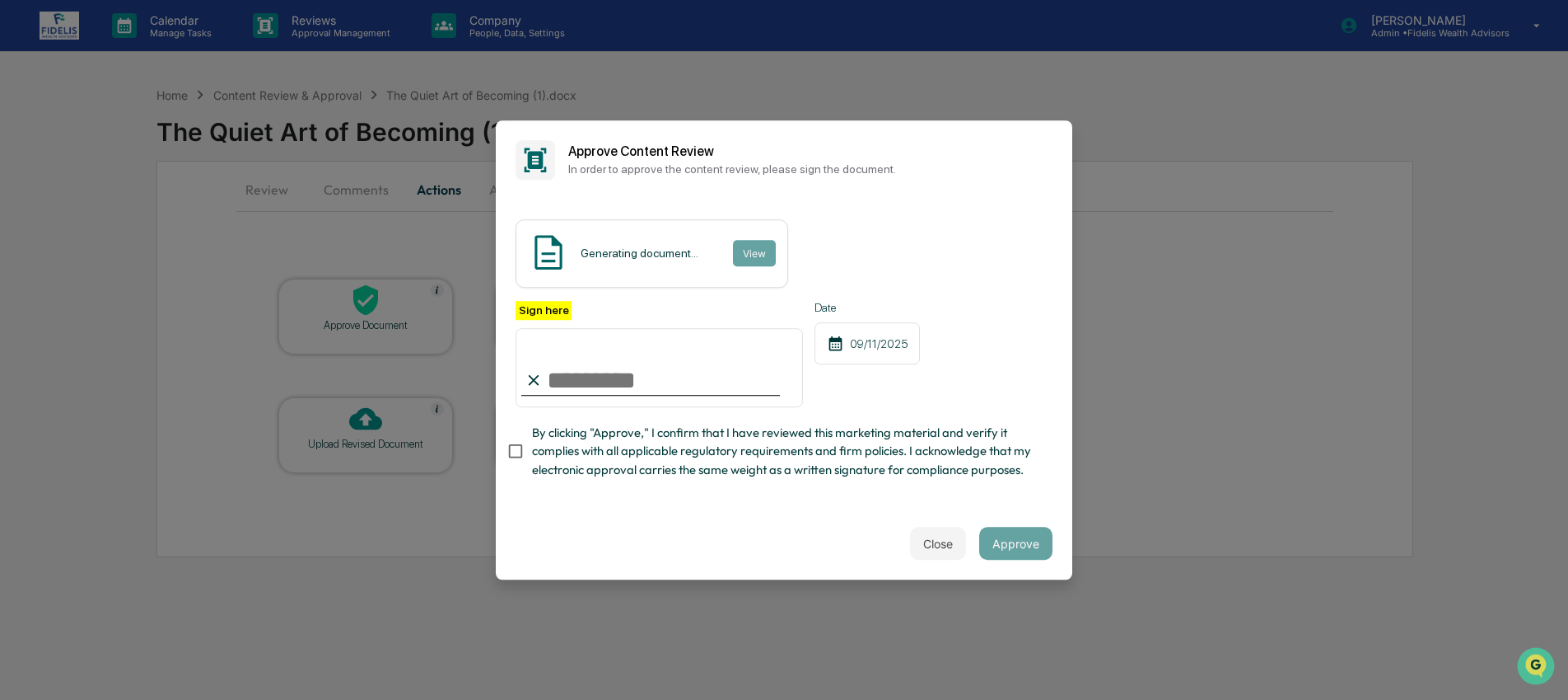
click at [693, 389] on input "Sign here" at bounding box center [659, 368] width 287 height 79
type input "**********"
click at [676, 465] on span "By clicking "Approve," I confirm that I have reviewed this marketing material a…" at bounding box center [786, 451] width 508 height 55
click at [1020, 548] on button "Approve" at bounding box center [1015, 543] width 74 height 33
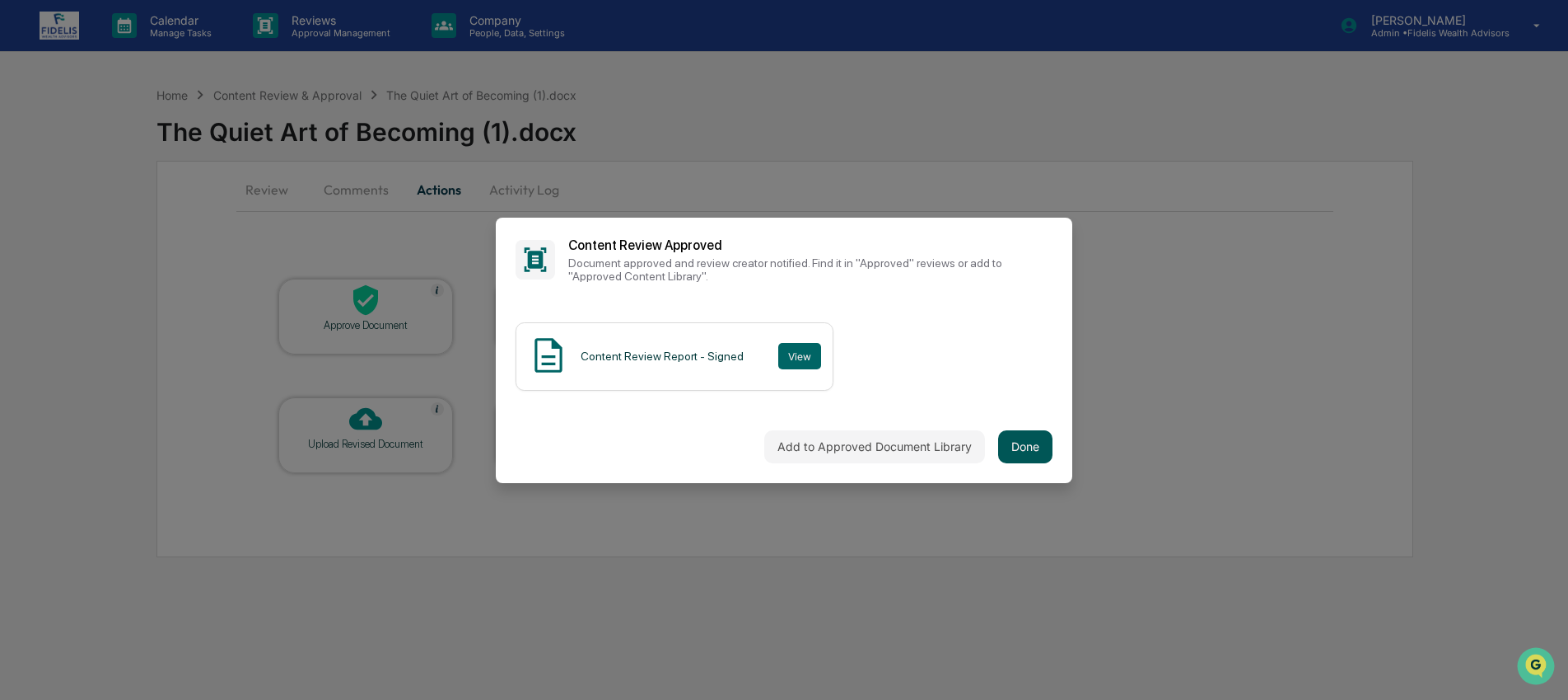
click at [1014, 448] on button "Done" at bounding box center [1026, 446] width 54 height 33
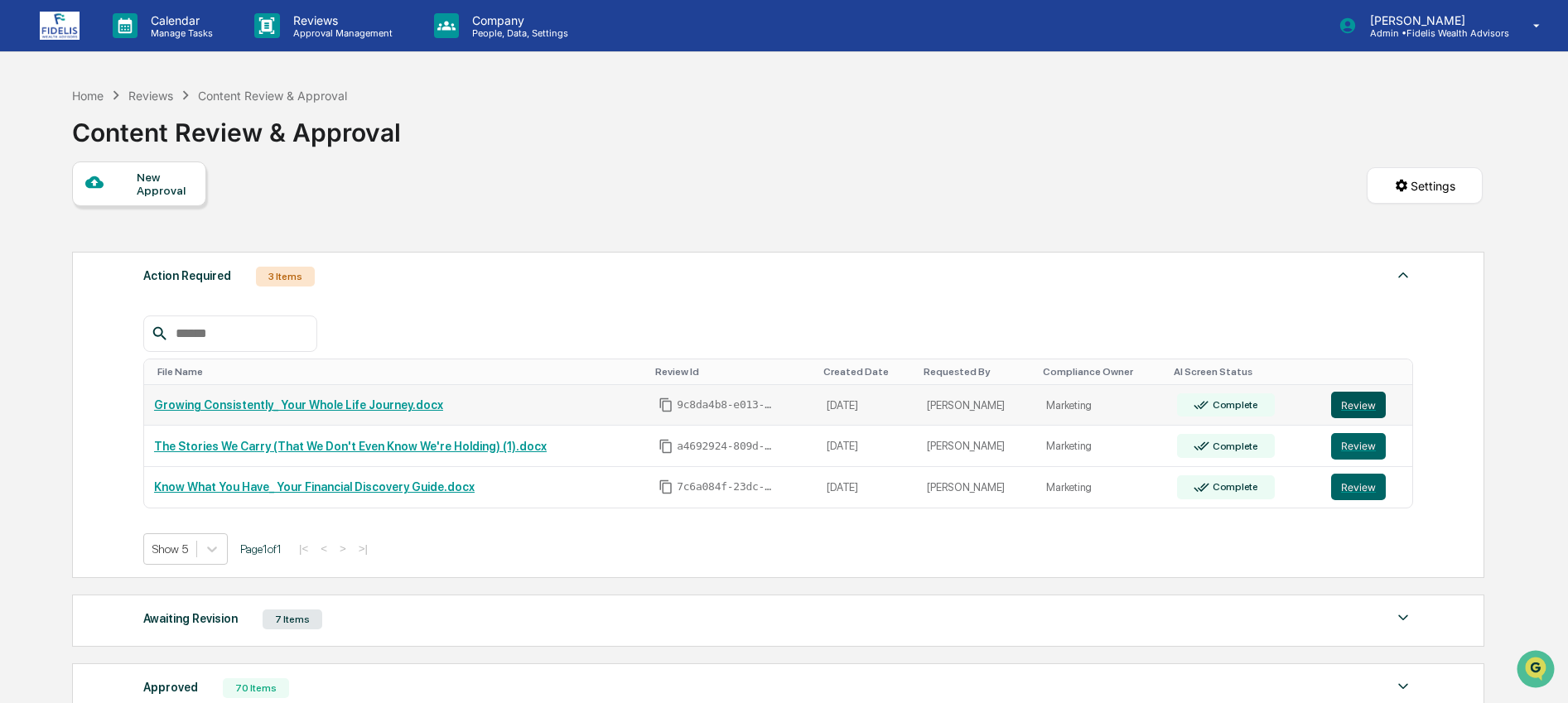
click at [1363, 410] on button "Review" at bounding box center [1358, 404] width 54 height 26
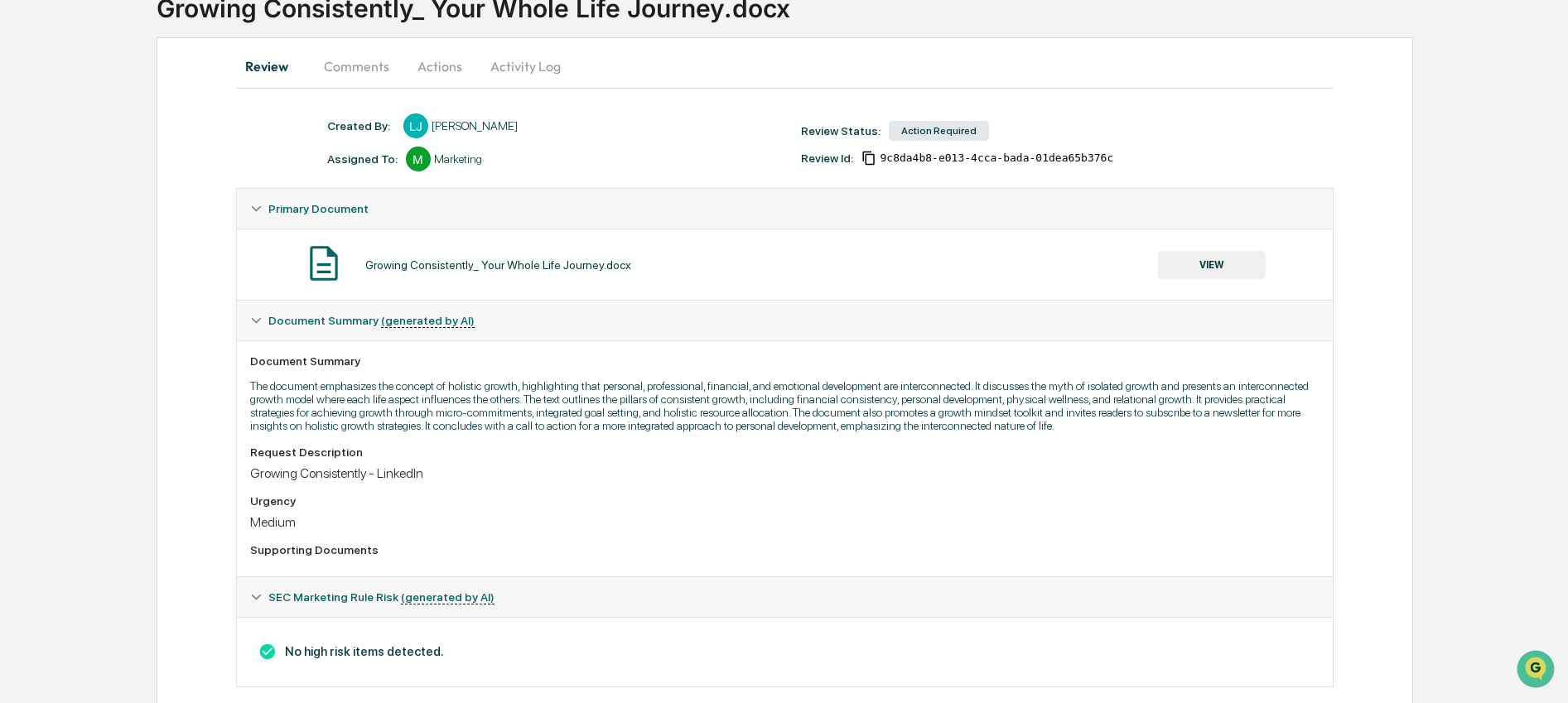
scroll to position [170, 0]
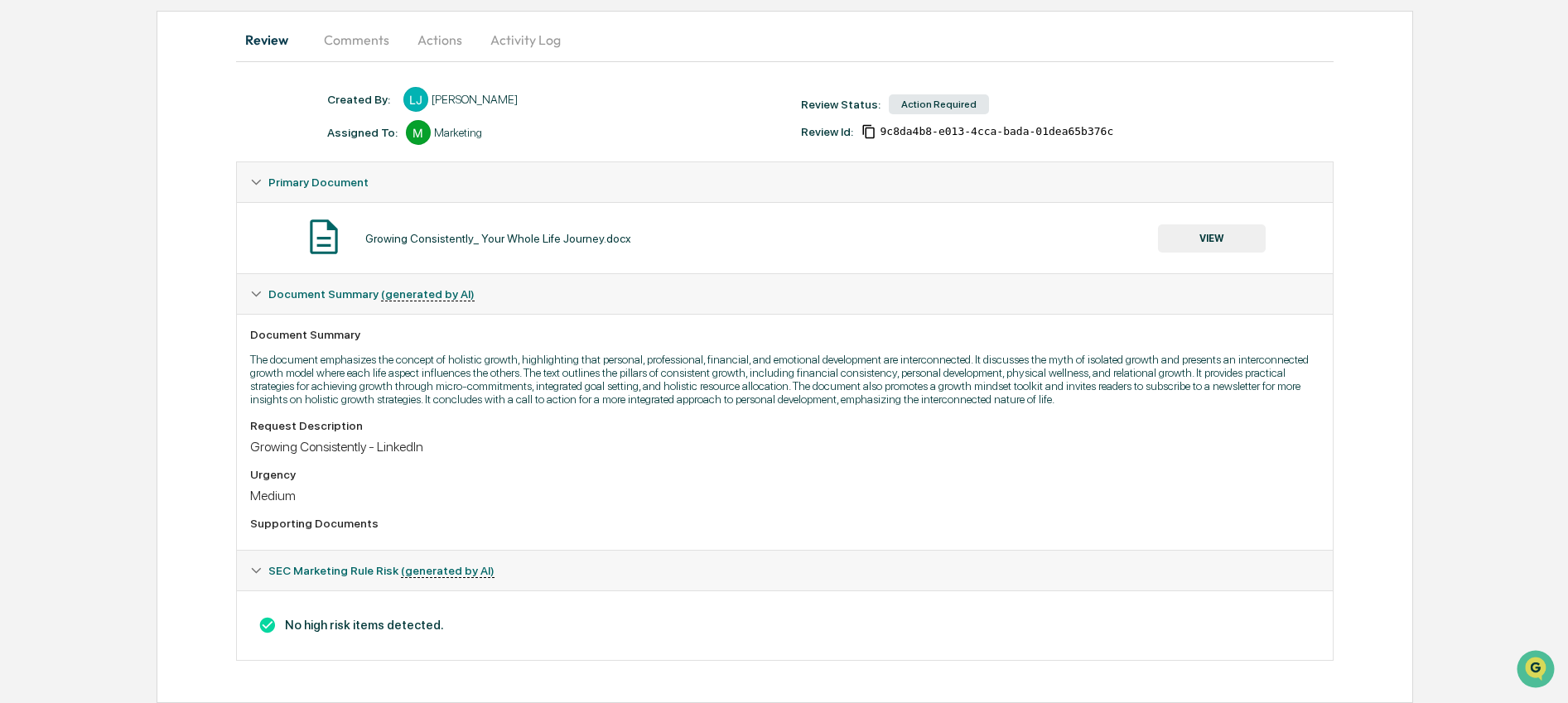
click at [1250, 227] on button "VIEW" at bounding box center [1211, 238] width 108 height 28
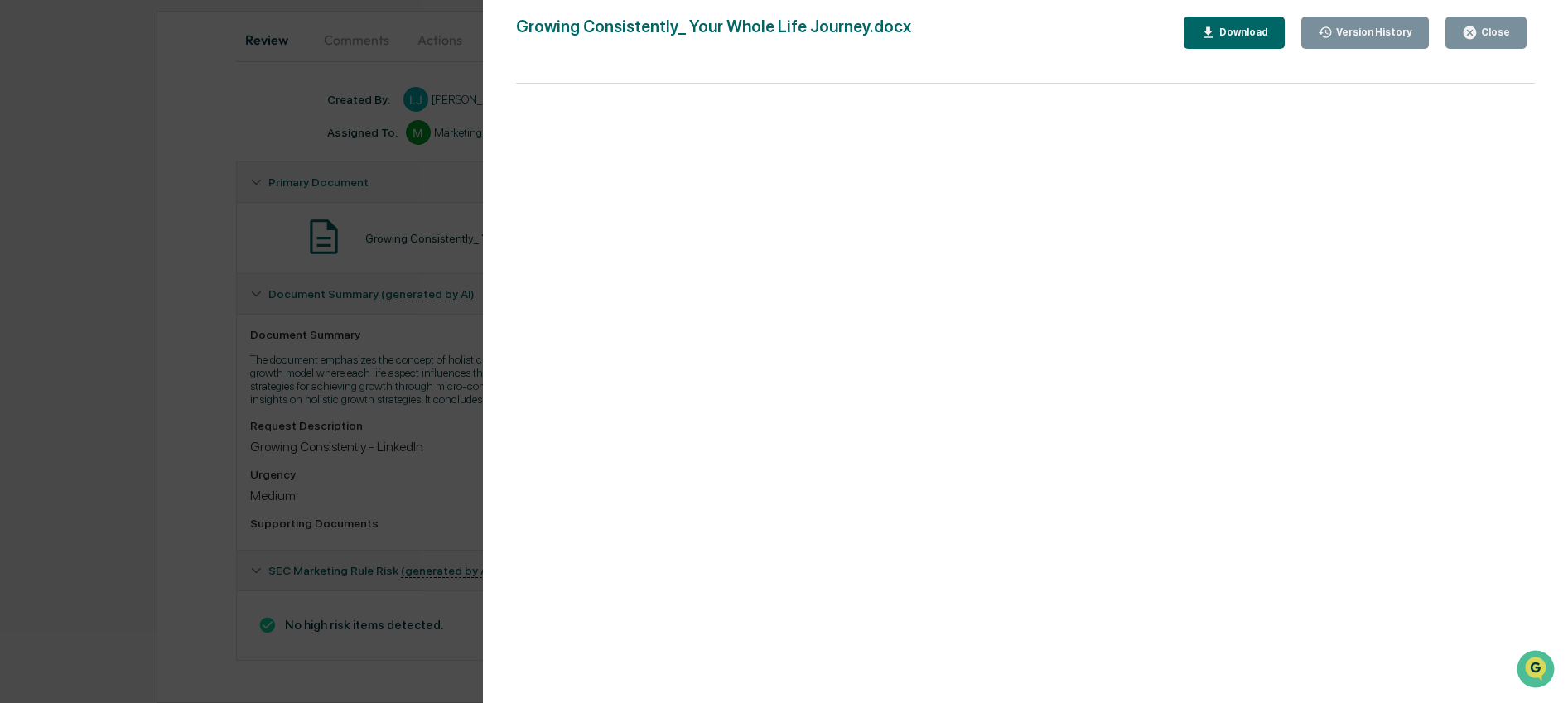
click at [1473, 30] on icon "button" at bounding box center [1469, 32] width 16 height 16
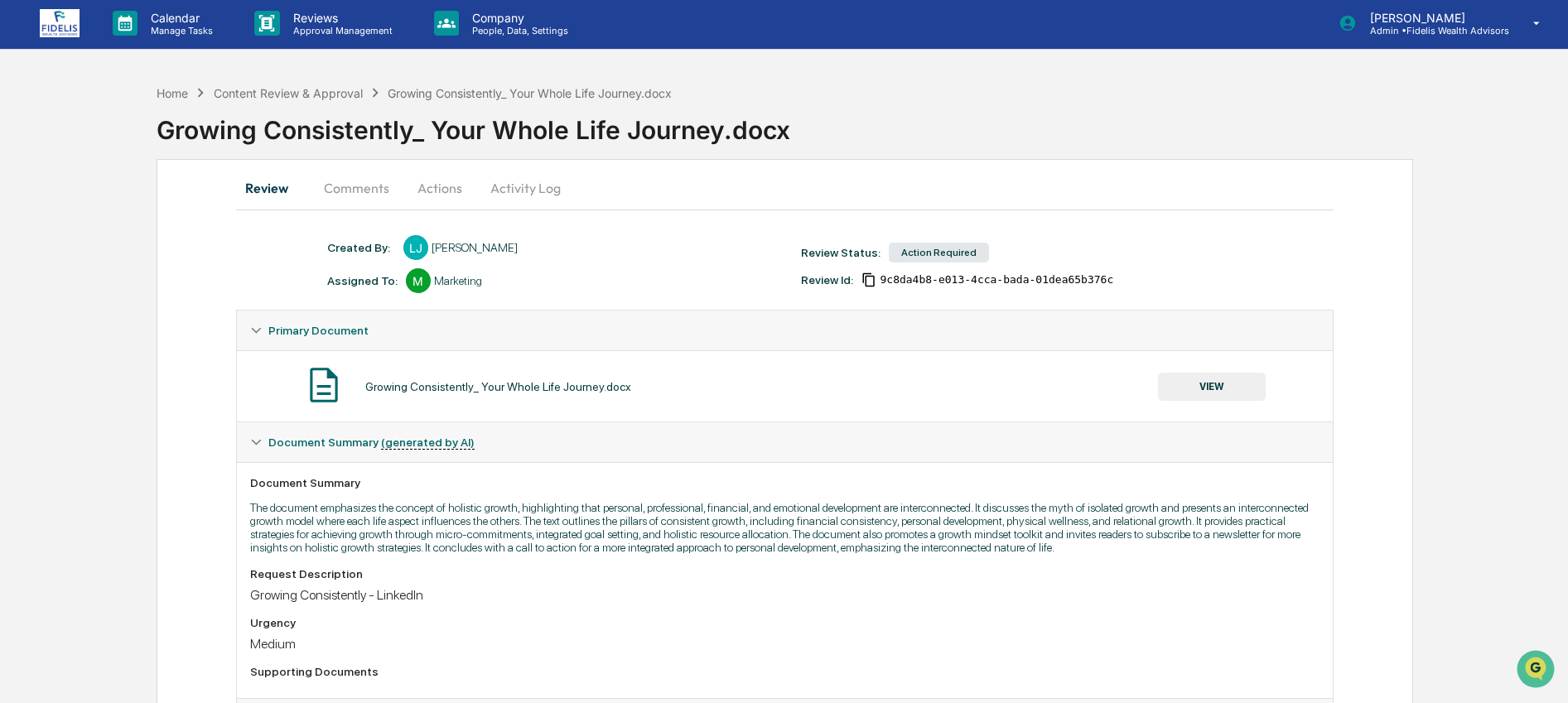
scroll to position [0, 0]
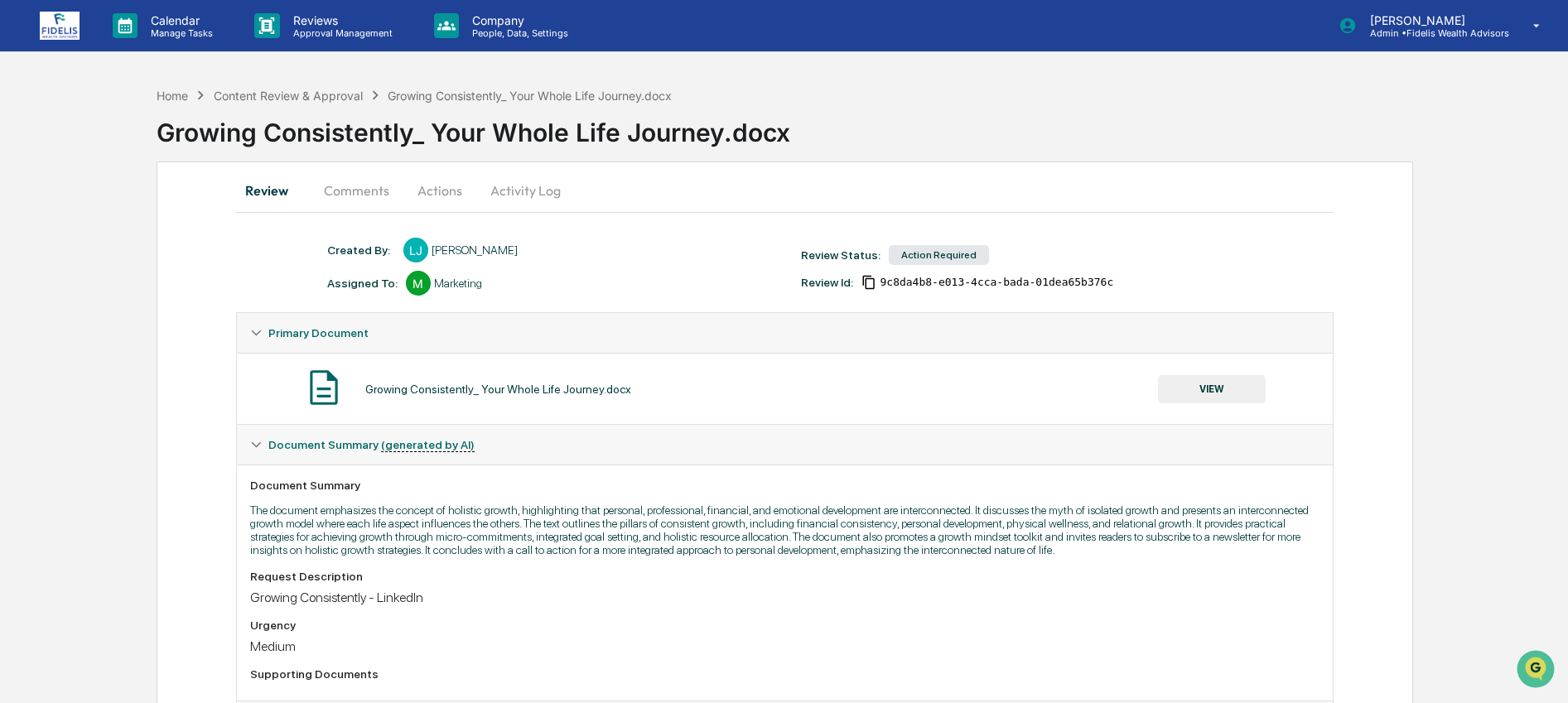
click at [440, 201] on button "Actions" at bounding box center [440, 190] width 75 height 40
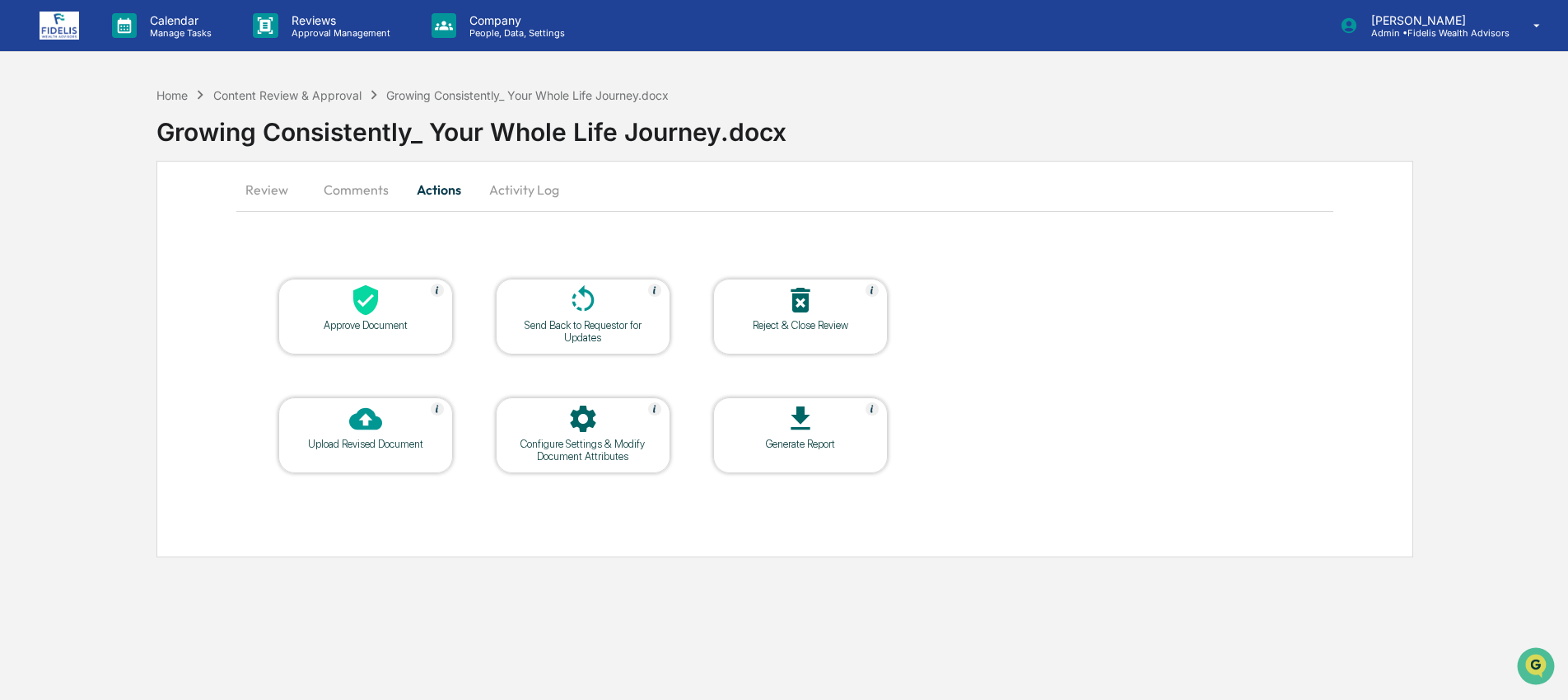
click at [394, 314] on div at bounding box center [365, 301] width 165 height 36
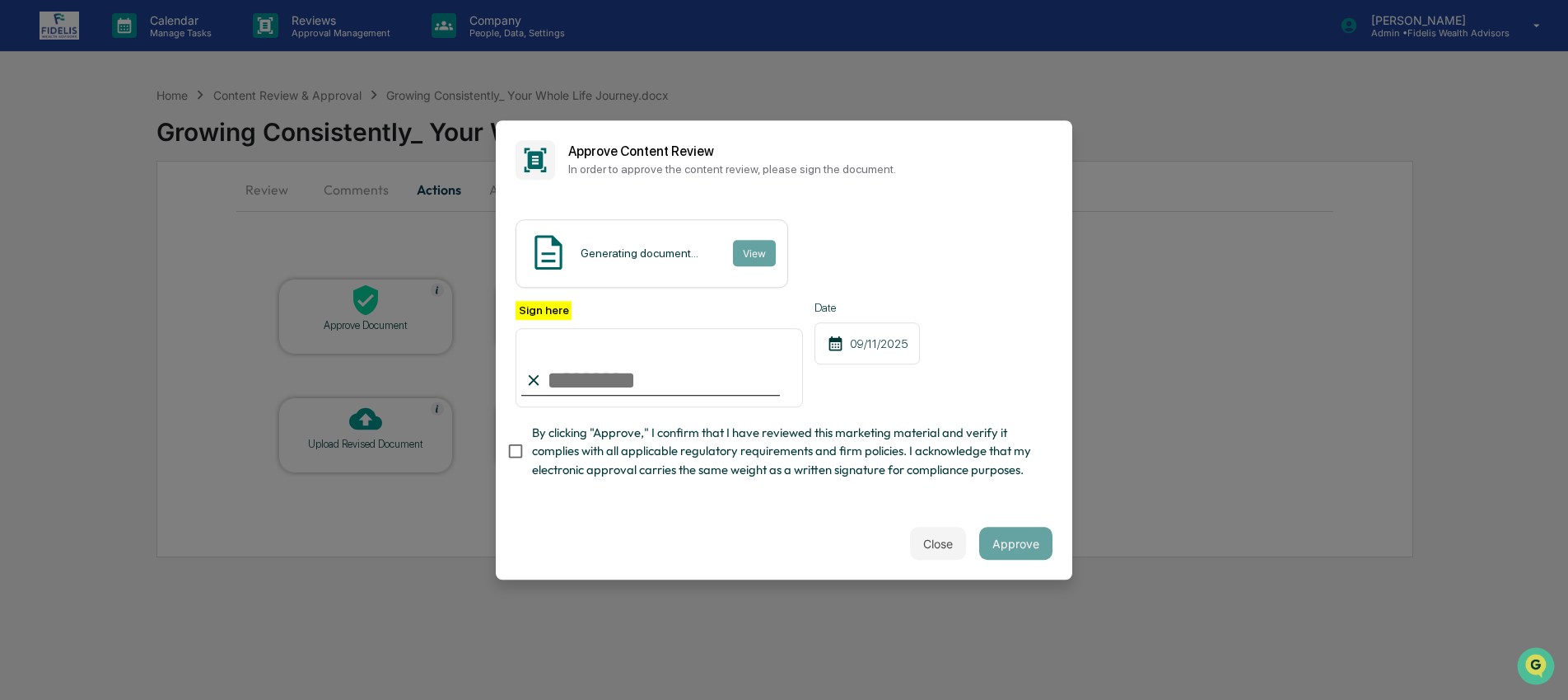
click at [599, 361] on input "Sign here" at bounding box center [659, 368] width 287 height 79
type input "**********"
drag, startPoint x: 601, startPoint y: 461, endPoint x: 636, endPoint y: 475, distance: 37.7
click at [602, 462] on span "By clicking "Approve," I confirm that I have reviewed this marketing material a…" at bounding box center [786, 451] width 508 height 55
click at [1037, 548] on button "Approve" at bounding box center [1015, 543] width 74 height 33
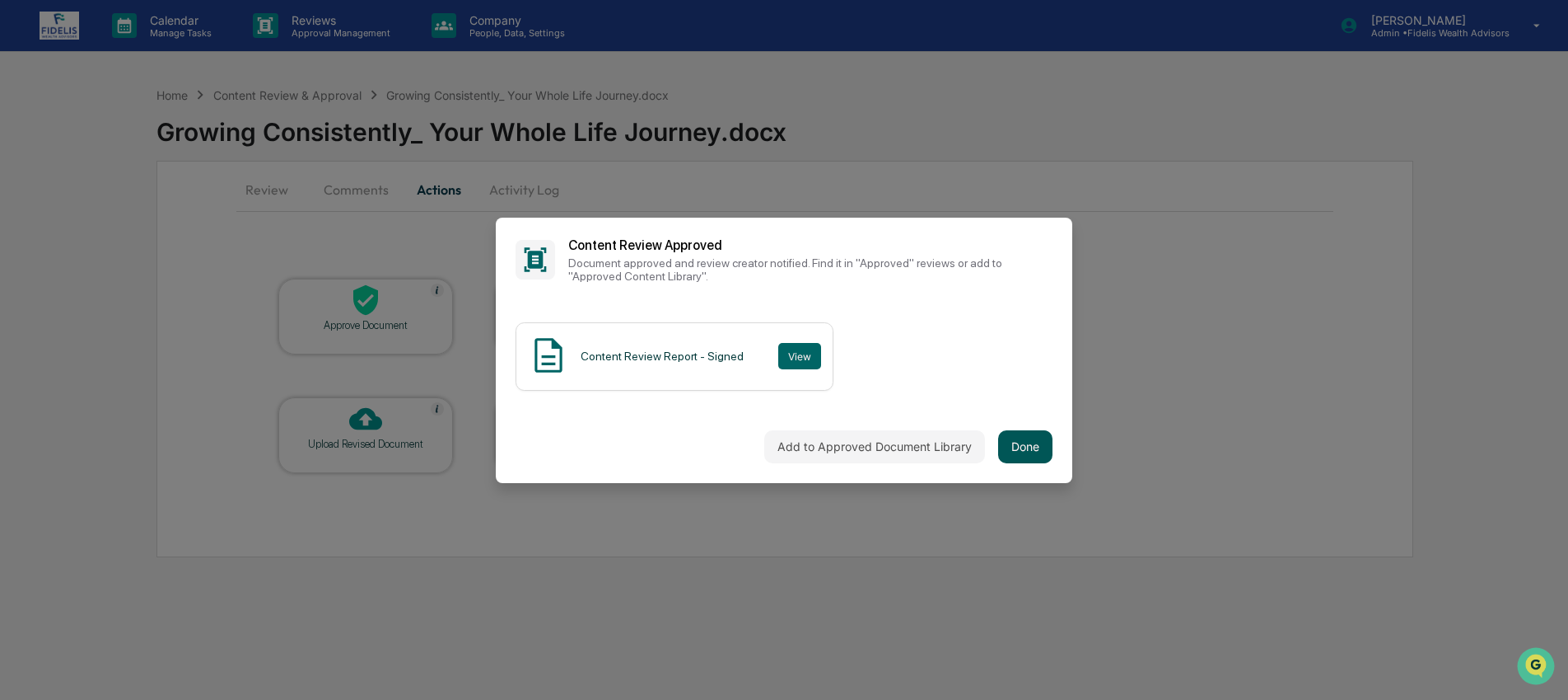
click at [1032, 438] on button "Done" at bounding box center [1026, 446] width 54 height 33
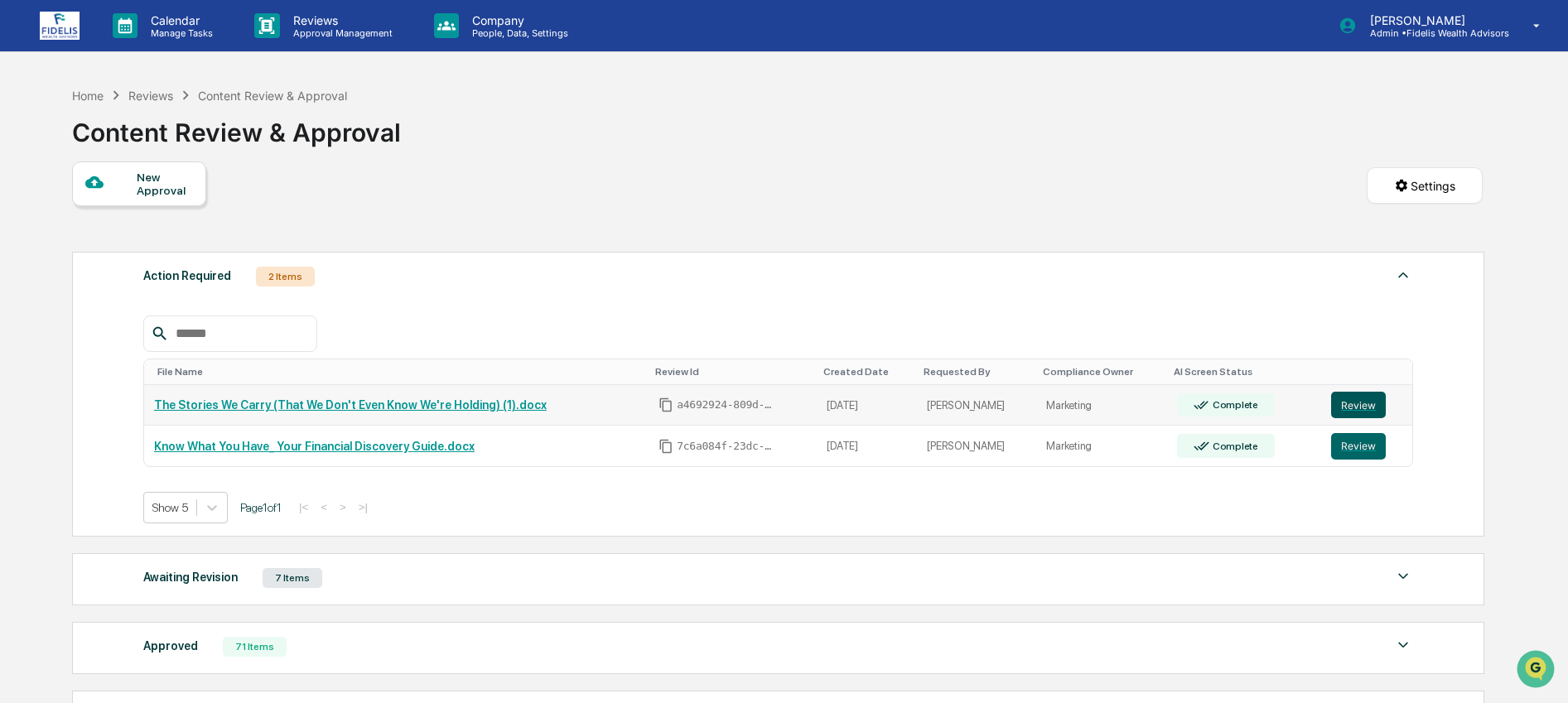
click at [1356, 413] on button "Review" at bounding box center [1358, 404] width 54 height 26
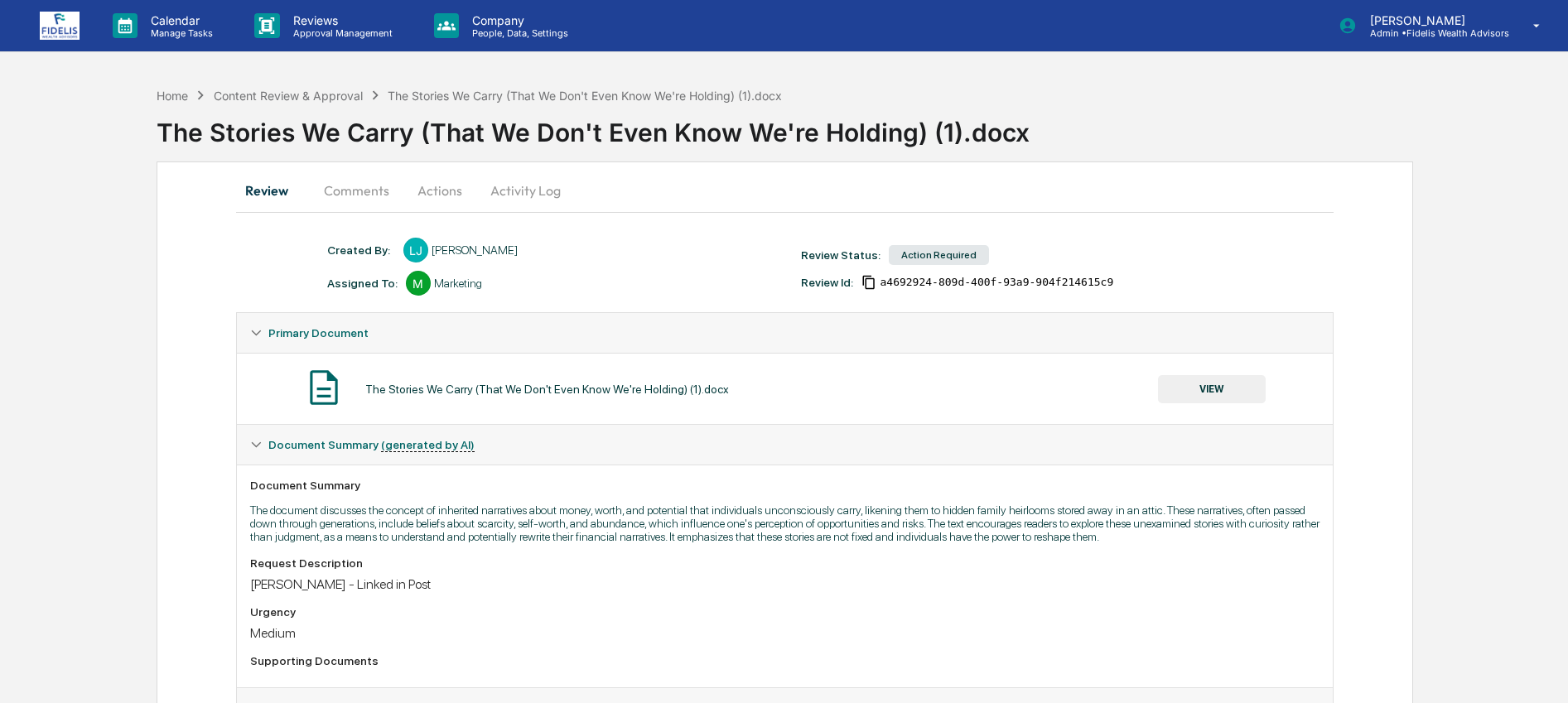
click at [544, 187] on button "Activity Log" at bounding box center [526, 190] width 97 height 40
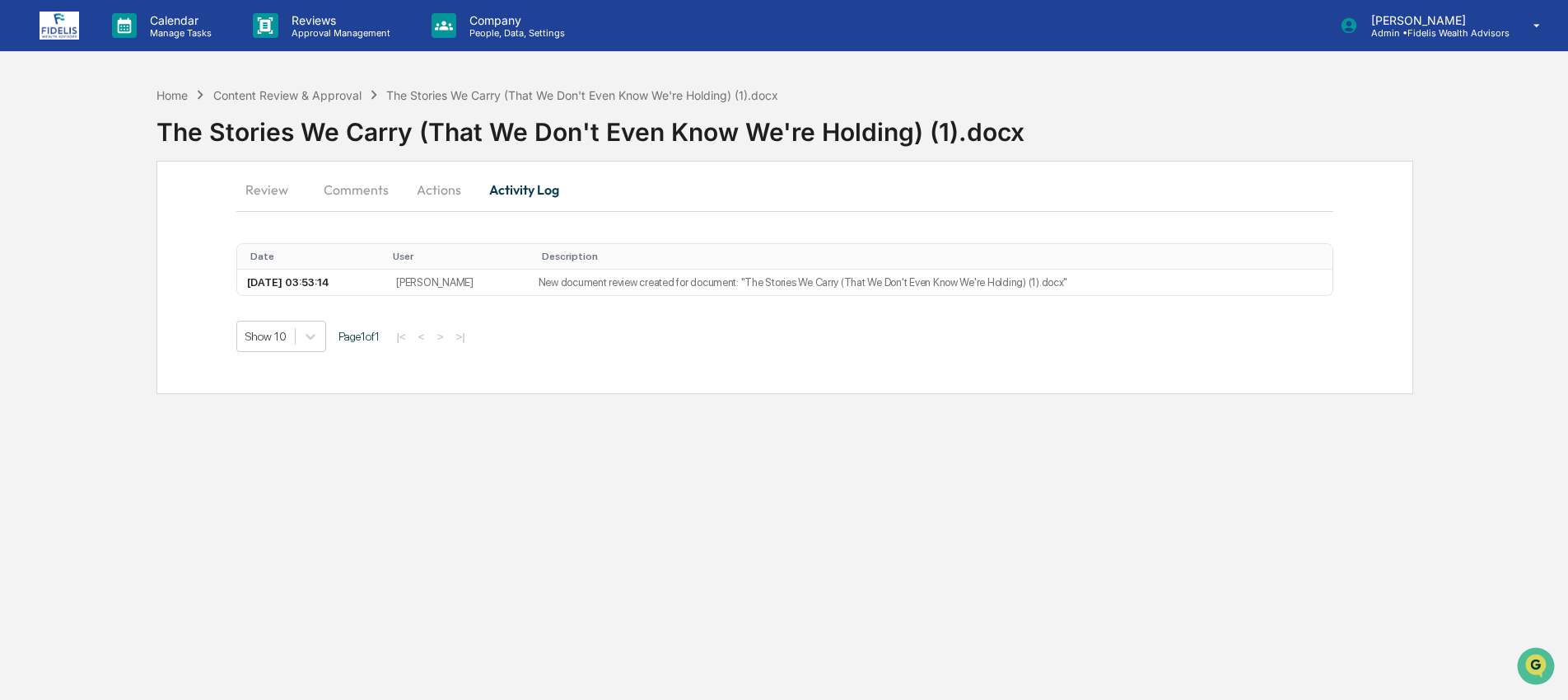
click at [361, 187] on button "Comments" at bounding box center [357, 189] width 91 height 40
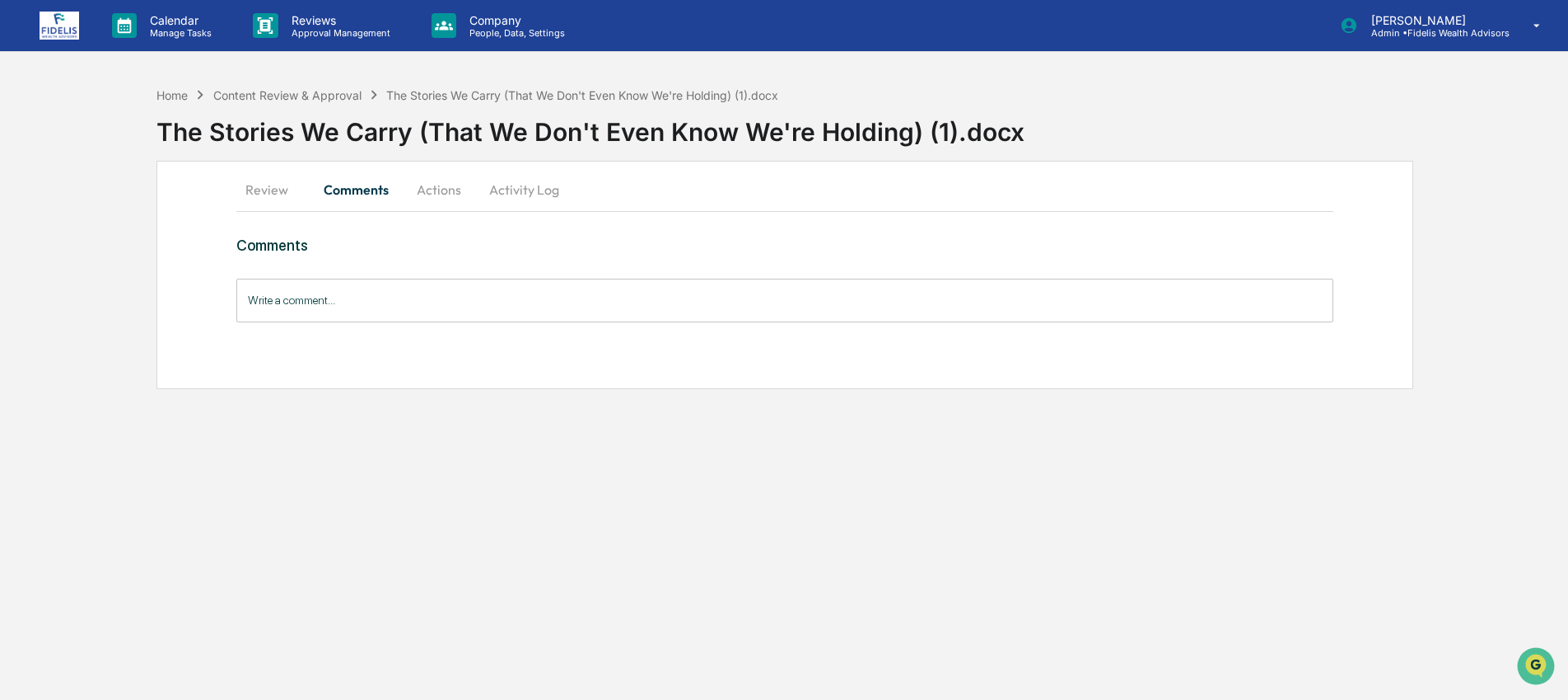
click at [277, 196] on button "Review" at bounding box center [274, 189] width 74 height 40
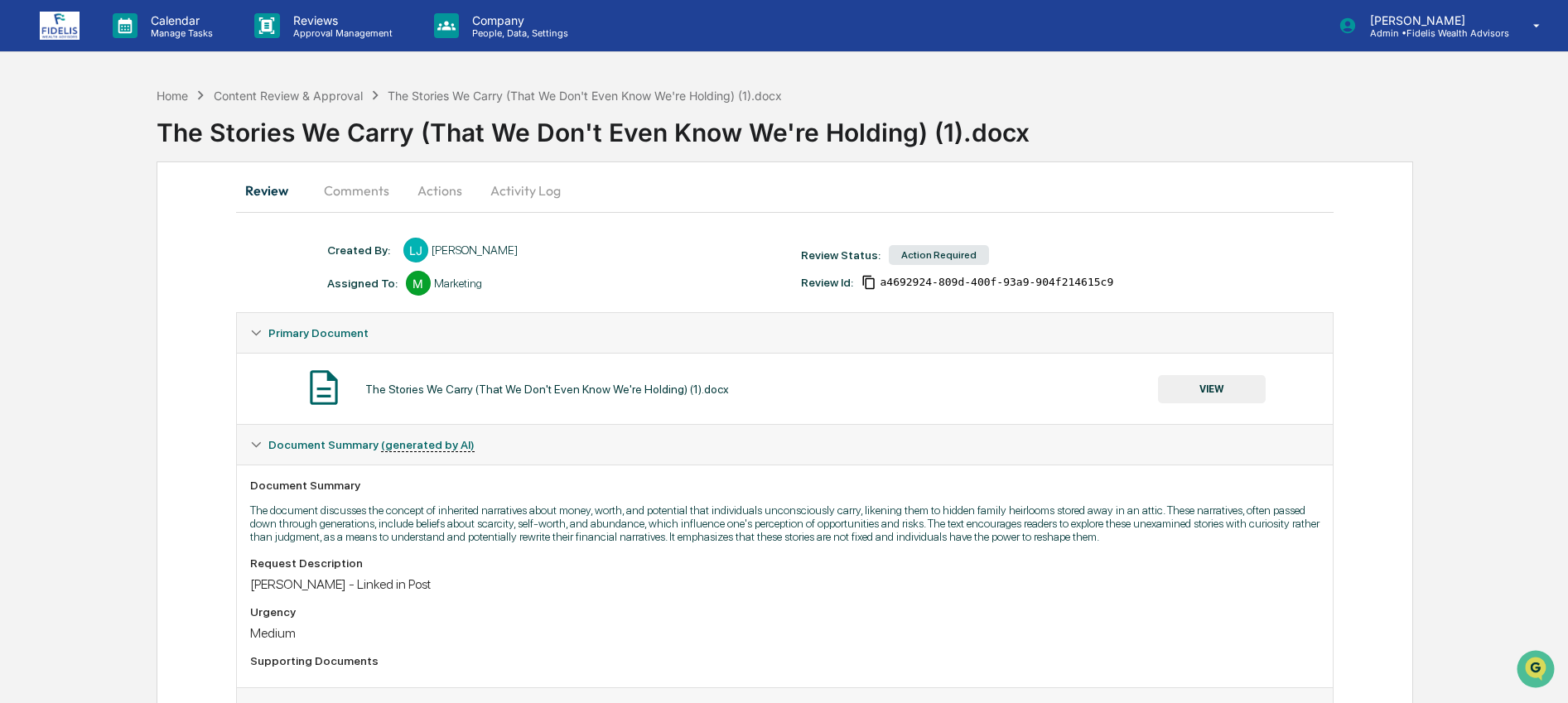
click at [1217, 388] on button "VIEW" at bounding box center [1211, 389] width 108 height 28
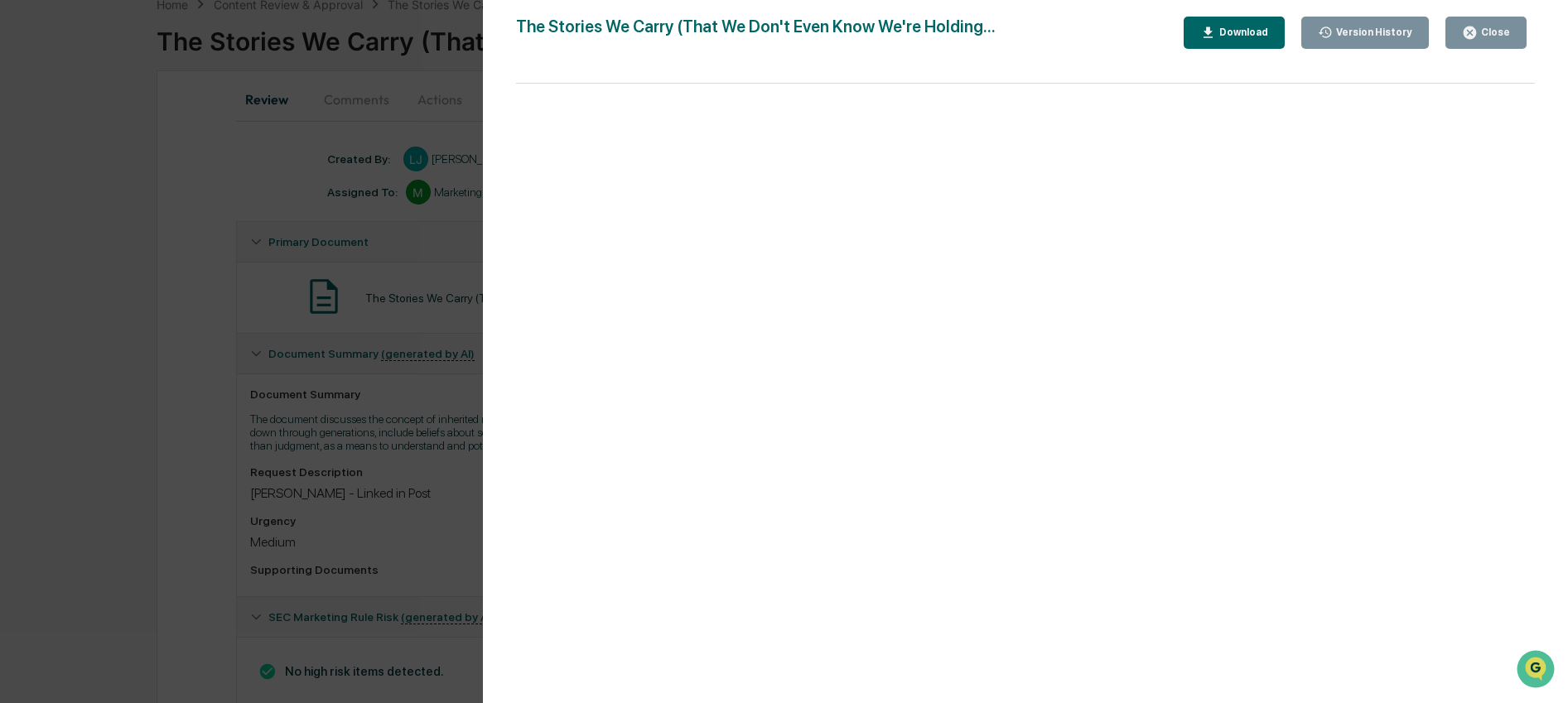
scroll to position [155, 0]
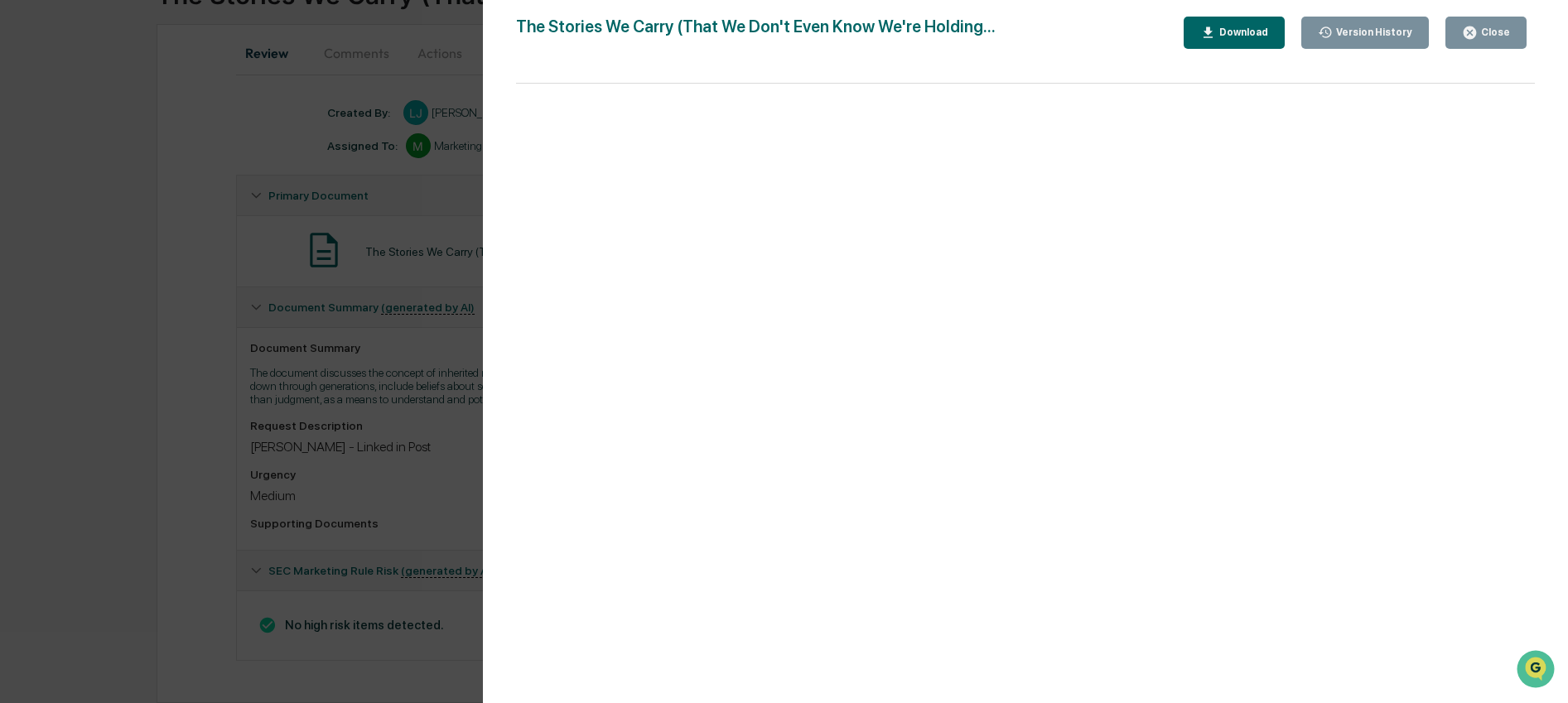
click at [1475, 34] on icon "button" at bounding box center [1469, 32] width 13 height 13
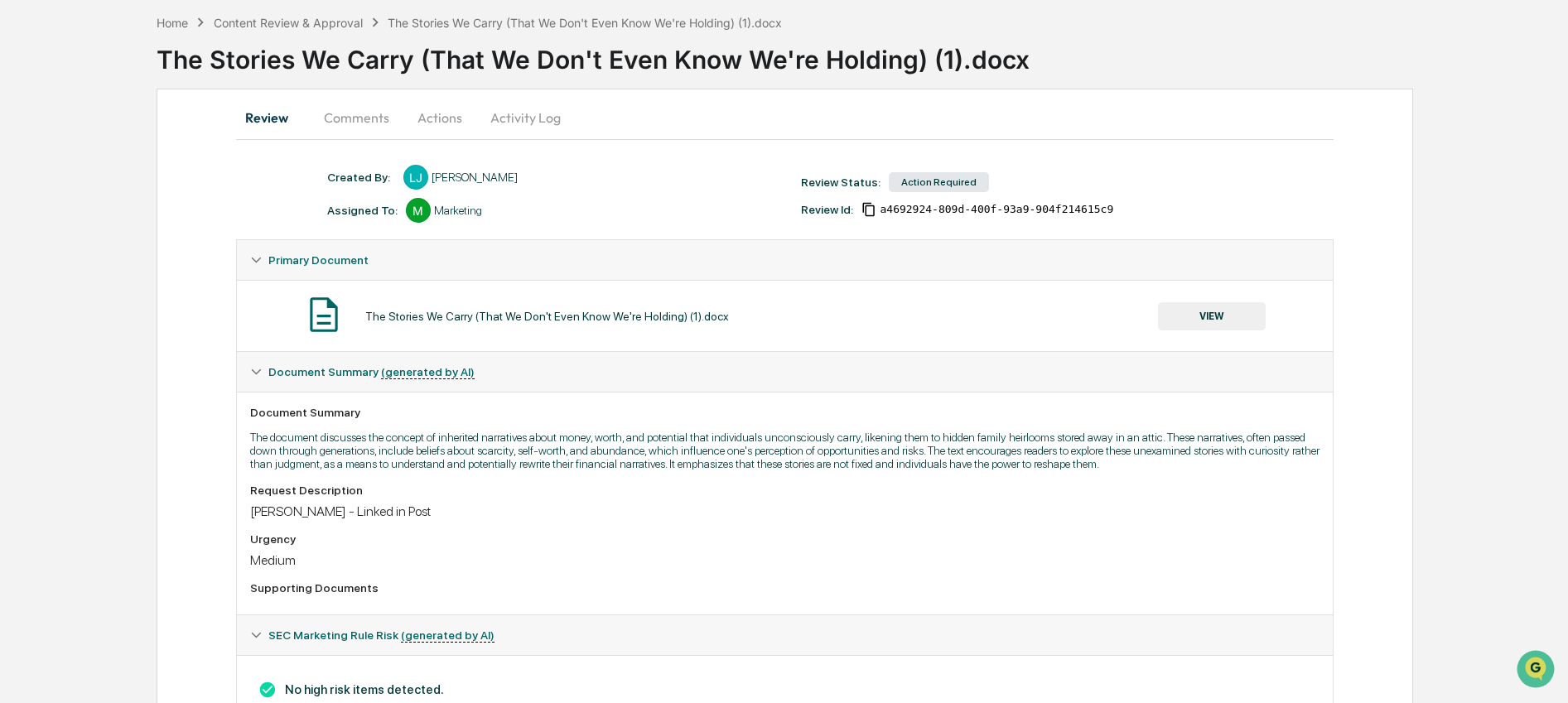
scroll to position [0, 0]
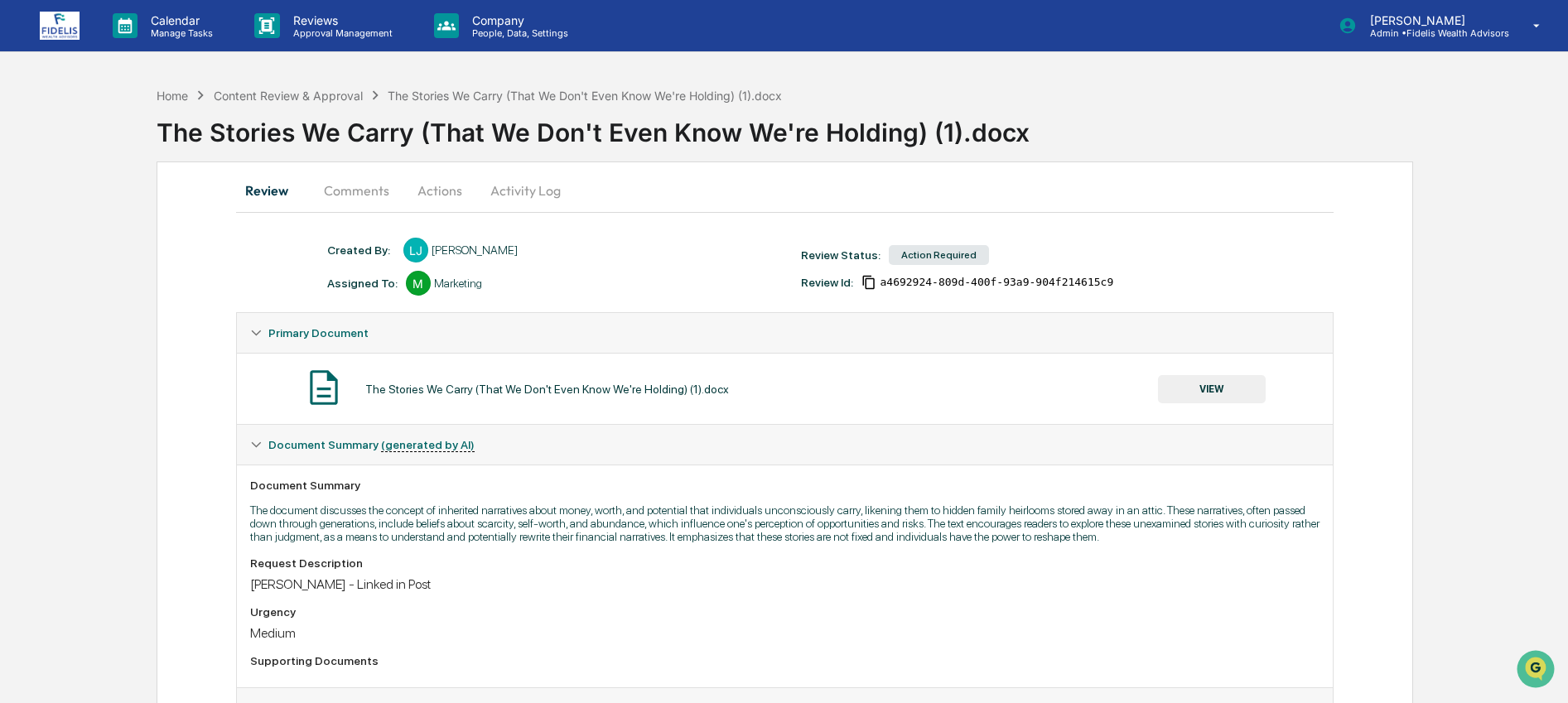
click at [459, 190] on button "Actions" at bounding box center [440, 190] width 75 height 40
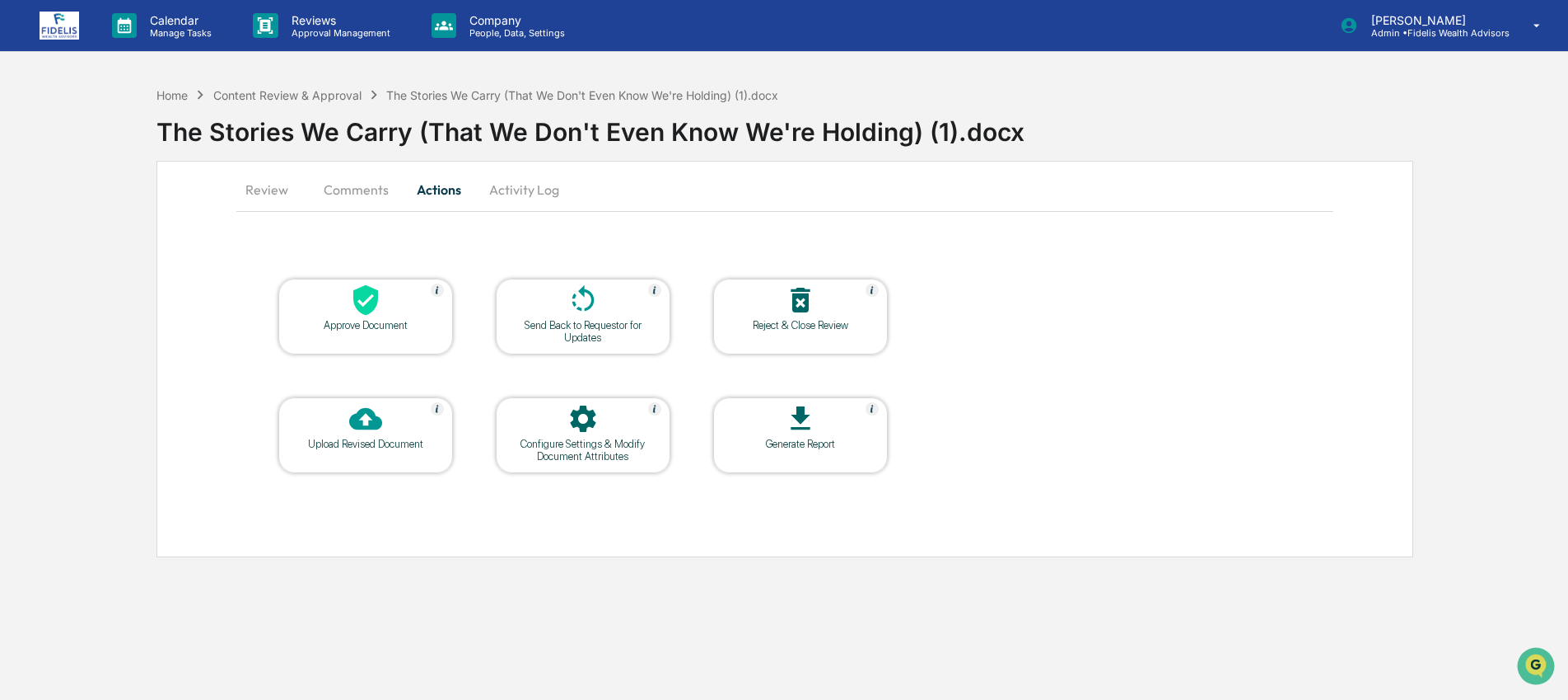
click at [353, 341] on div "Approve Document" at bounding box center [366, 317] width 175 height 76
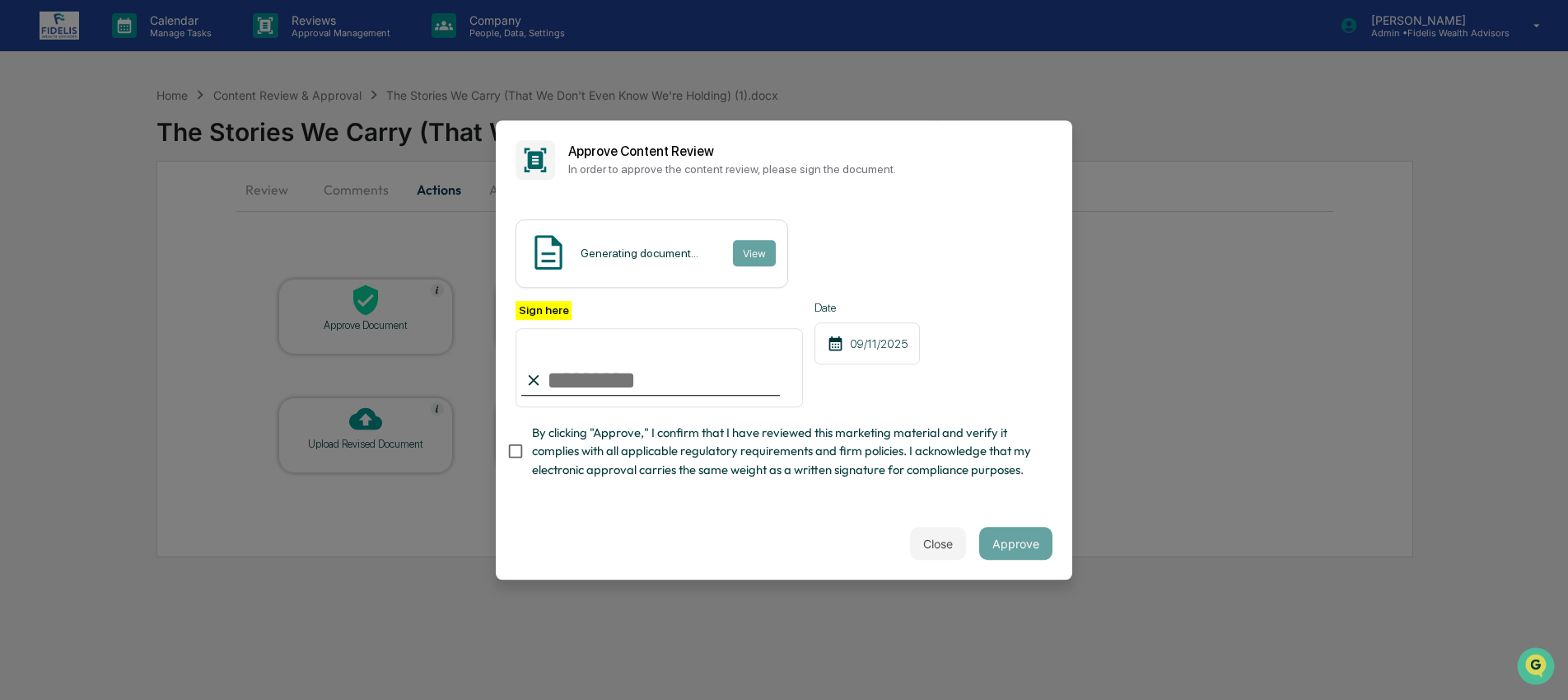
click at [613, 391] on input "Sign here" at bounding box center [659, 368] width 287 height 79
type input "**********"
click at [610, 458] on span "By clicking "Approve," I confirm that I have reviewed this marketing material a…" at bounding box center [786, 451] width 508 height 55
click at [1026, 535] on button "Approve" at bounding box center [1015, 543] width 74 height 33
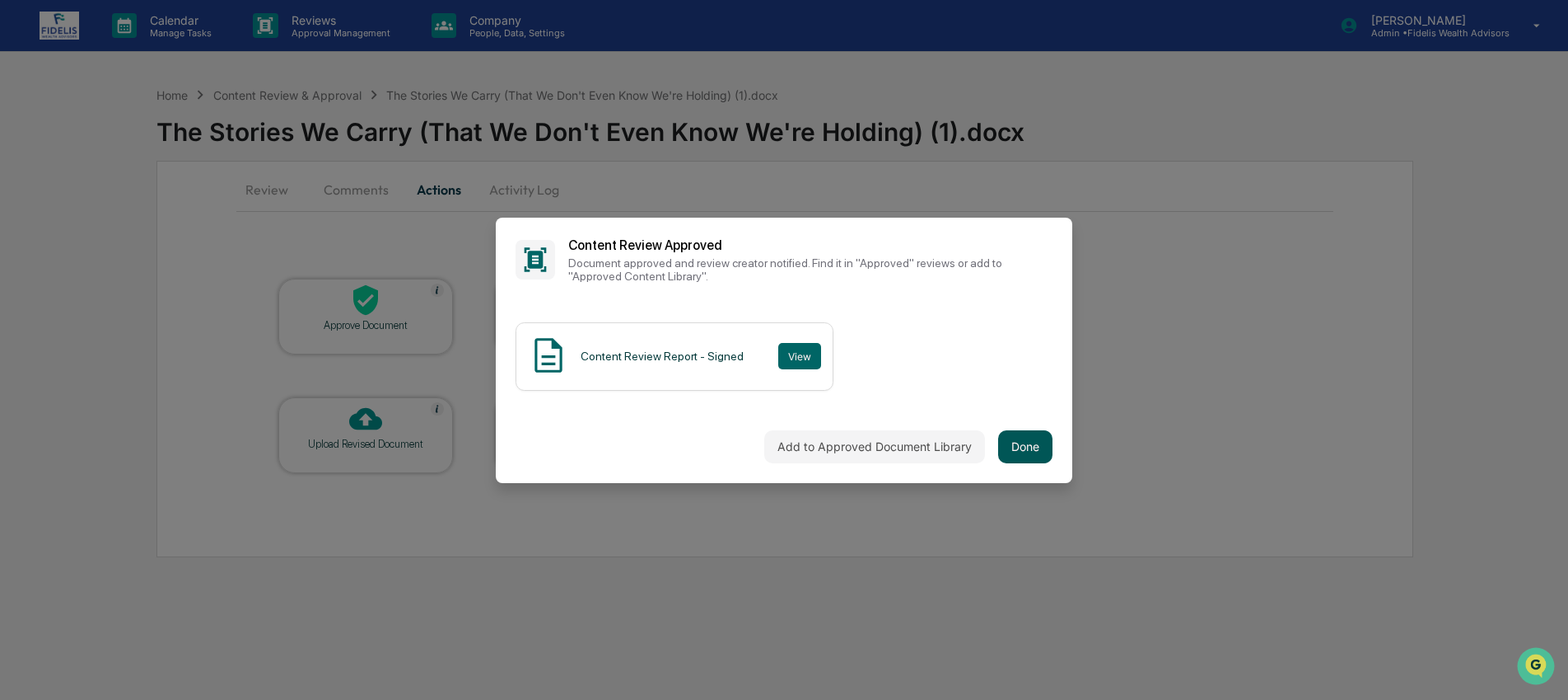
click at [1037, 460] on button "Done" at bounding box center [1026, 446] width 54 height 33
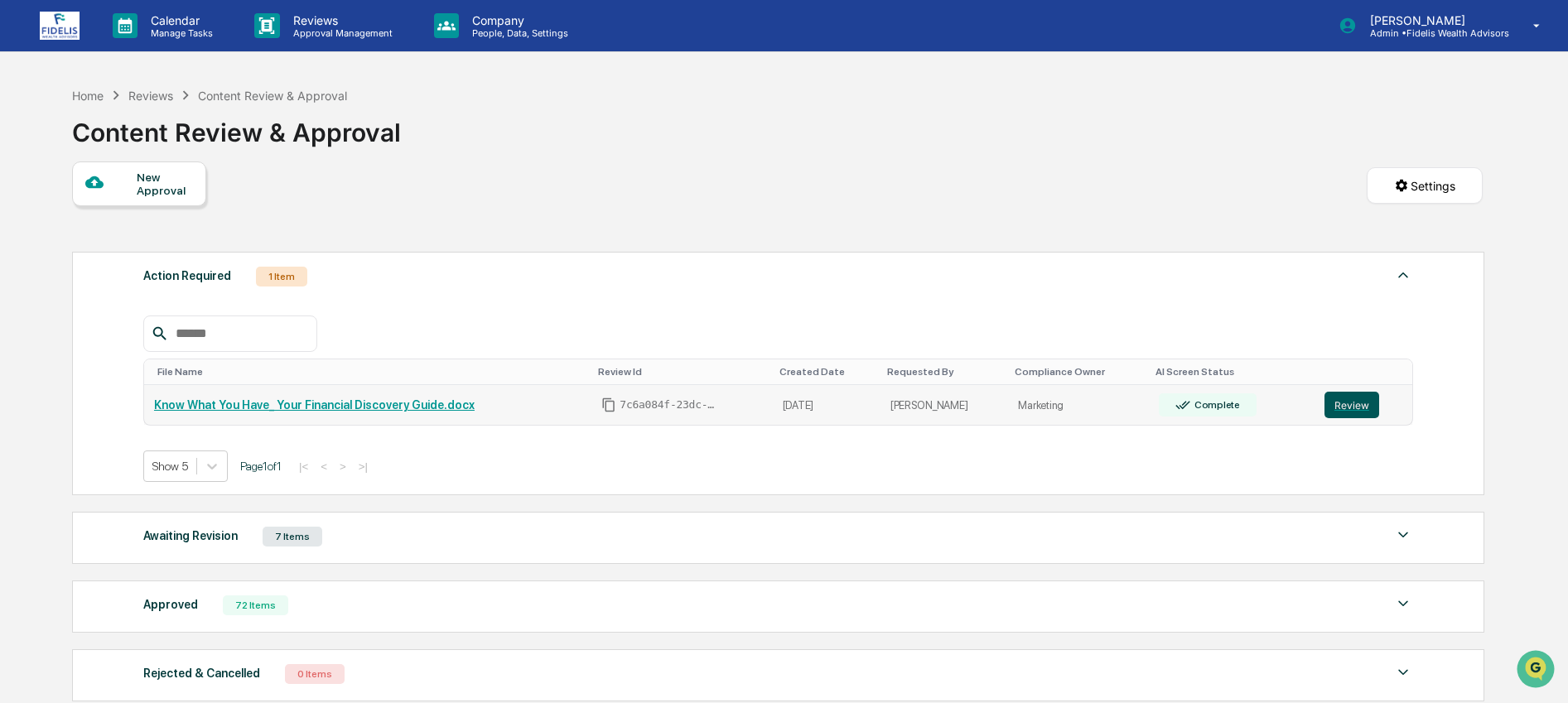
click at [1344, 413] on button "Review" at bounding box center [1351, 404] width 54 height 26
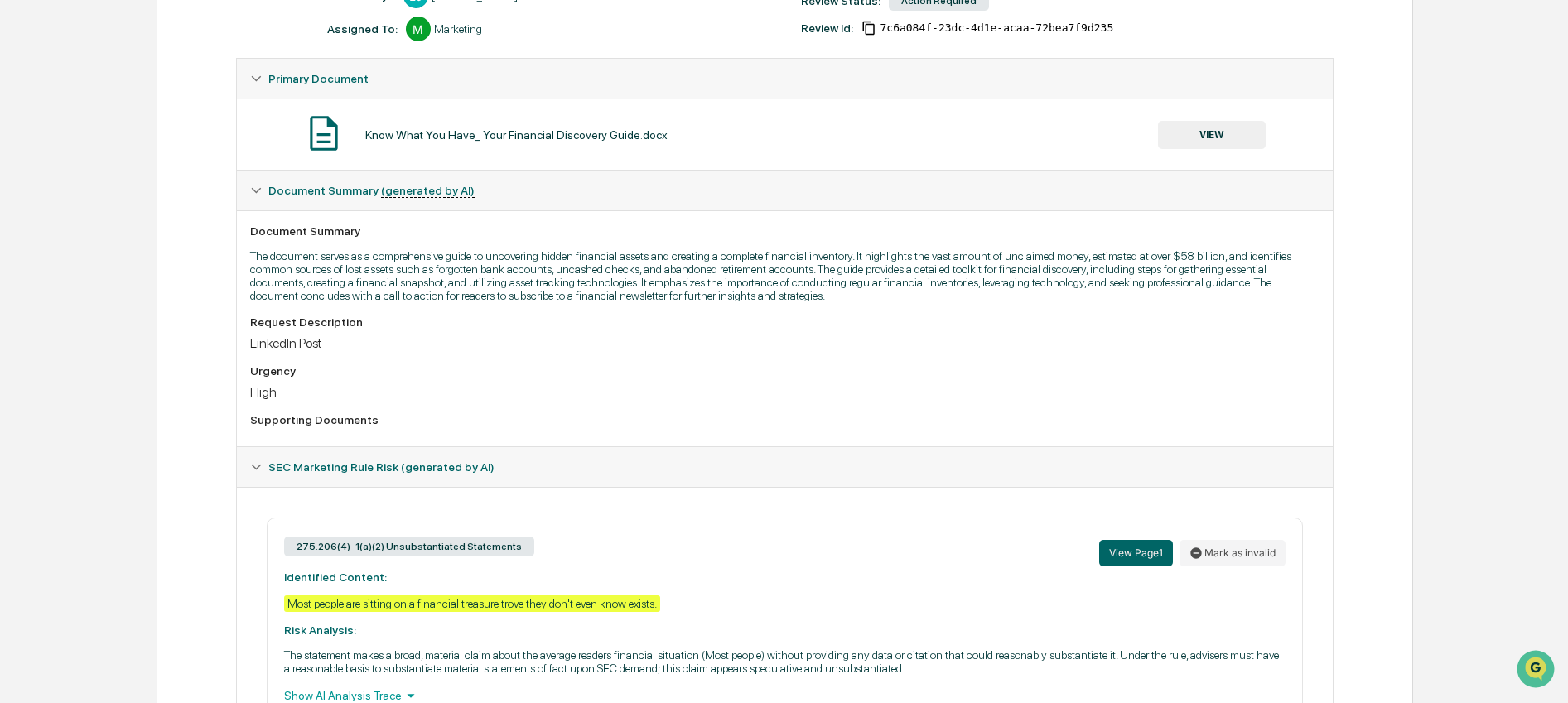
scroll to position [25, 0]
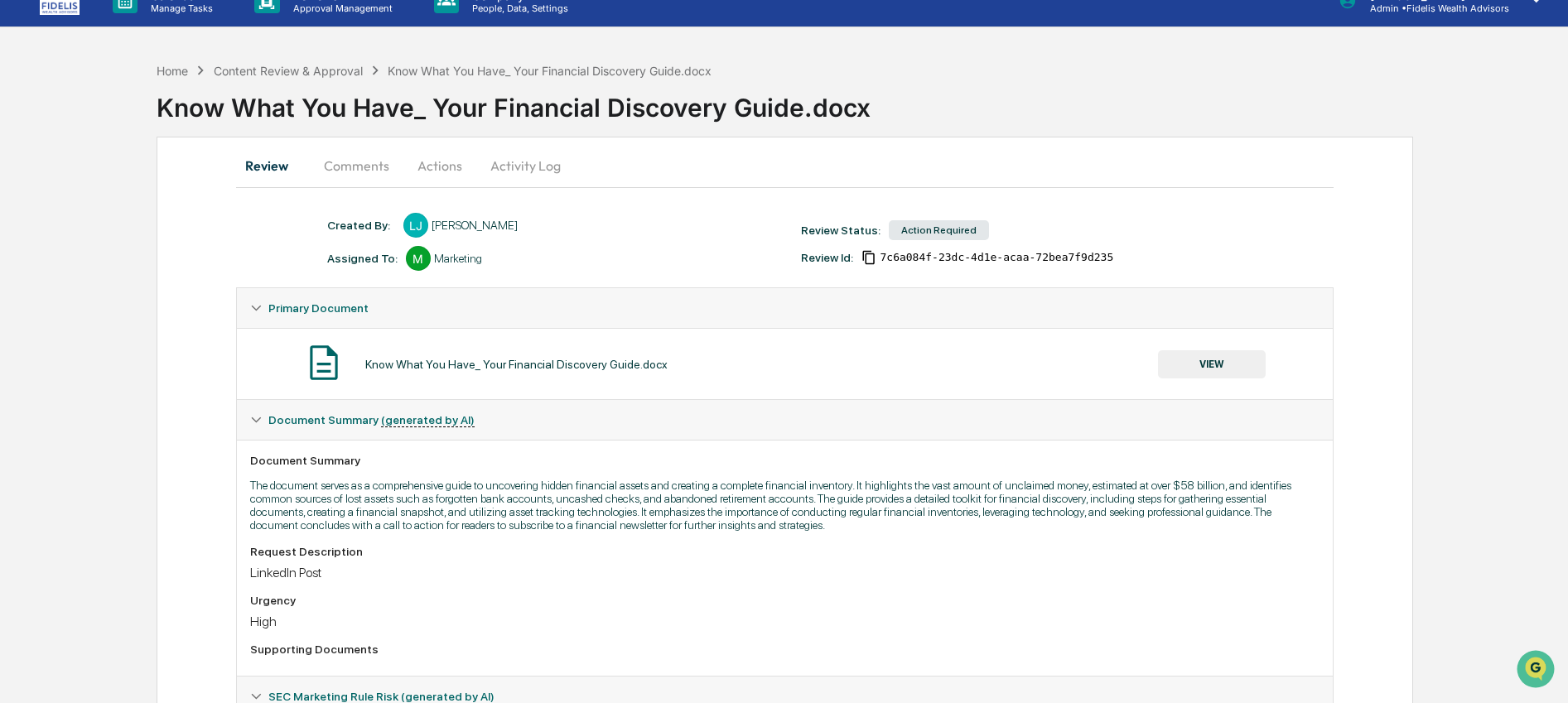
click at [1249, 369] on button "VIEW" at bounding box center [1211, 363] width 108 height 28
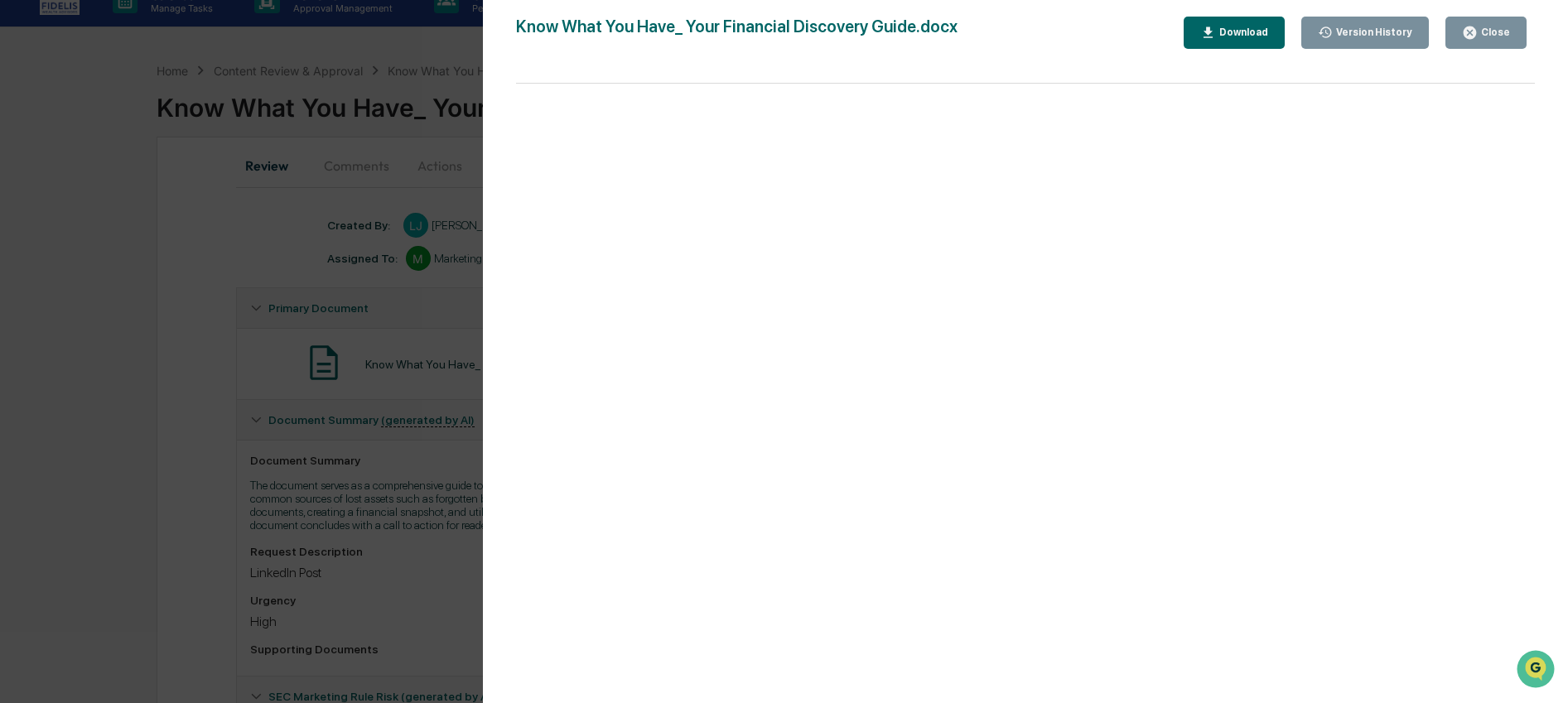
click at [1245, 24] on button "Download" at bounding box center [1233, 32] width 101 height 32
click at [1494, 33] on div "Close" at bounding box center [1493, 32] width 32 height 12
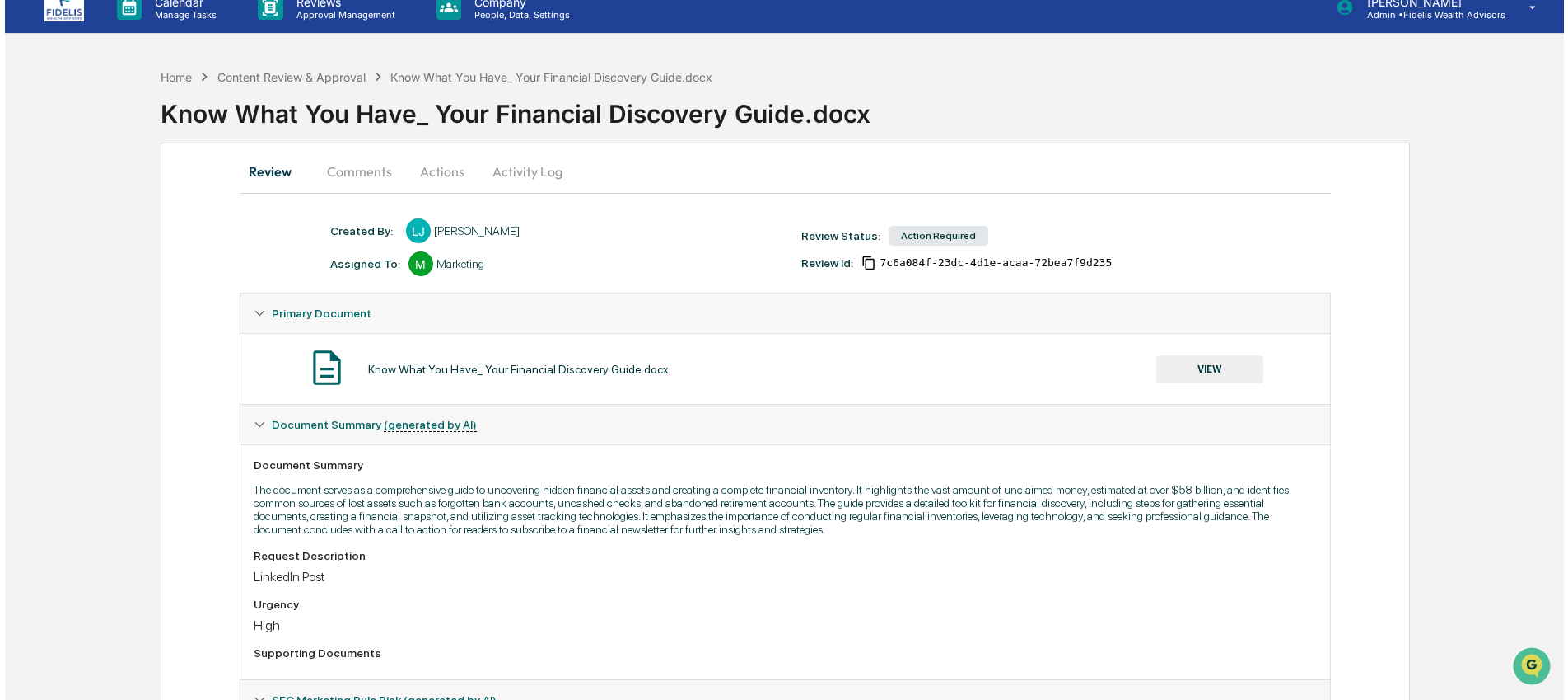
scroll to position [0, 0]
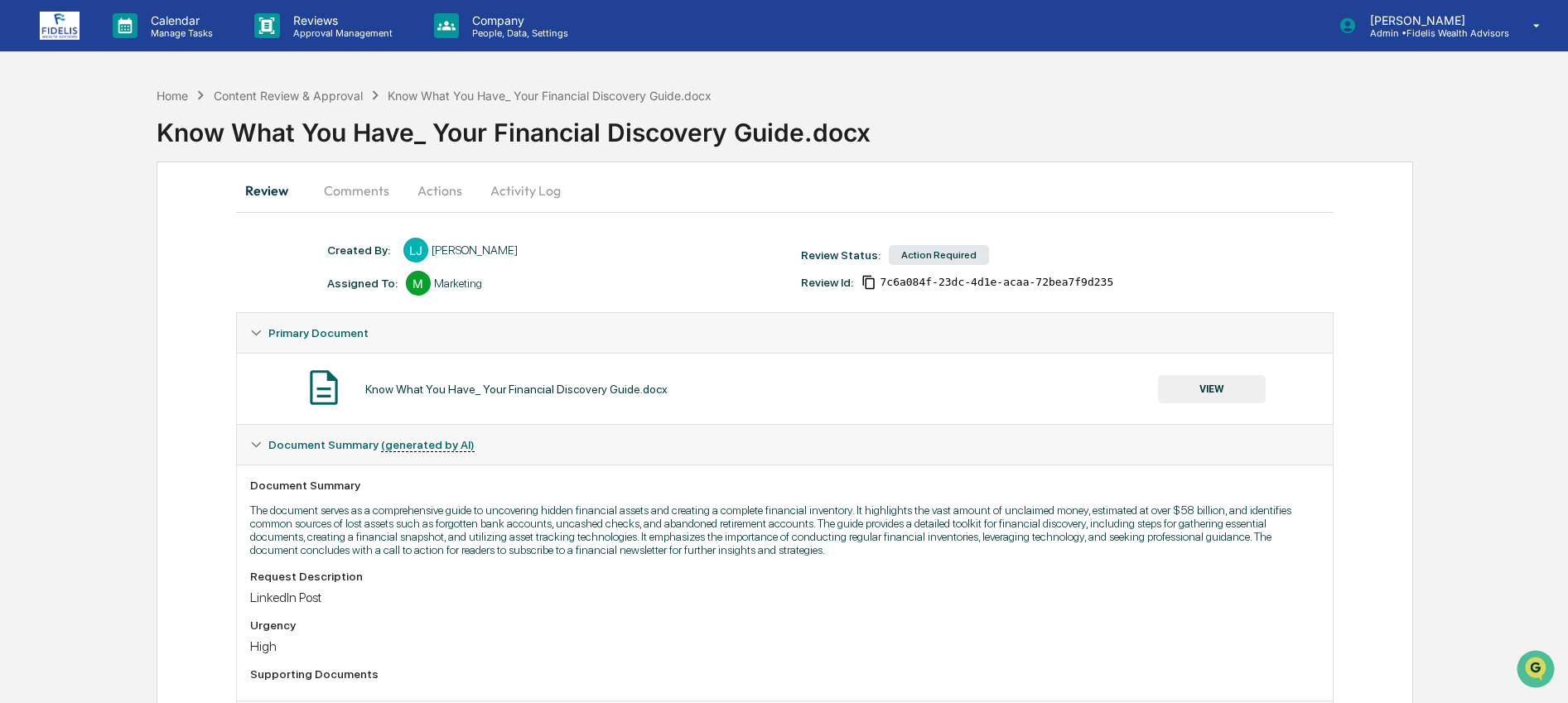
click at [442, 187] on button "Actions" at bounding box center [440, 190] width 75 height 40
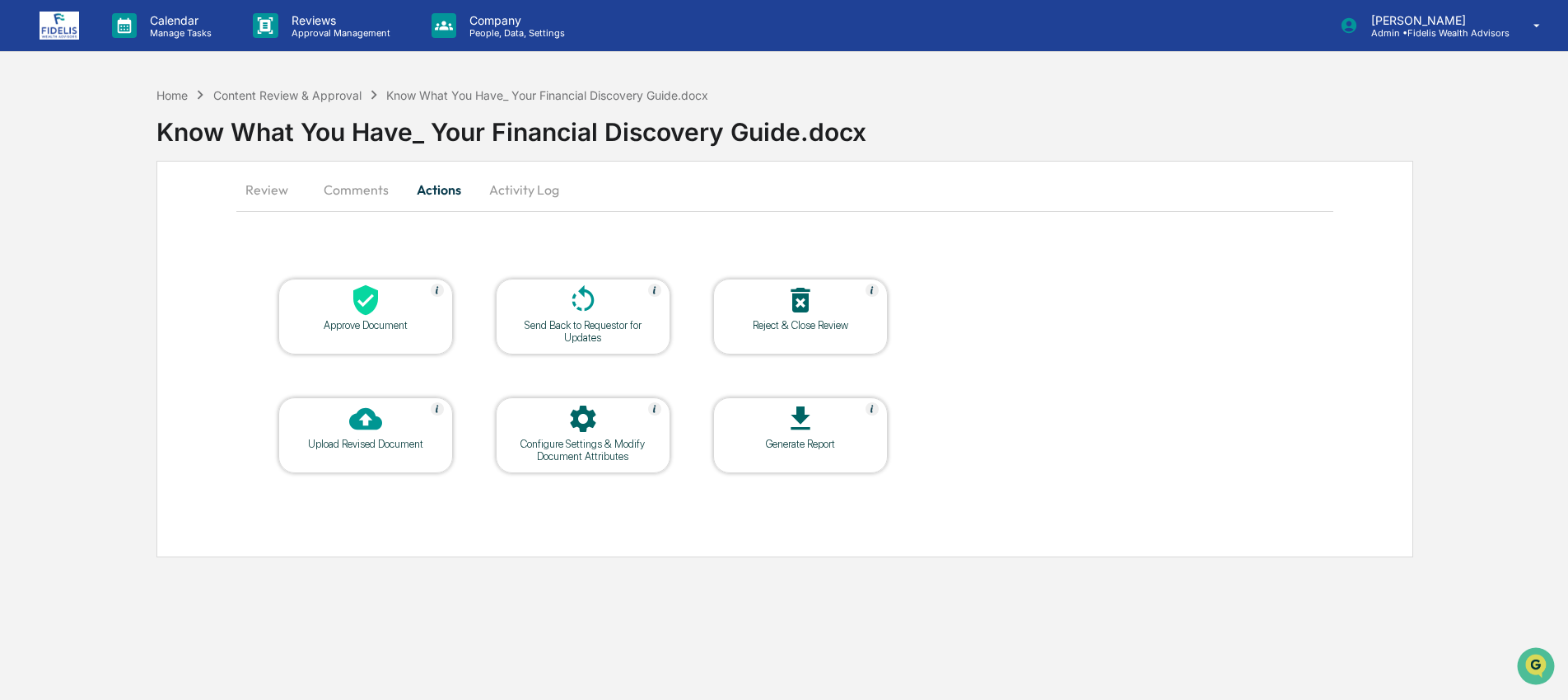
click at [357, 468] on div "Upload Revised Document" at bounding box center [366, 435] width 175 height 76
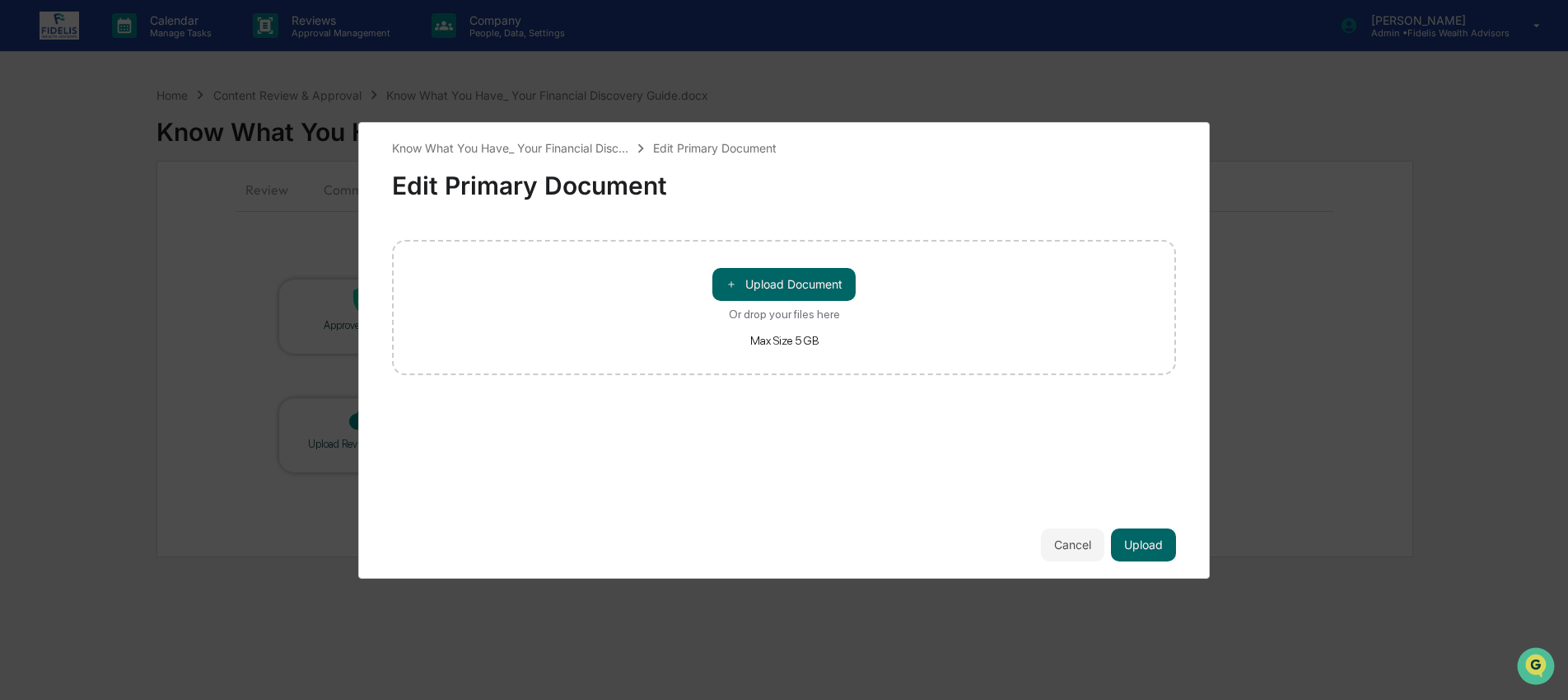
click at [795, 261] on div "＋ Upload Document Or drop your files here Max Size 5 GB" at bounding box center [784, 308] width 784 height 135
click at [797, 277] on button "＋ Upload Document" at bounding box center [784, 284] width 144 height 33
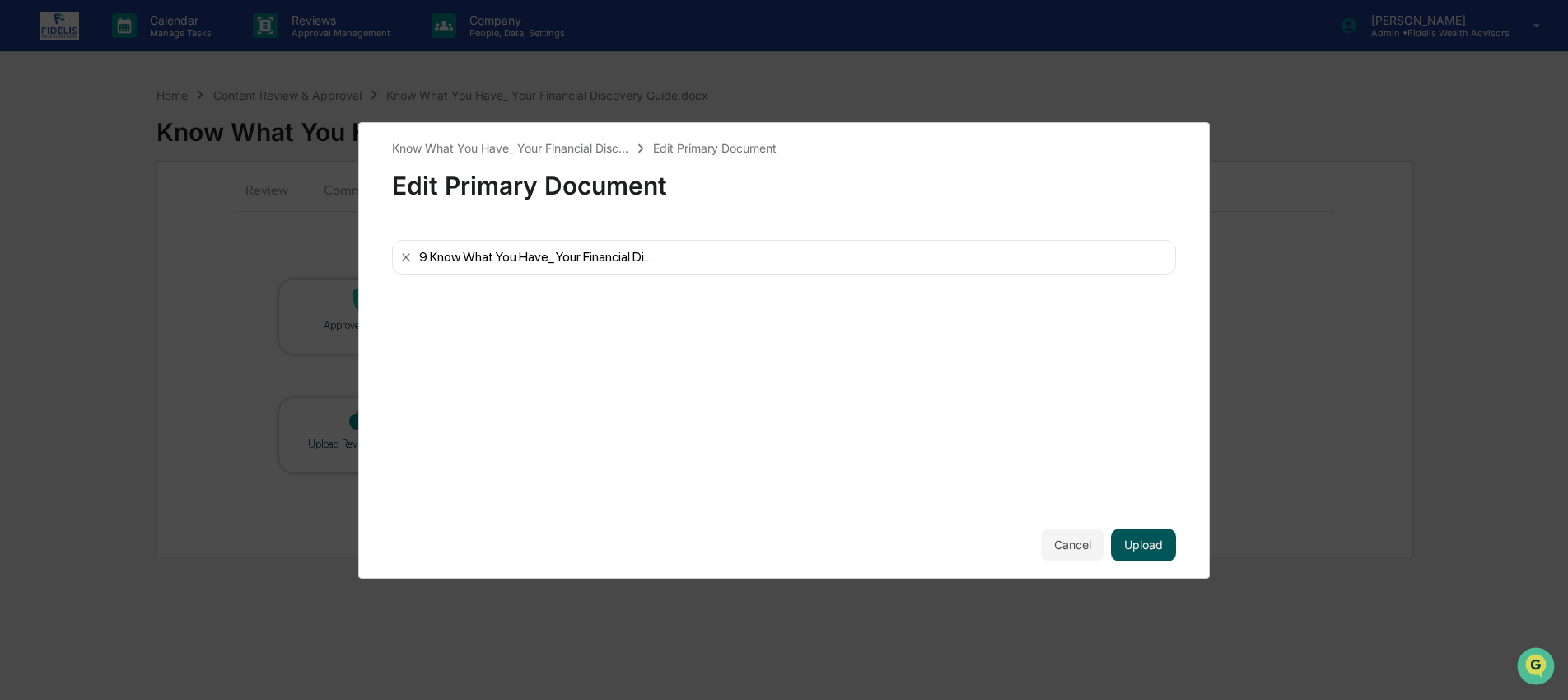
click at [1150, 544] on button "Upload" at bounding box center [1143, 544] width 65 height 33
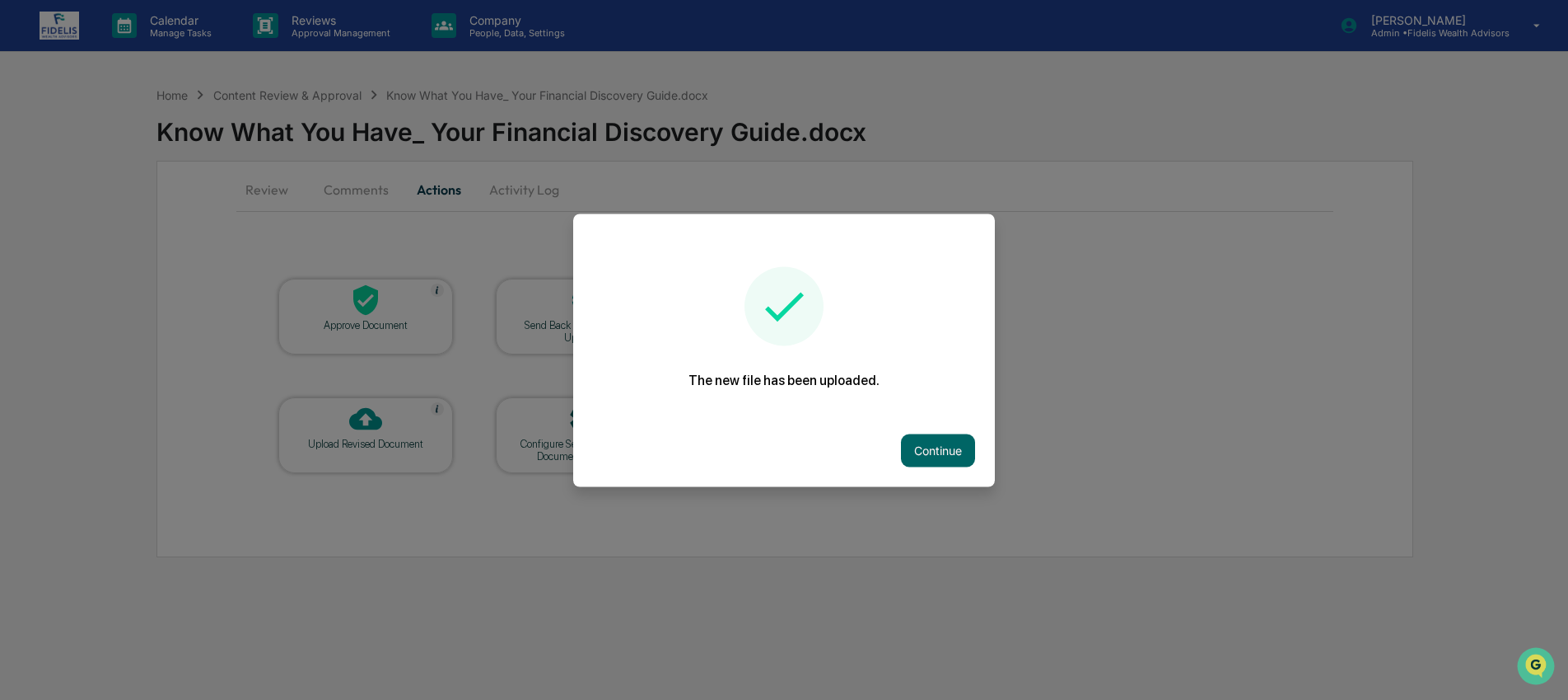
drag, startPoint x: 947, startPoint y: 452, endPoint x: 849, endPoint y: 429, distance: 100.7
click at [947, 452] on button "Continue" at bounding box center [939, 450] width 74 height 33
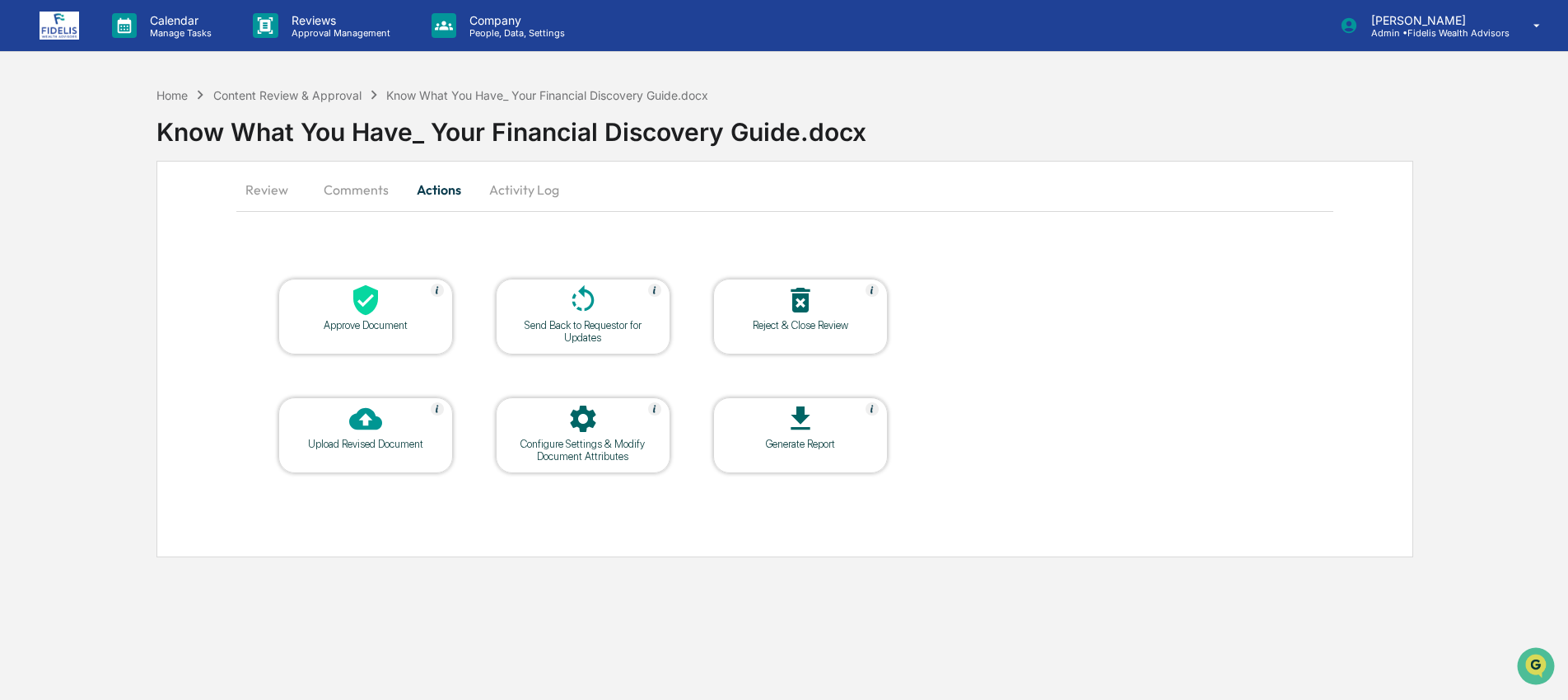
click at [542, 308] on div at bounding box center [583, 301] width 165 height 36
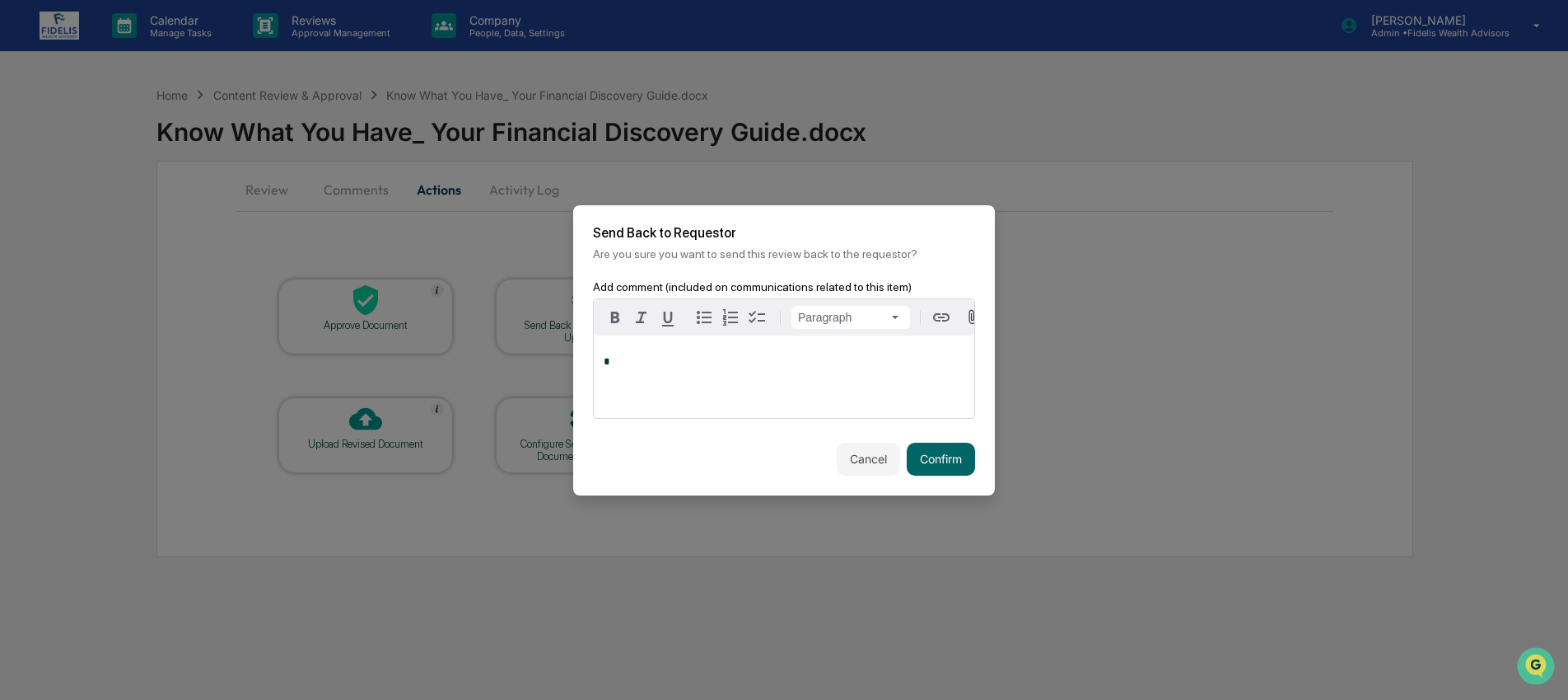
click at [982, 451] on div "Cancel Confirm" at bounding box center [784, 459] width 422 height 73
drag, startPoint x: 961, startPoint y: 457, endPoint x: 956, endPoint y: 446, distance: 12.1
click at [961, 457] on button "Confirm" at bounding box center [940, 459] width 68 height 33
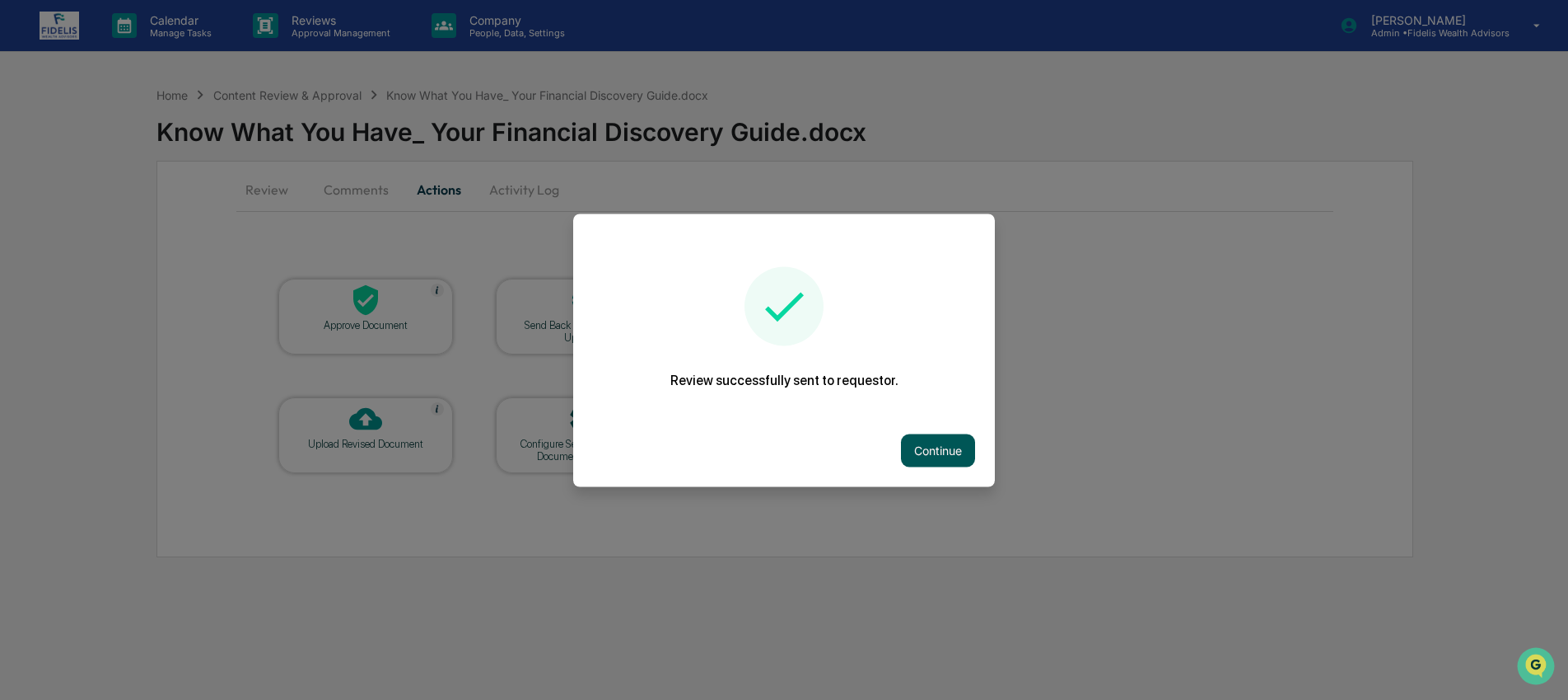
click at [960, 447] on button "Continue" at bounding box center [939, 450] width 74 height 33
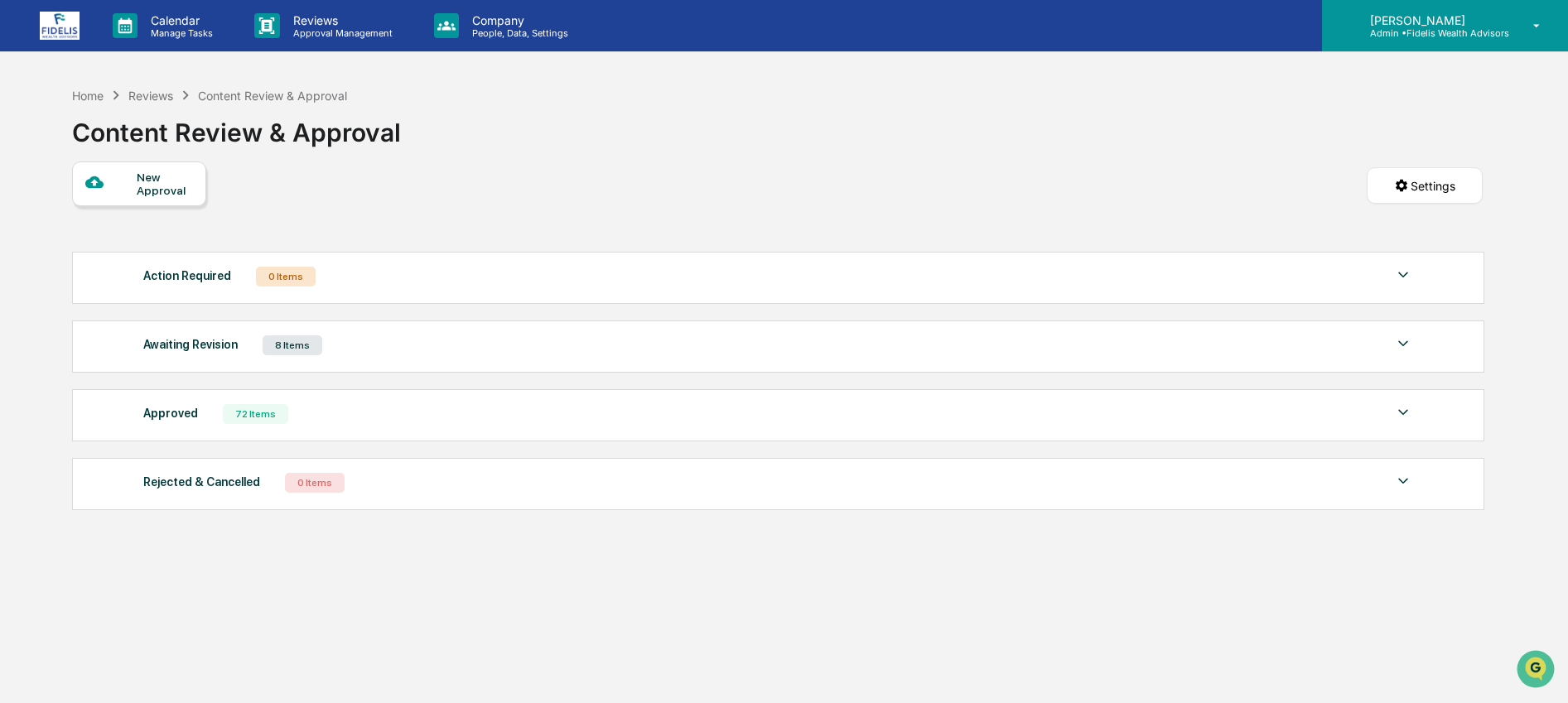
click at [1453, 23] on p "[PERSON_NAME]" at bounding box center [1432, 20] width 152 height 14
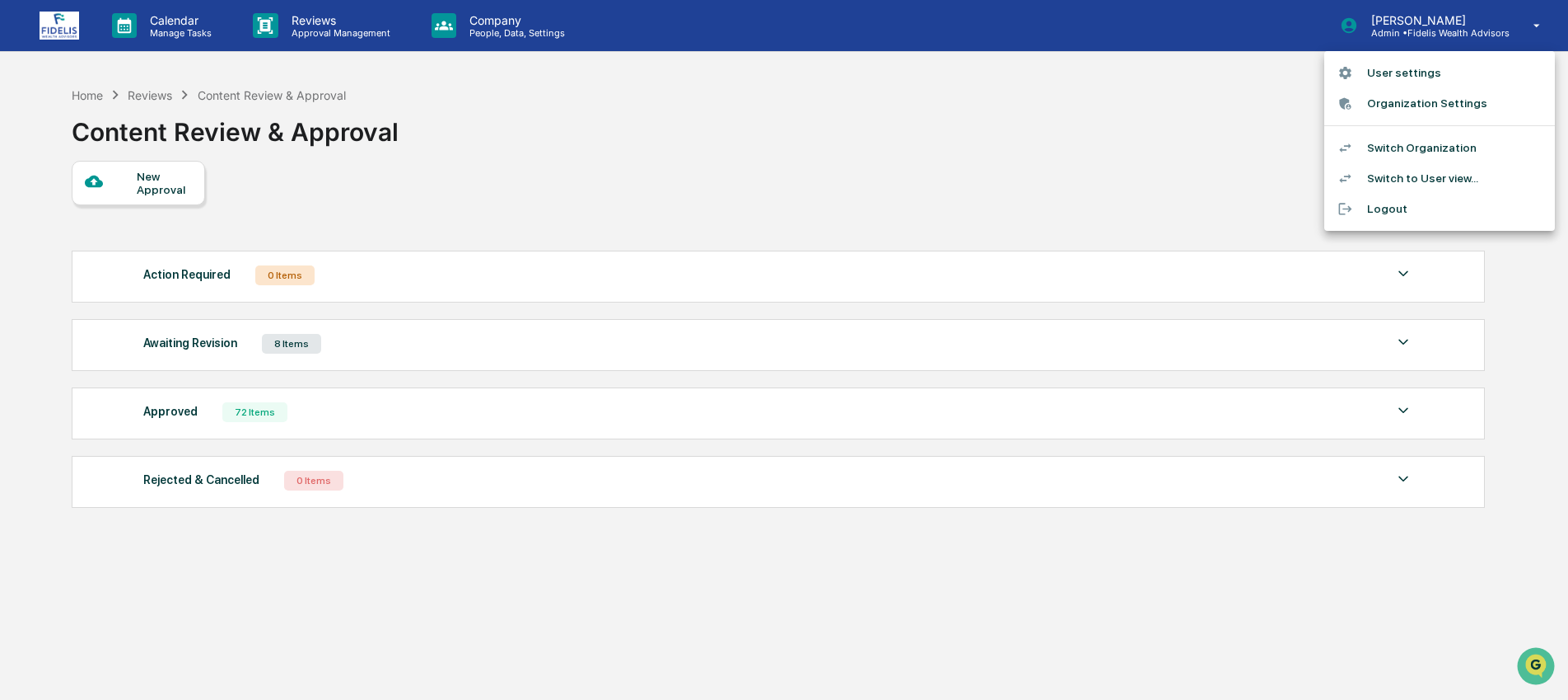
click at [1454, 144] on li "Switch Organization" at bounding box center [1440, 148] width 231 height 30
